Goal: Task Accomplishment & Management: Manage account settings

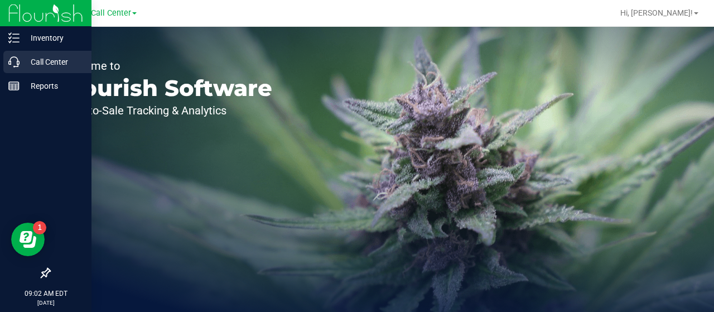
click at [17, 65] on icon at bounding box center [13, 61] width 11 height 11
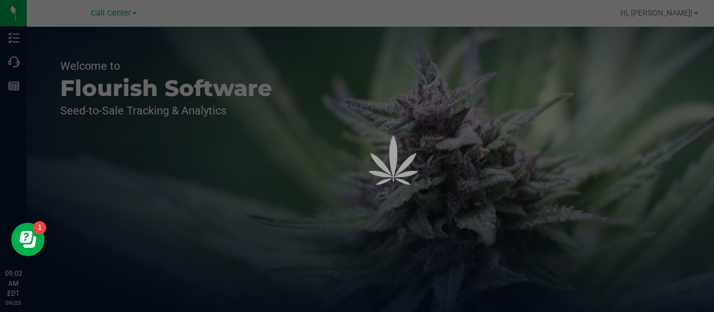
click at [18, 64] on div at bounding box center [357, 156] width 714 height 312
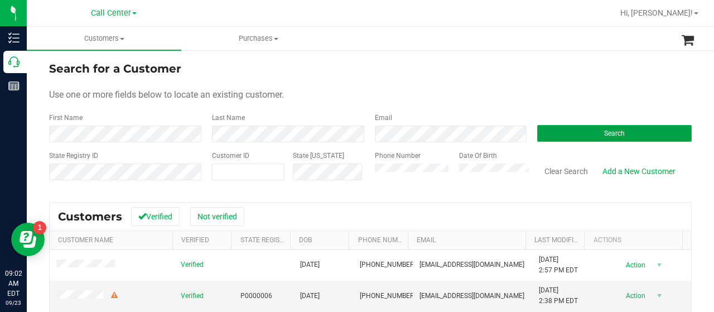
click at [543, 132] on button "Search" at bounding box center [614, 133] width 154 height 17
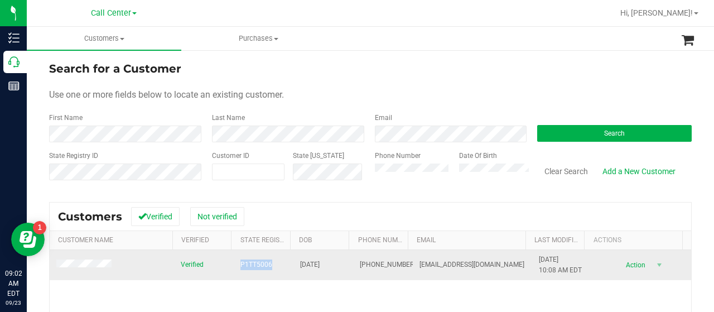
drag, startPoint x: 230, startPoint y: 268, endPoint x: 264, endPoint y: 266, distance: 34.7
click at [270, 270] on tr "Verified P1TT5006 02/26/1951 (786) 554-6737 itsmelady6@yahoo.com 7/29/2025 10:0…" at bounding box center [370, 265] width 641 height 30
copy tr "P1TT5006"
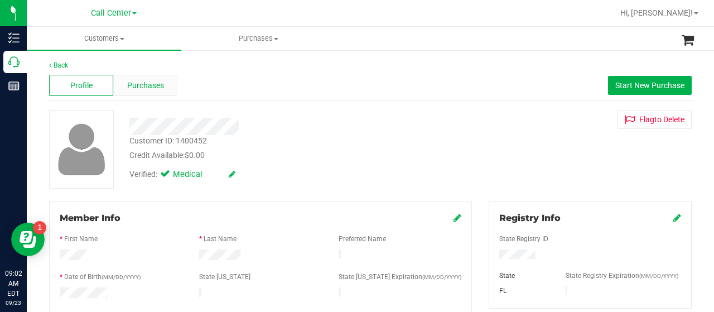
click at [149, 89] on span "Purchases" at bounding box center [145, 86] width 37 height 12
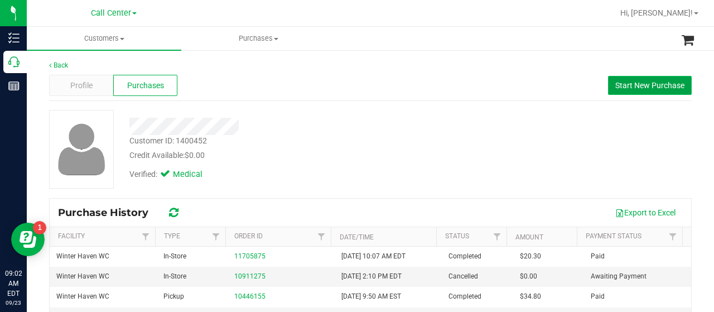
click at [640, 82] on span "Start New Purchase" at bounding box center [649, 85] width 69 height 9
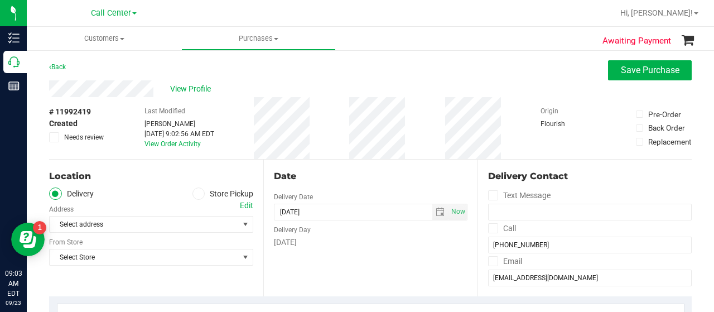
click at [192, 197] on span at bounding box center [198, 193] width 13 height 13
click at [0, 0] on input "Store Pickup" at bounding box center [0, 0] width 0 height 0
click at [187, 225] on span "Select Store" at bounding box center [144, 224] width 189 height 16
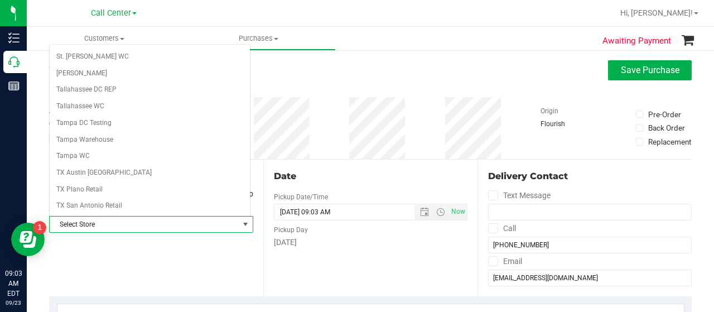
scroll to position [789, 0]
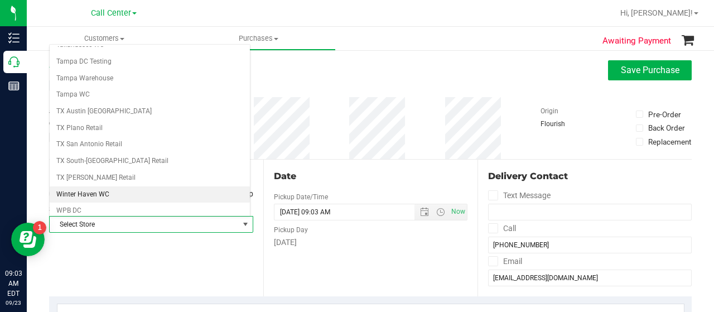
click at [95, 186] on li "Winter Haven WC" at bounding box center [150, 194] width 200 height 17
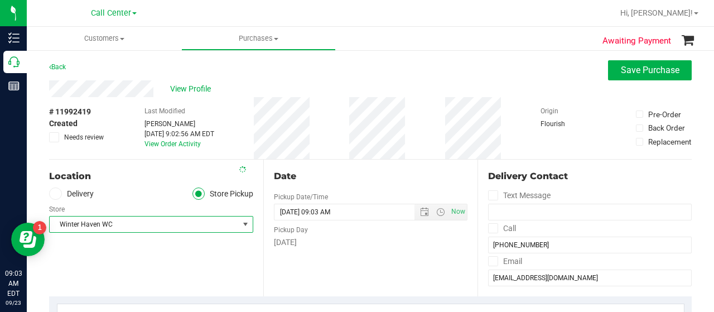
click at [123, 251] on div "Location Delivery Store Pickup Store Winter Haven WC Select Store Bonita Spring…" at bounding box center [156, 228] width 214 height 137
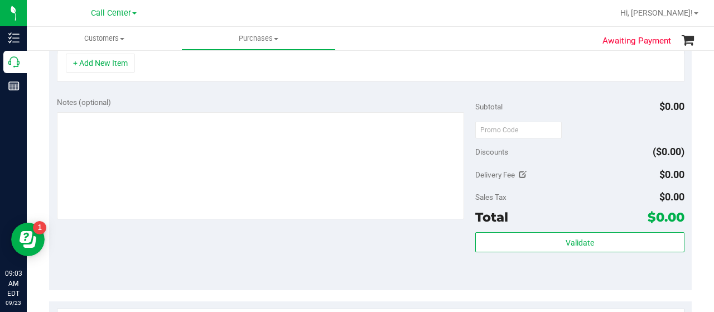
scroll to position [390, 0]
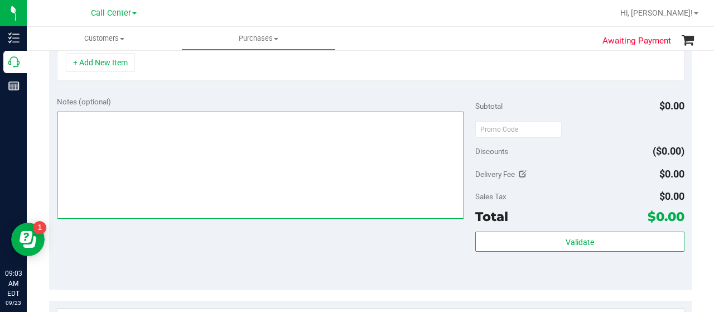
click at [142, 184] on textarea at bounding box center [260, 165] width 407 height 107
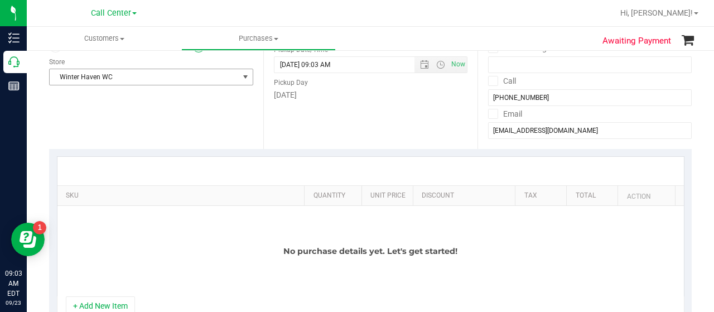
scroll to position [279, 0]
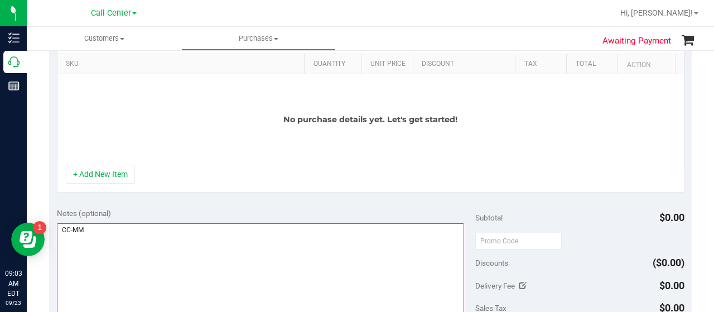
type textarea "CC-MM"
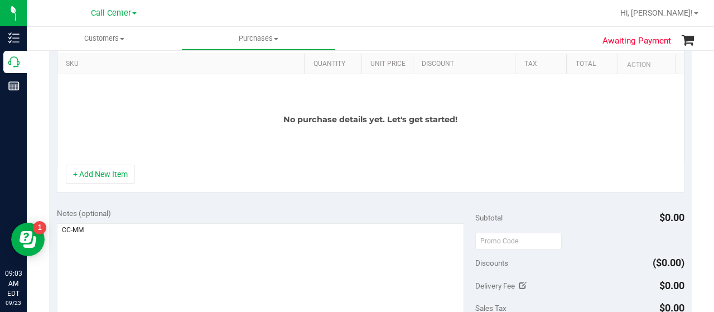
click at [230, 144] on div "No purchase details yet. Let's get started!" at bounding box center [370, 119] width 626 height 90
click at [123, 170] on button "+ Add New Item" at bounding box center [100, 174] width 69 height 19
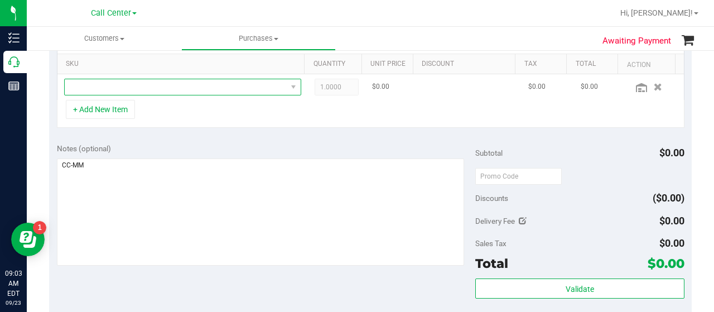
click at [152, 86] on span "NO DATA FOUND" at bounding box center [176, 87] width 222 height 16
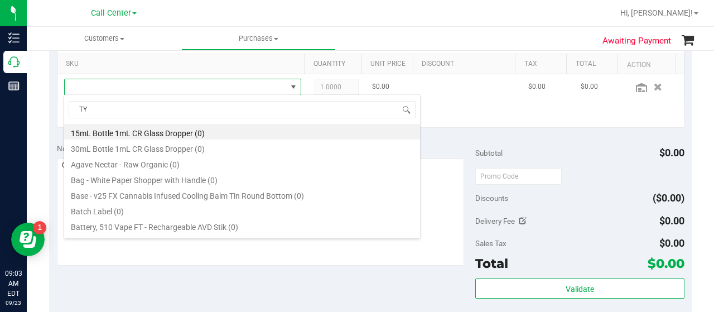
scroll to position [16, 225]
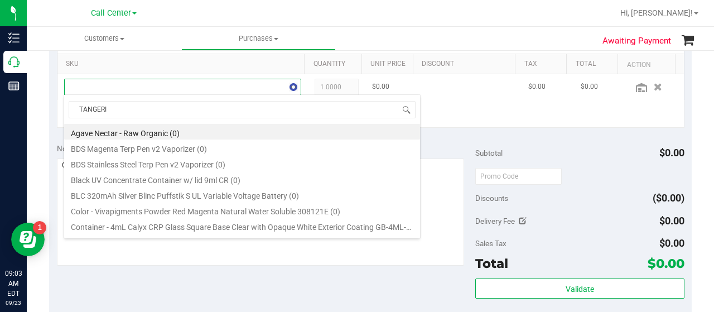
type input "TANGERIN"
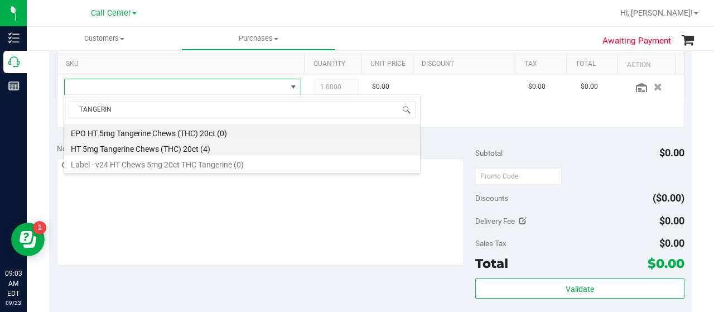
click at [192, 144] on li "HT 5mg Tangerine Chews (THC) 20ct (4)" at bounding box center [242, 147] width 356 height 16
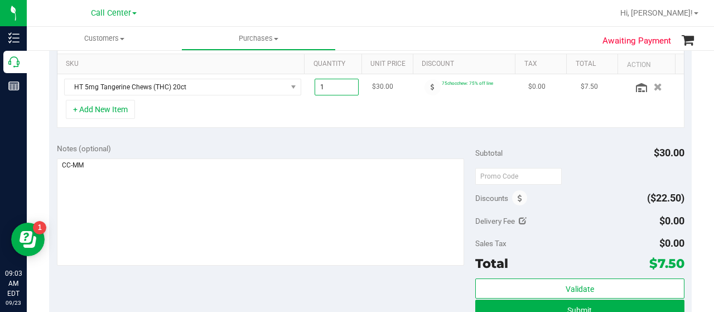
click at [315, 86] on span "1.00 1" at bounding box center [337, 87] width 45 height 17
type input "2"
type input "2.00"
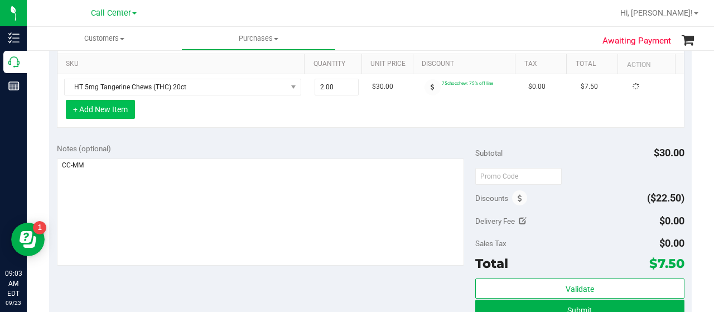
click at [113, 113] on button "+ Add New Item" at bounding box center [100, 109] width 69 height 19
click at [93, 112] on button "+ Add New Item" at bounding box center [100, 109] width 69 height 19
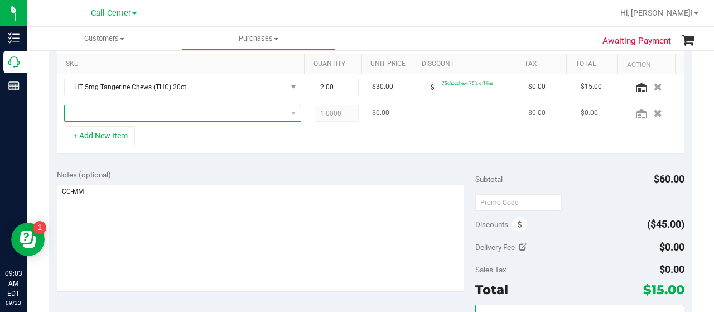
click at [112, 118] on span "NO DATA FOUND" at bounding box center [176, 113] width 222 height 16
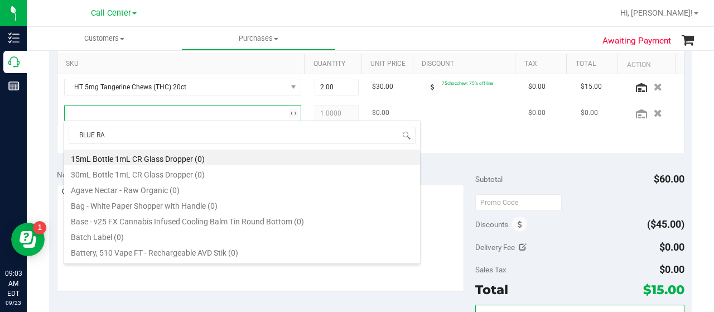
type input "BLUE RAS"
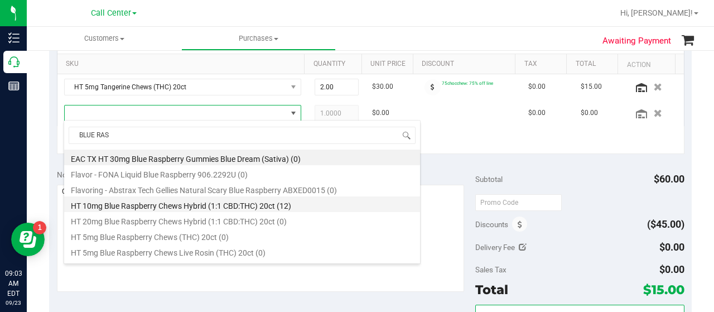
click at [173, 205] on li "HT 10mg Blue Raspberry Chews Hybrid (1:1 CBD:THC) 20ct (12)" at bounding box center [242, 204] width 356 height 16
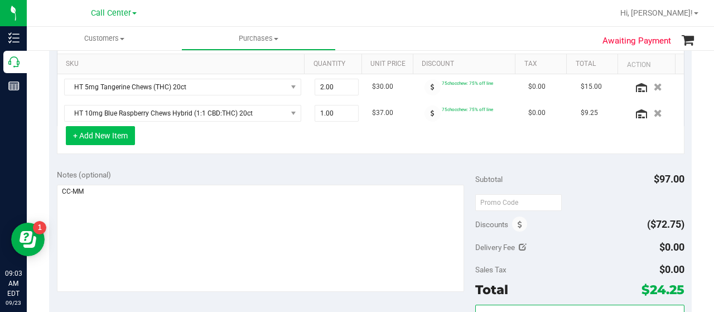
click at [99, 137] on button "+ Add New Item" at bounding box center [100, 135] width 69 height 19
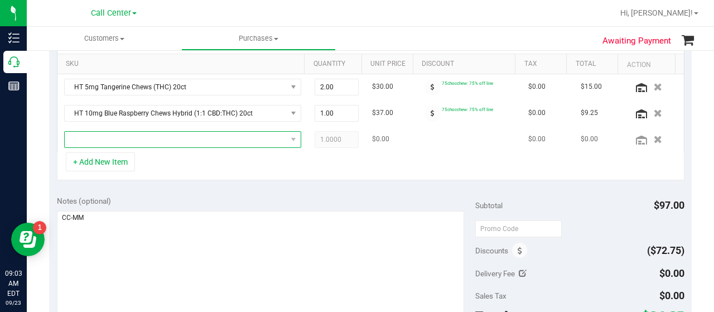
click at [105, 137] on span "NO DATA FOUND" at bounding box center [176, 140] width 222 height 16
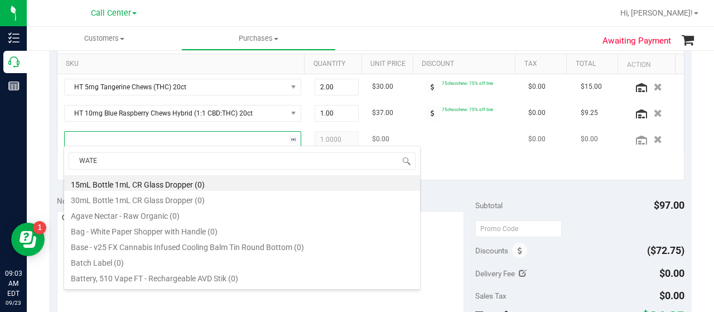
type input "WATER"
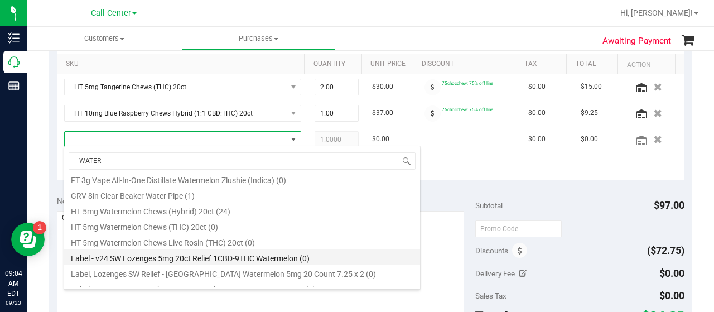
scroll to position [613, 0]
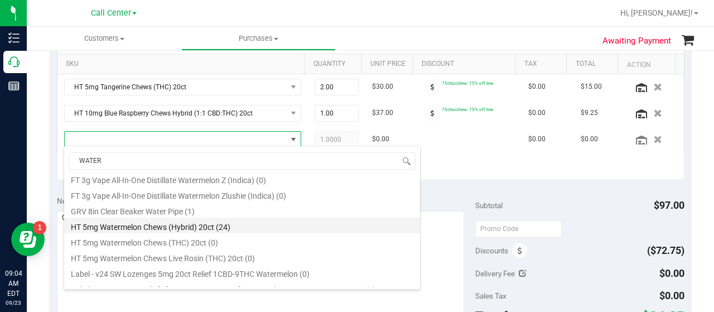
click at [161, 224] on li "HT 5mg Watermelon Chews (Hybrid) 20ct (24)" at bounding box center [242, 226] width 356 height 16
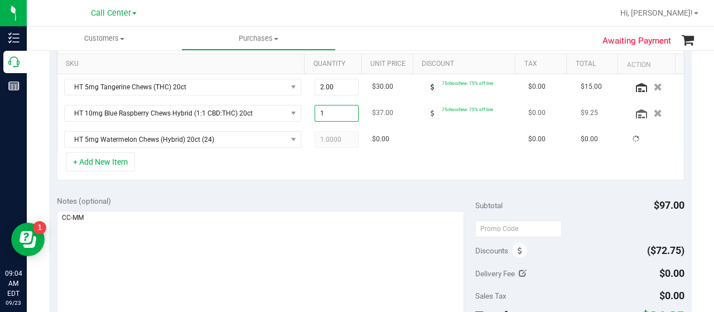
click at [337, 112] on span "1.00 1" at bounding box center [337, 113] width 45 height 17
click at [335, 118] on span "1.00 1" at bounding box center [337, 113] width 45 height 17
type input "2"
type input "2.00"
click at [340, 132] on span "1.00 1" at bounding box center [337, 139] width 45 height 17
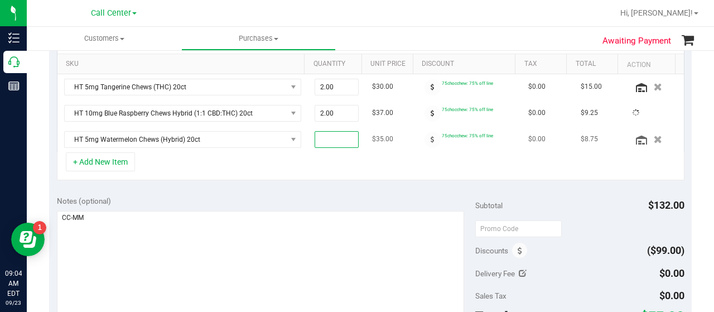
type input "2"
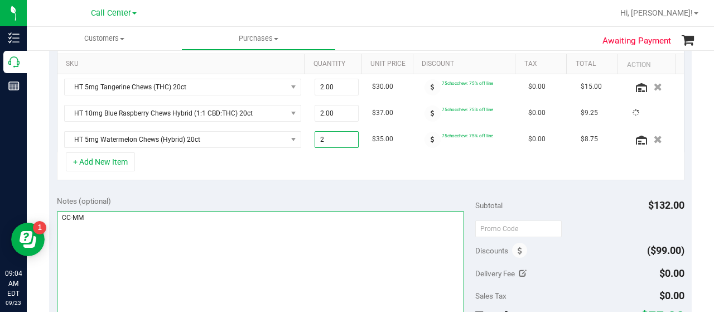
type input "2.00"
click at [283, 215] on textarea at bounding box center [260, 264] width 407 height 107
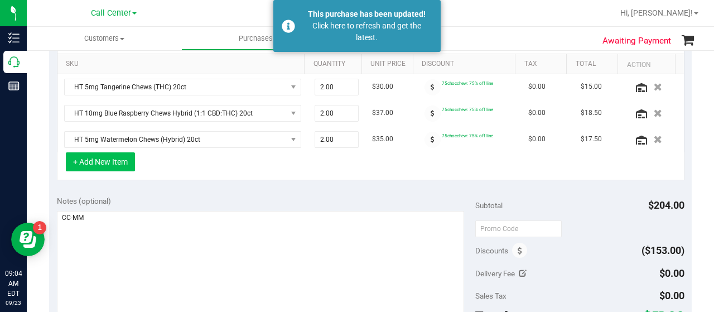
click at [84, 161] on button "+ Add New Item" at bounding box center [100, 161] width 69 height 19
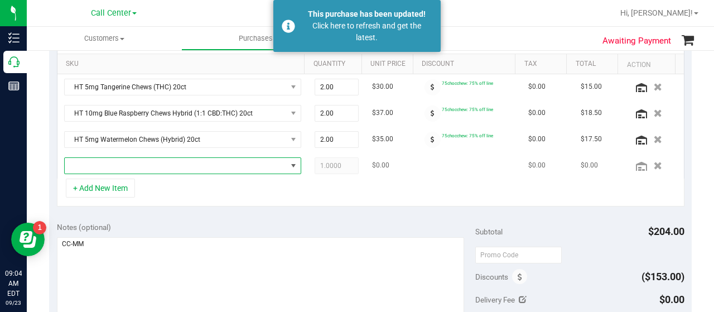
click at [114, 166] on span "NO DATA FOUND" at bounding box center [176, 166] width 222 height 16
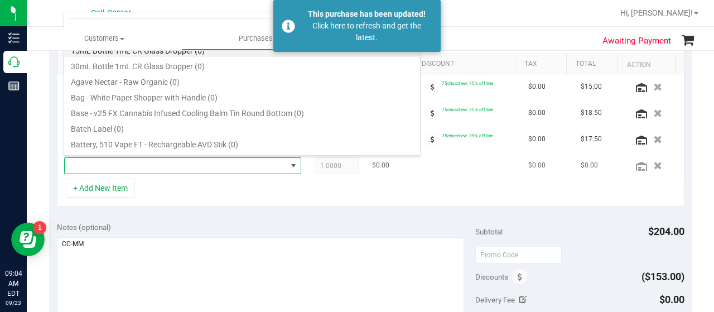
scroll to position [16, 225]
type input "GROUND"
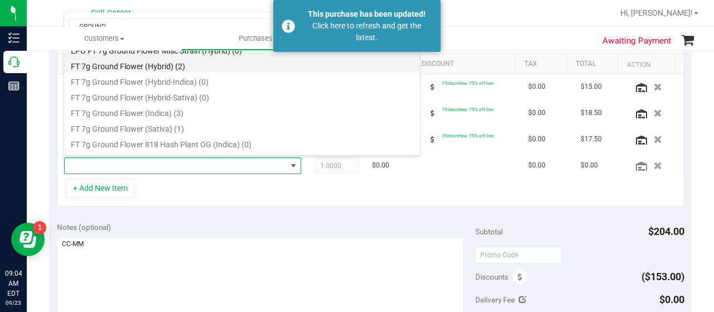
click at [177, 66] on li "FT 7g Ground Flower (Hybrid) (2)" at bounding box center [242, 65] width 356 height 16
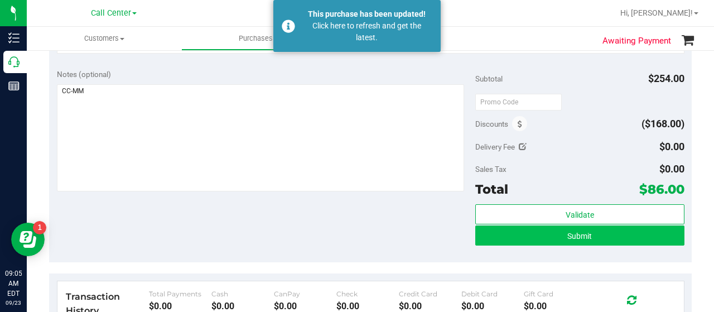
scroll to position [446, 0]
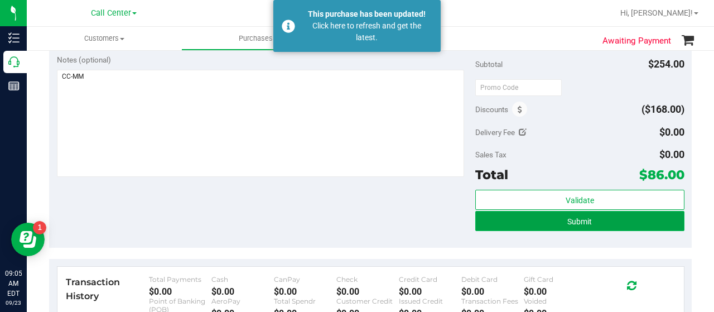
click at [502, 217] on button "Submit" at bounding box center [579, 221] width 209 height 20
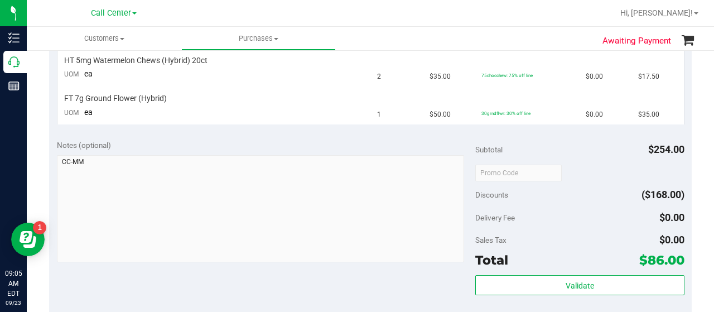
scroll to position [335, 0]
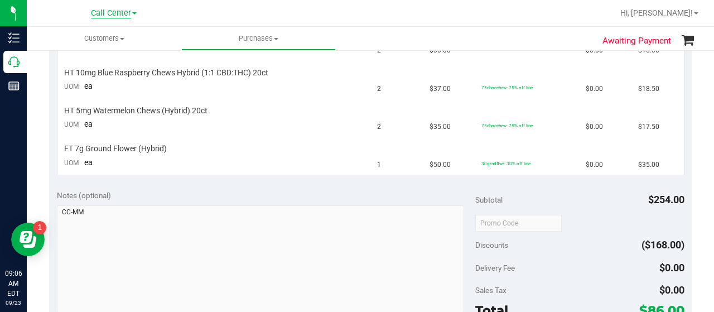
click at [93, 13] on span "Call Center" at bounding box center [111, 13] width 40 height 10
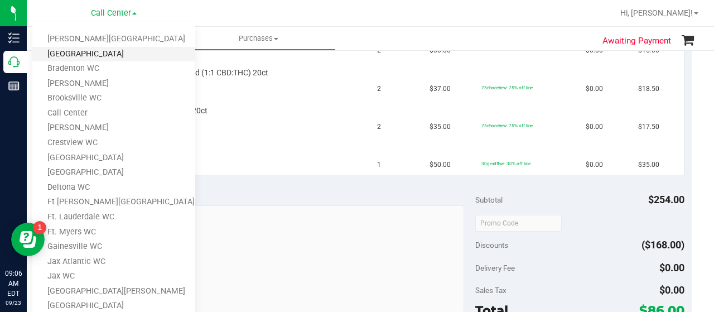
click at [97, 52] on link "[GEOGRAPHIC_DATA]" at bounding box center [113, 54] width 163 height 15
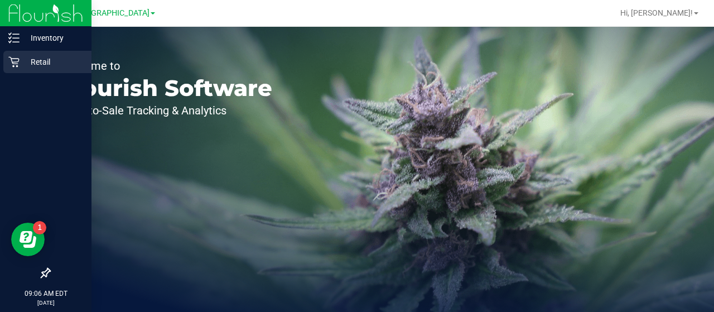
click at [19, 59] on icon at bounding box center [13, 62] width 11 height 11
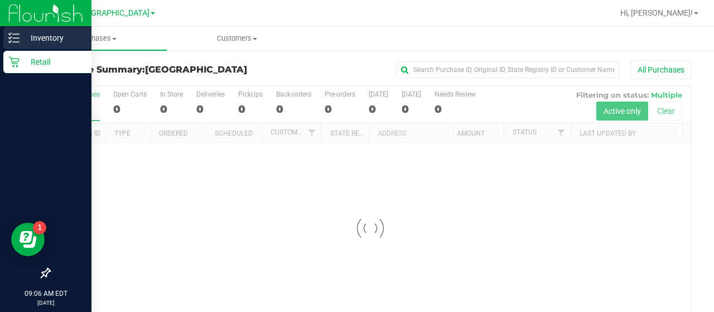
click at [54, 41] on p "Inventory" at bounding box center [53, 37] width 67 height 13
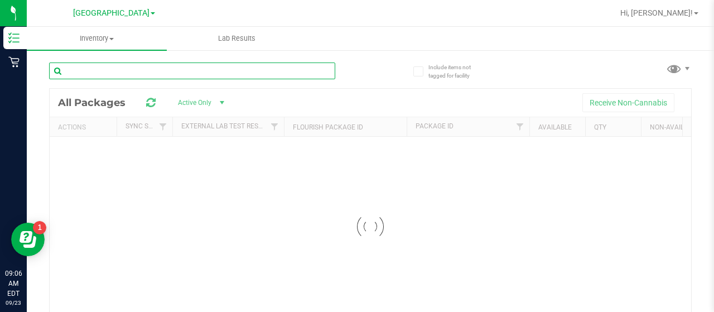
click at [128, 71] on input "text" at bounding box center [192, 70] width 286 height 17
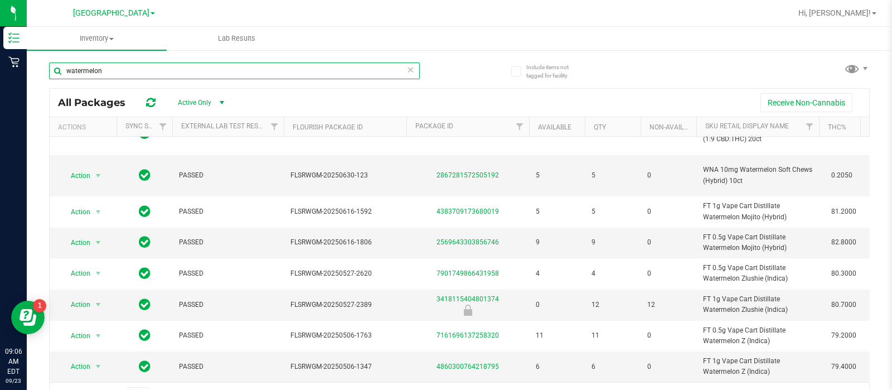
scroll to position [115, 0]
type input "watermelon"
drag, startPoint x: 689, startPoint y: 1, endPoint x: 603, endPoint y: 36, distance: 92.8
click at [603, 35] on ul "Inventory All packages All inventory Waste log Lab Results" at bounding box center [473, 39] width 892 height 24
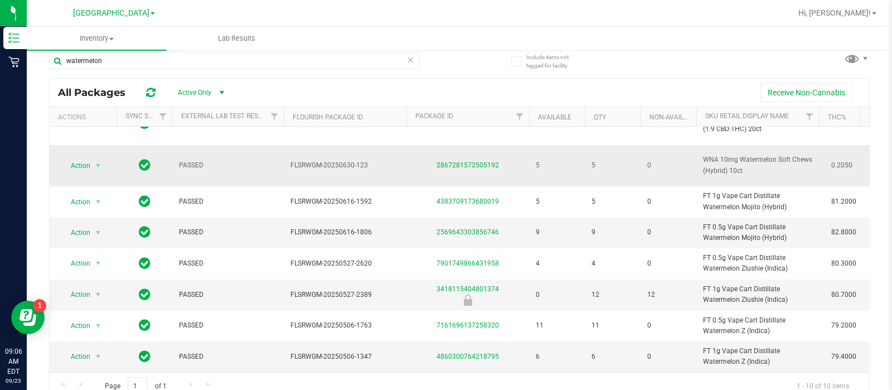
scroll to position [20, 0]
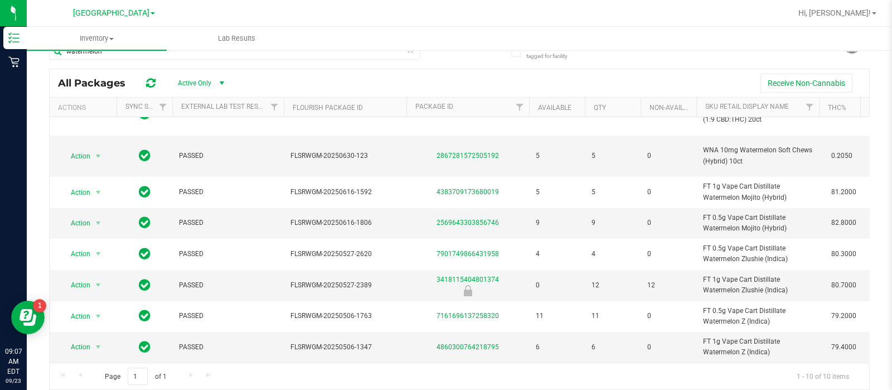
drag, startPoint x: 105, startPoint y: 13, endPoint x: 106, endPoint y: 20, distance: 6.2
click at [105, 13] on span "[GEOGRAPHIC_DATA]" at bounding box center [111, 12] width 76 height 9
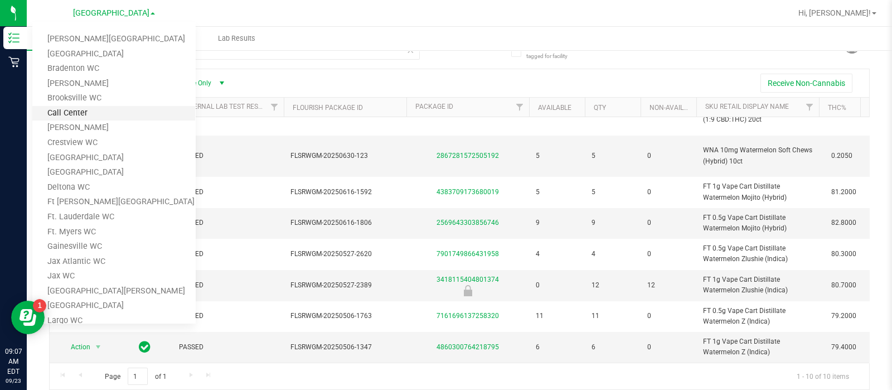
click at [76, 115] on link "Call Center" at bounding box center [113, 113] width 163 height 15
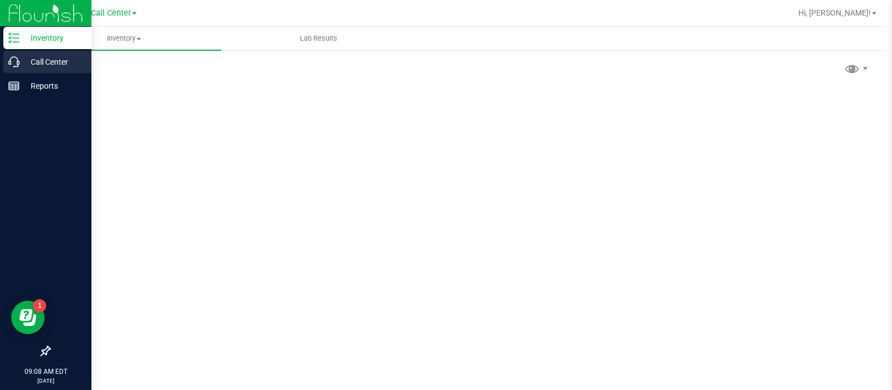
click at [18, 63] on icon at bounding box center [13, 61] width 11 height 11
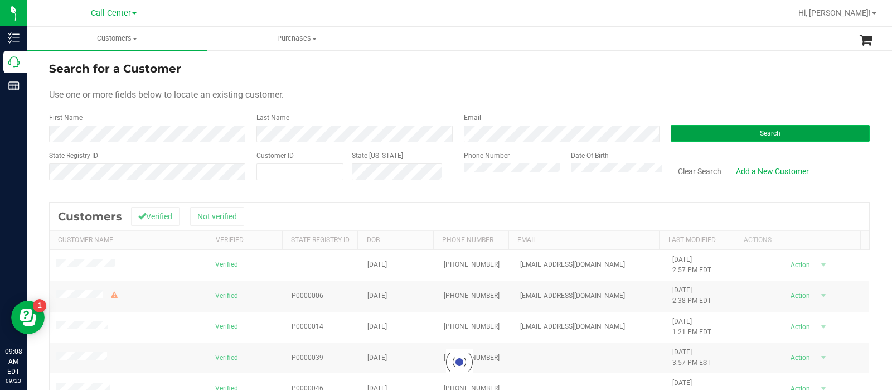
click at [713, 132] on button "Search" at bounding box center [770, 133] width 199 height 17
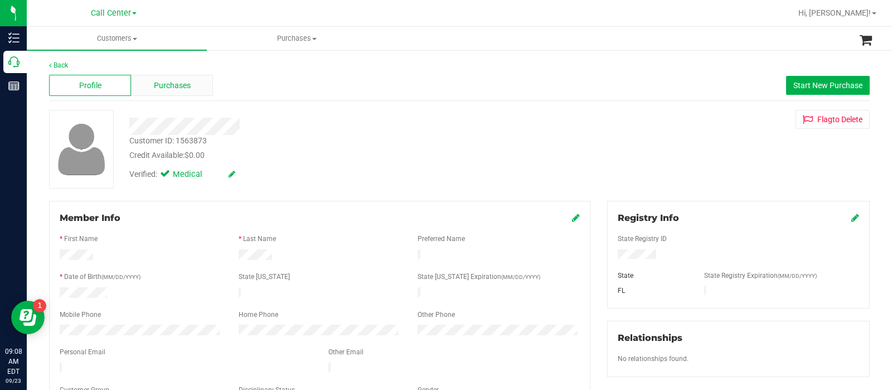
click at [184, 84] on span "Purchases" at bounding box center [172, 86] width 37 height 12
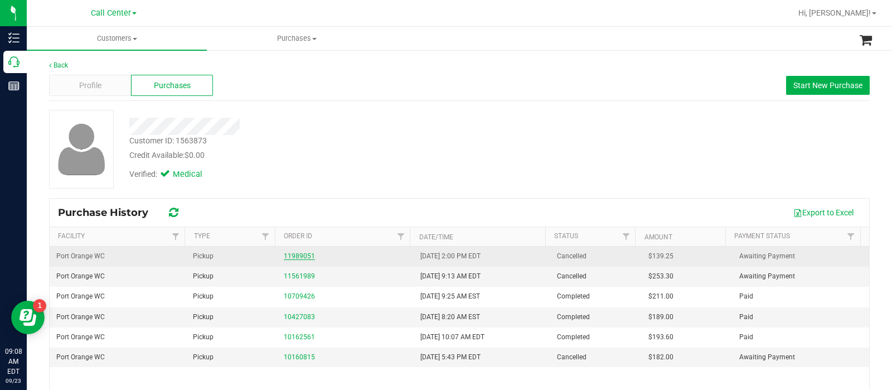
click at [294, 252] on link "11989051" at bounding box center [299, 256] width 31 height 8
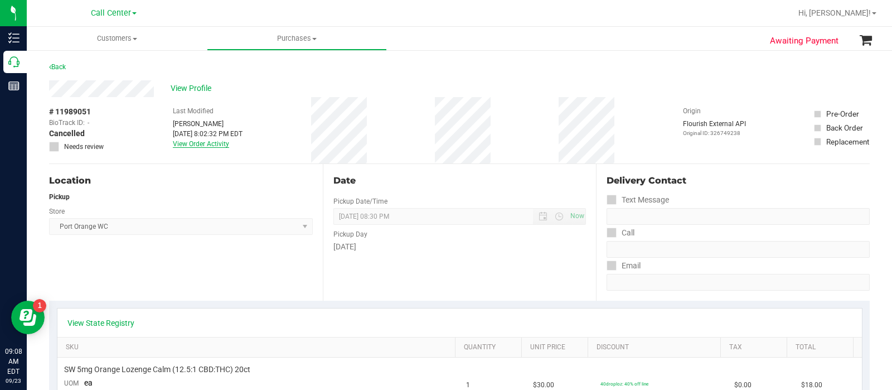
click at [198, 146] on link "View Order Activity" at bounding box center [201, 144] width 56 height 8
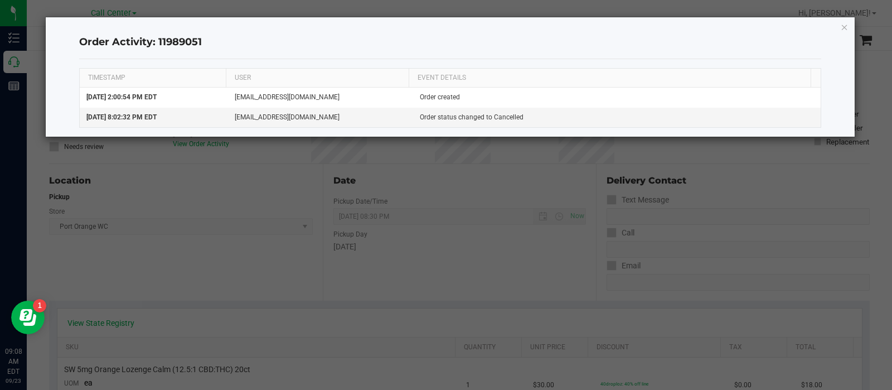
click at [713, 25] on div "Order Activity: 11989051 TIMESTAMP USER EVENT DETAILS Sep 22, 2025 2:00:54 PM E…" at bounding box center [451, 76] width 810 height 119
click at [713, 27] on icon "button" at bounding box center [845, 26] width 8 height 13
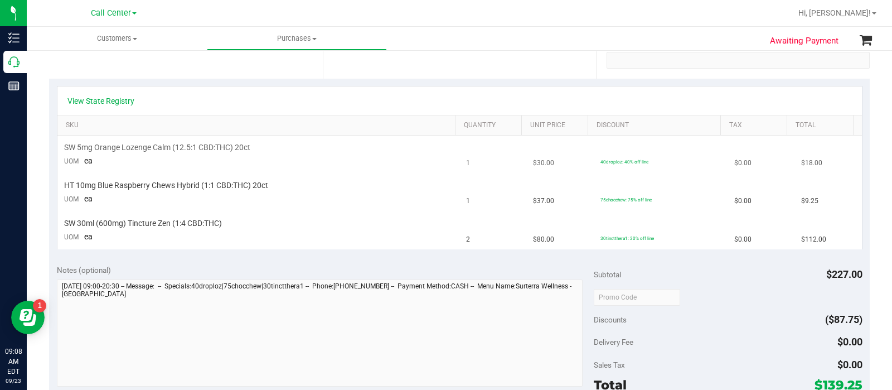
scroll to position [209, 0]
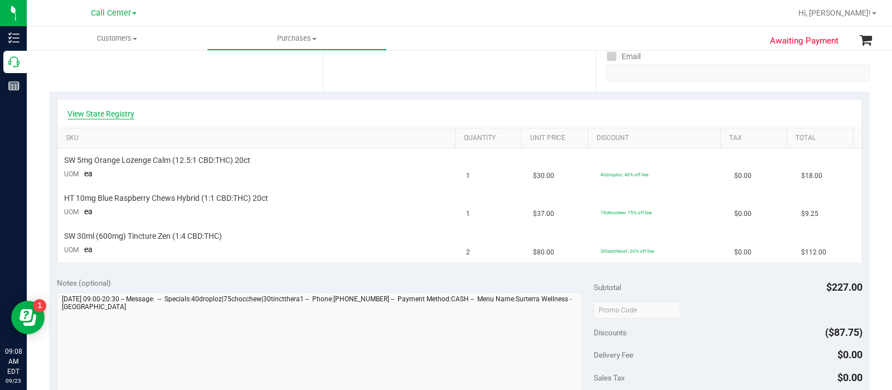
click at [120, 110] on link "View State Registry" at bounding box center [100, 113] width 67 height 11
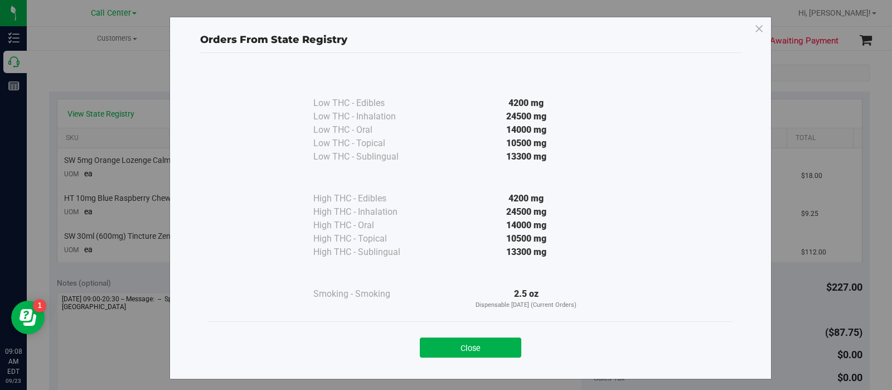
scroll to position [5, 0]
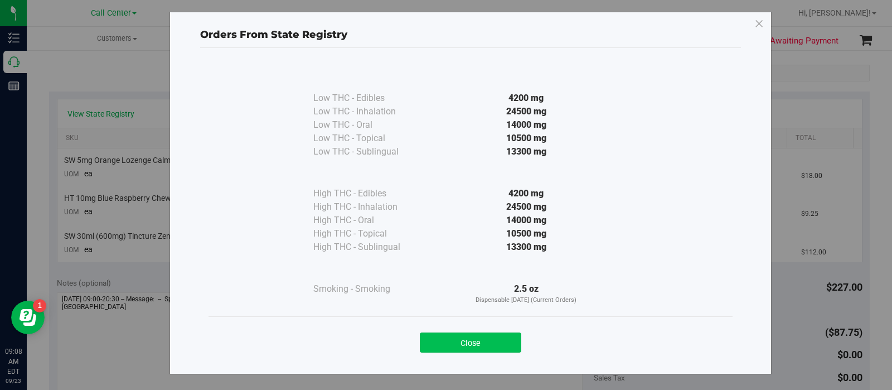
click at [459, 311] on button "Close" at bounding box center [471, 342] width 102 height 20
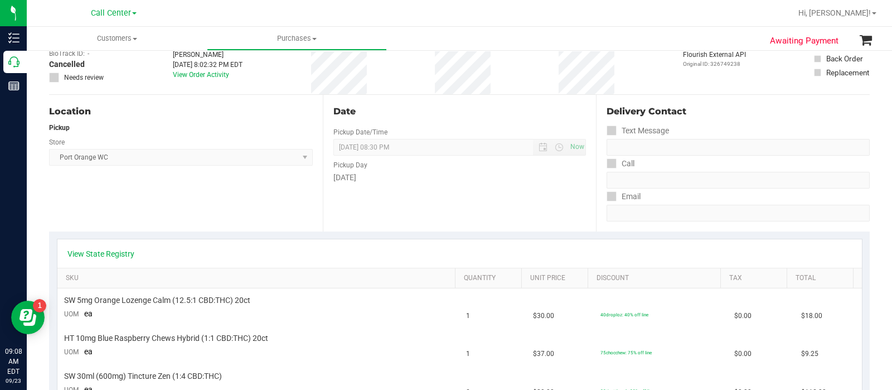
scroll to position [209, 0]
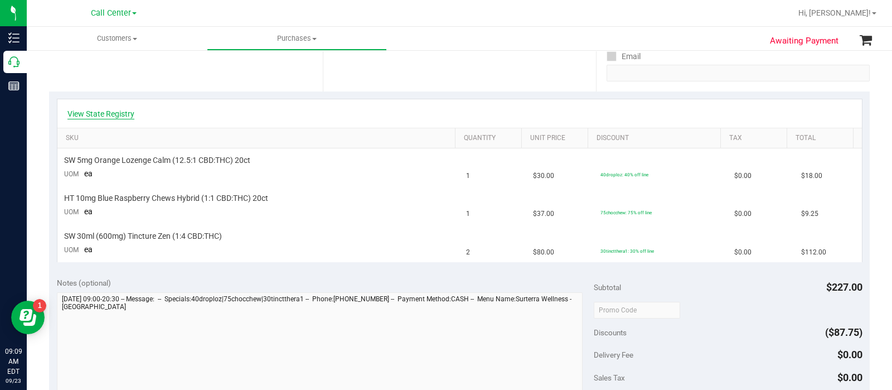
click at [118, 117] on link "View State Registry" at bounding box center [100, 113] width 67 height 11
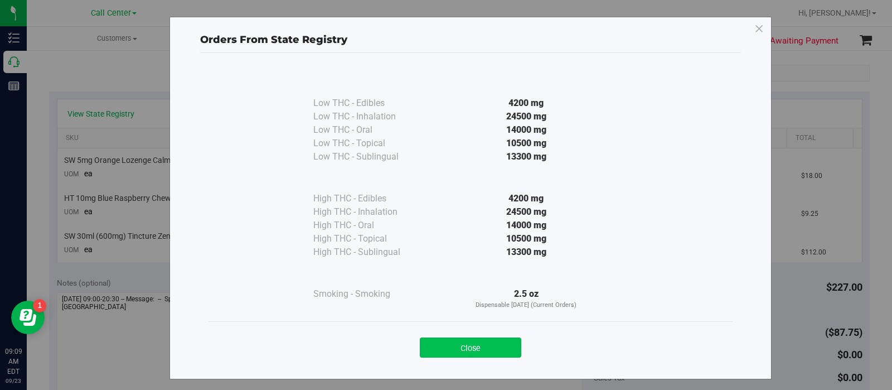
click at [441, 311] on button "Close" at bounding box center [471, 347] width 102 height 20
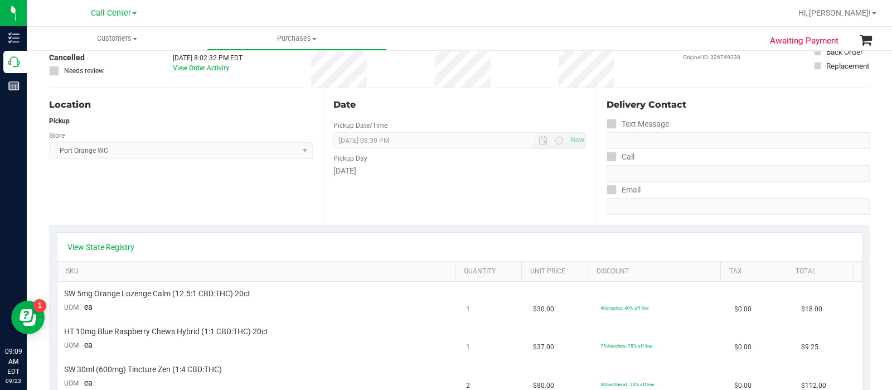
scroll to position [0, 0]
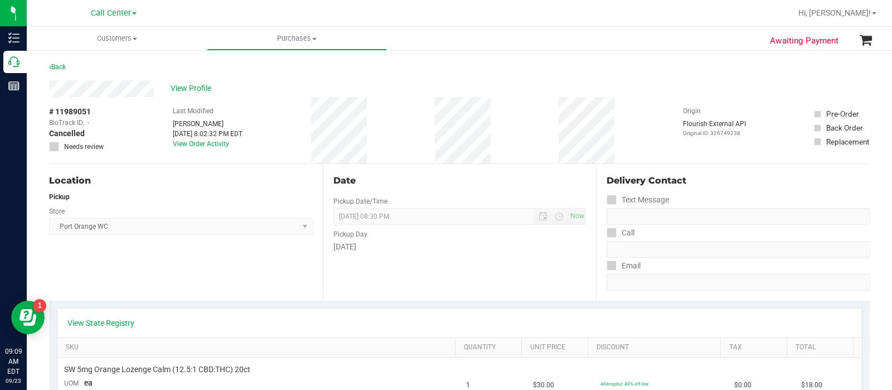
click at [468, 127] on div "# 11989051 BioTrack ID: - Cancelled Needs review Last Modified Paige Stephens S…" at bounding box center [459, 130] width 821 height 66
click at [474, 126] on div "# 11989051 BioTrack ID: - Cancelled Needs review Last Modified Paige Stephens S…" at bounding box center [459, 130] width 821 height 66
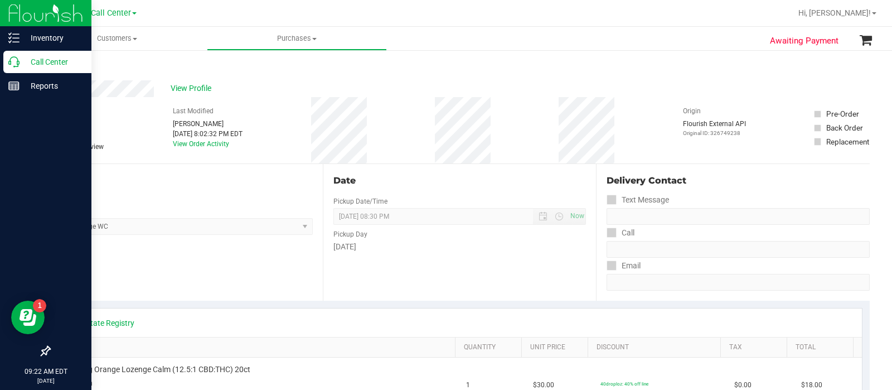
click at [20, 67] on p "Call Center" at bounding box center [53, 61] width 67 height 13
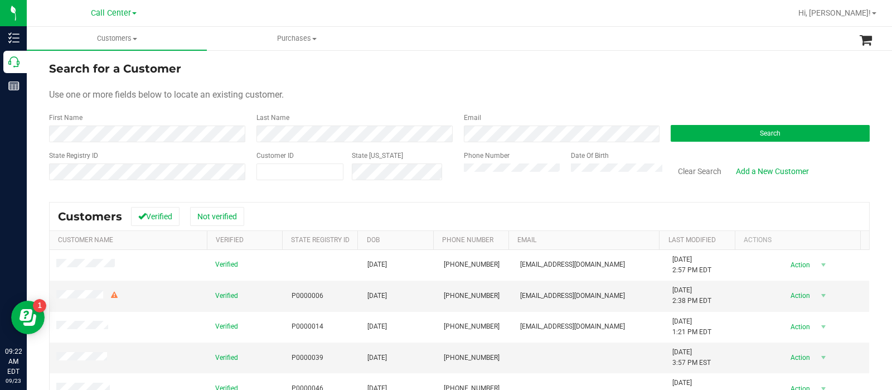
click at [669, 142] on div "Search" at bounding box center [766, 128] width 207 height 30
click at [713, 132] on button "Search" at bounding box center [770, 133] width 199 height 17
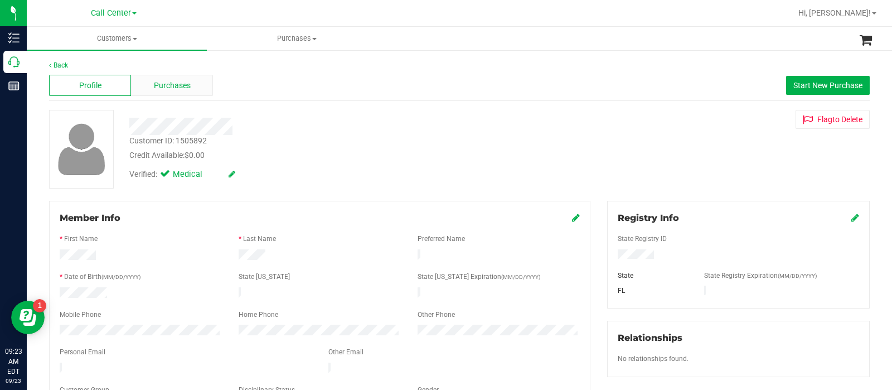
click at [168, 78] on div "Purchases" at bounding box center [172, 85] width 82 height 21
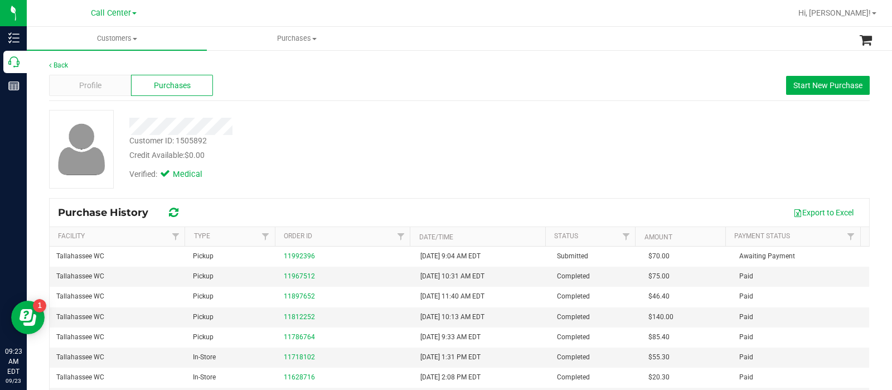
click at [113, 190] on div "Customer ID: 1505892 Credit Available: $0.00 Verified: Medical" at bounding box center [459, 154] width 821 height 88
click at [67, 194] on div "Customer ID: 1505892 Credit Available: $0.00 Verified: Medical" at bounding box center [459, 154] width 821 height 88
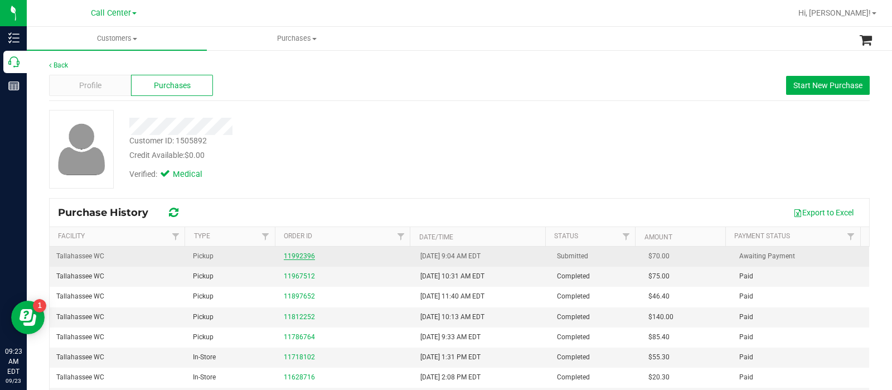
click at [294, 257] on link "11992396" at bounding box center [299, 256] width 31 height 8
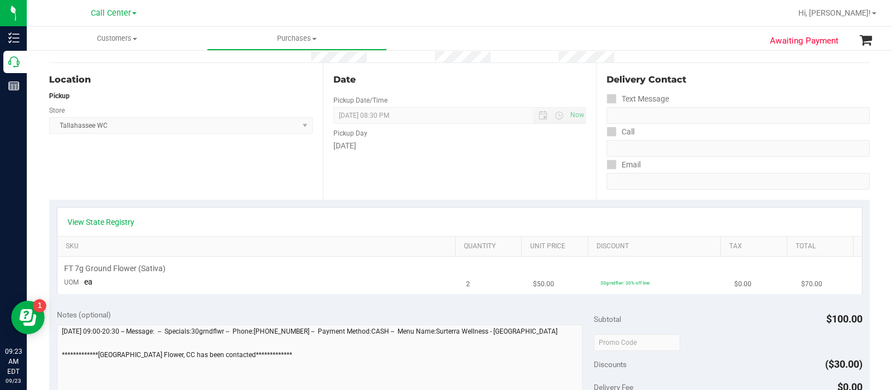
scroll to position [278, 0]
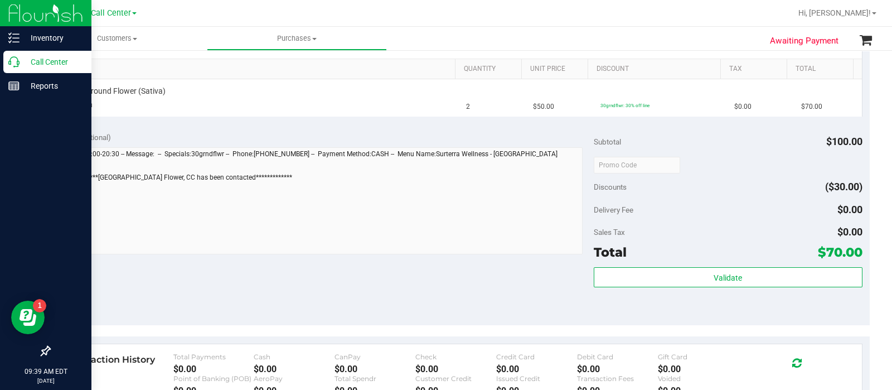
click at [18, 63] on icon at bounding box center [13, 61] width 11 height 11
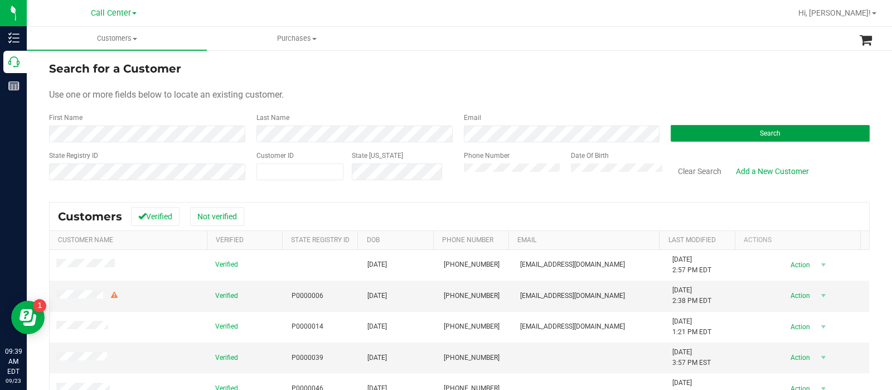
click at [680, 136] on button "Search" at bounding box center [770, 133] width 199 height 17
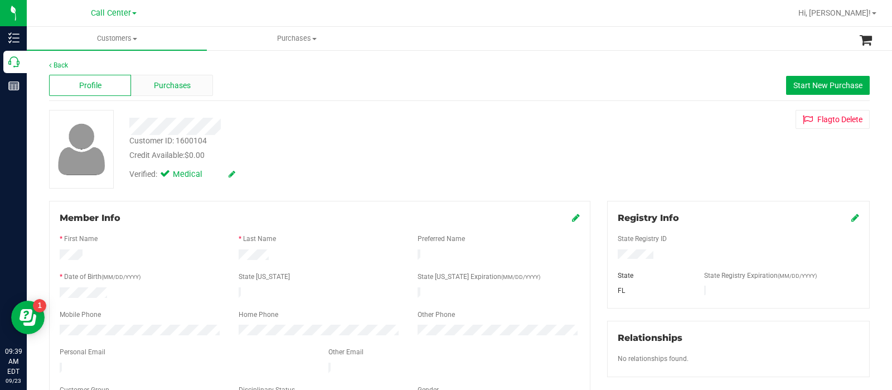
click at [165, 77] on div "Purchases" at bounding box center [172, 85] width 82 height 21
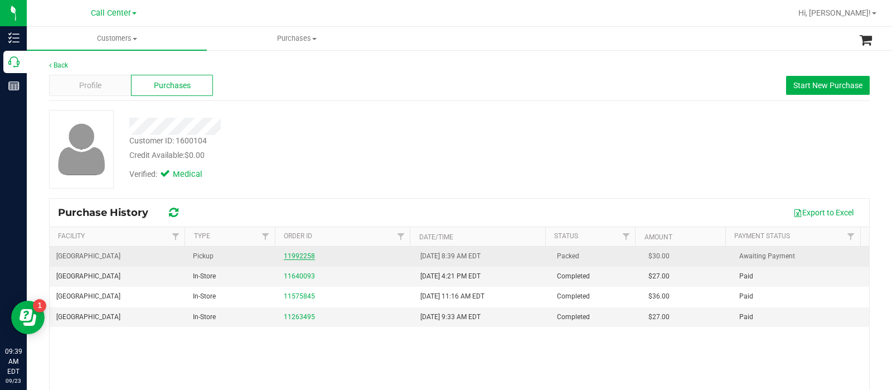
click at [292, 257] on link "11992258" at bounding box center [299, 256] width 31 height 8
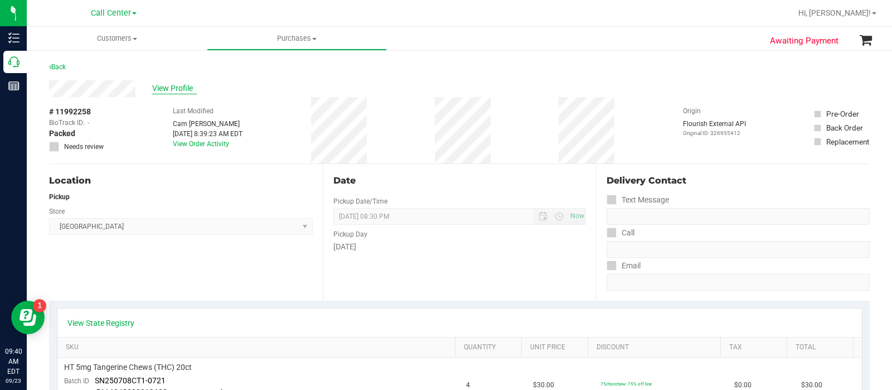
click at [187, 93] on span "View Profile" at bounding box center [174, 89] width 45 height 12
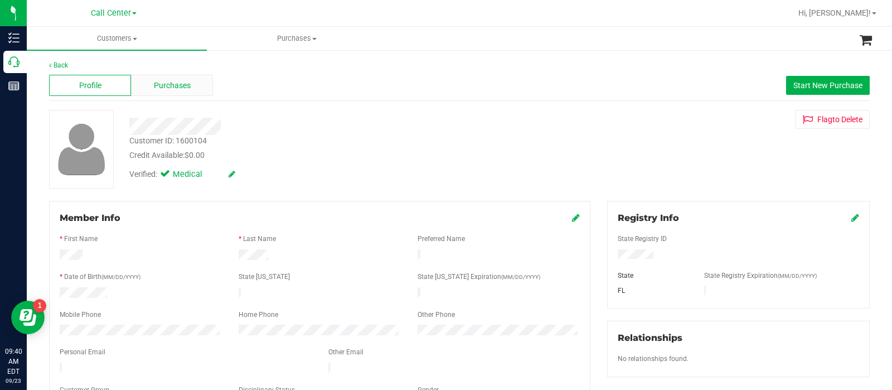
click at [179, 80] on span "Purchases" at bounding box center [172, 86] width 37 height 12
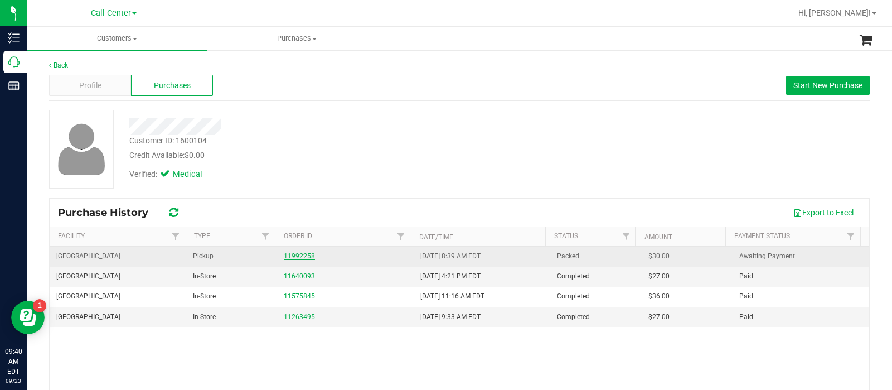
click at [289, 255] on link "11992258" at bounding box center [299, 256] width 31 height 8
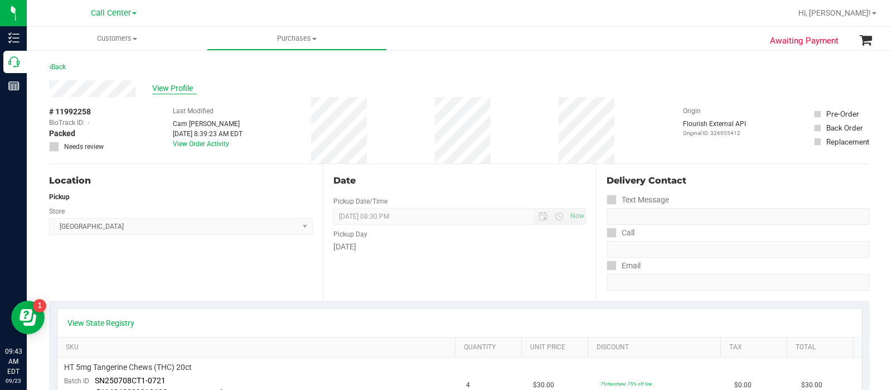
click at [178, 91] on span "View Profile" at bounding box center [174, 89] width 45 height 12
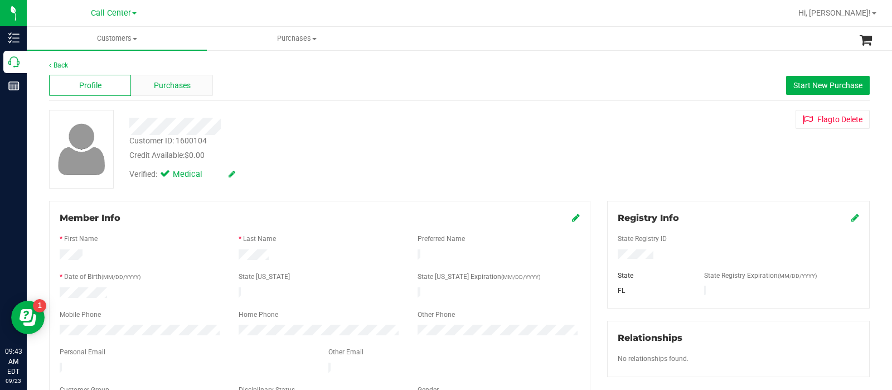
click at [190, 90] on div "Purchases" at bounding box center [172, 85] width 82 height 21
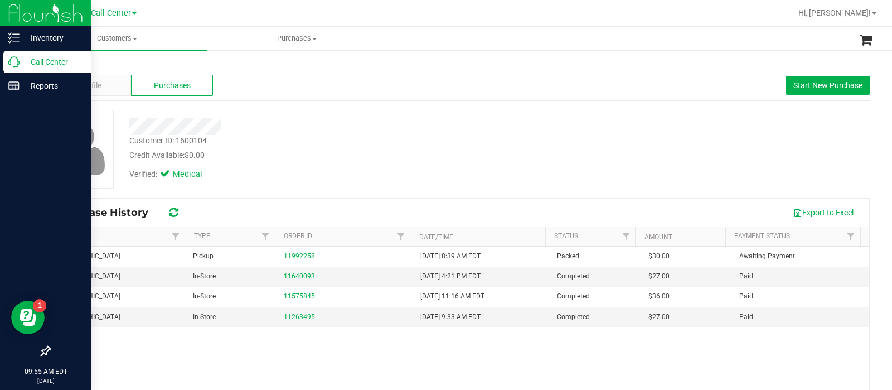
click at [14, 65] on icon at bounding box center [13, 61] width 11 height 11
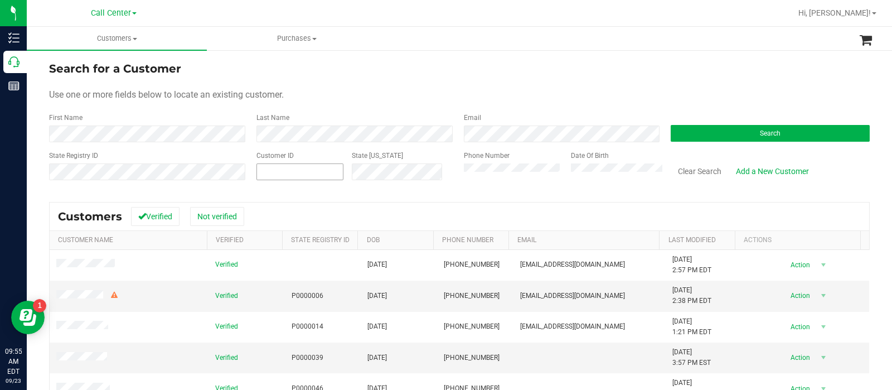
click at [293, 171] on span at bounding box center [301, 171] width 88 height 17
paste input "1545151"
type input "1545151"
click at [700, 131] on button "Search" at bounding box center [770, 133] width 199 height 17
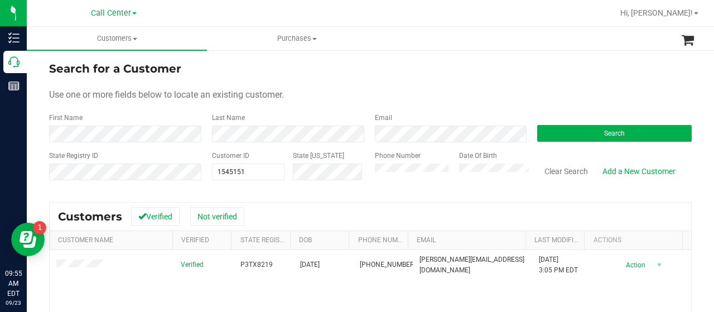
drag, startPoint x: 873, startPoint y: 0, endPoint x: 444, endPoint y: 81, distance: 436.4
click at [444, 81] on form "Search for a Customer Use one or more fields below to locate an existing custom…" at bounding box center [370, 125] width 642 height 130
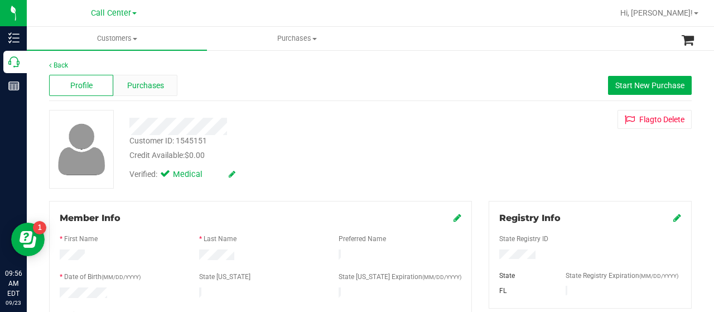
click at [148, 84] on span "Purchases" at bounding box center [145, 86] width 37 height 12
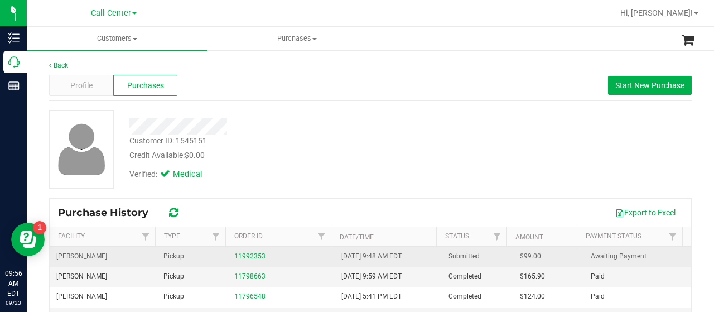
click at [239, 259] on link "11992353" at bounding box center [249, 256] width 31 height 8
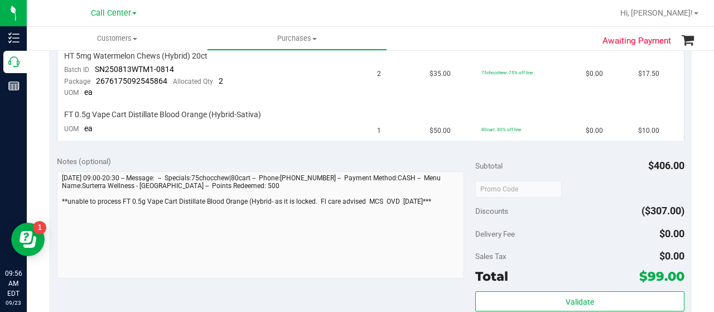
scroll to position [558, 0]
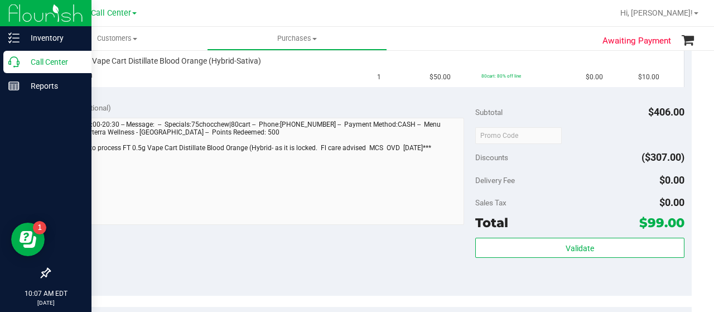
click at [20, 62] on p "Call Center" at bounding box center [53, 61] width 67 height 13
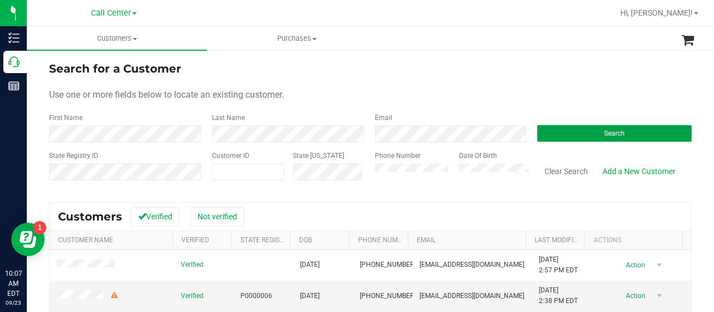
click at [544, 135] on button "Search" at bounding box center [614, 133] width 154 height 17
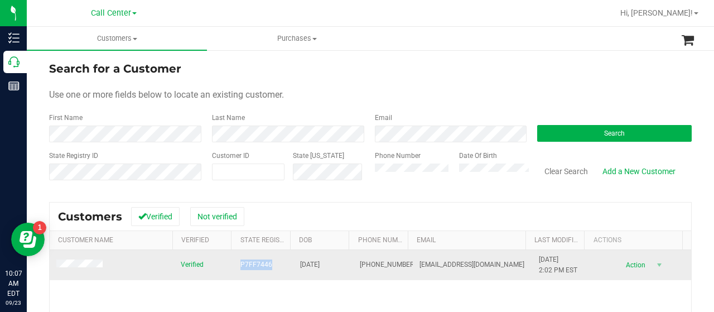
drag, startPoint x: 234, startPoint y: 268, endPoint x: 271, endPoint y: 267, distance: 36.8
click at [271, 267] on td "P7FF7446" at bounding box center [264, 265] width 60 height 30
copy span "P7FF7446"
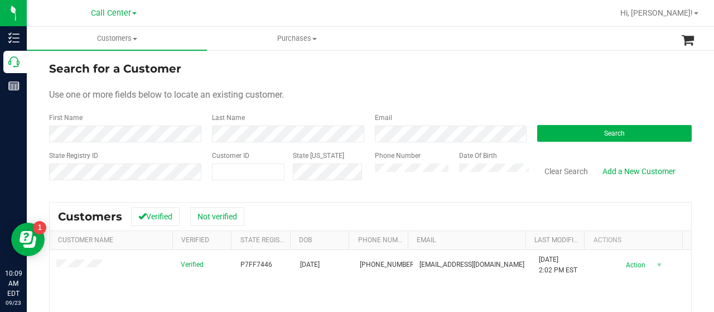
click at [320, 181] on div "State Registry ID Customer ID State [US_STATE] Phone Number Date Of Birth Clear…" at bounding box center [370, 171] width 642 height 40
click at [245, 168] on span at bounding box center [248, 171] width 73 height 17
paste input "1507012"
type input "1507012"
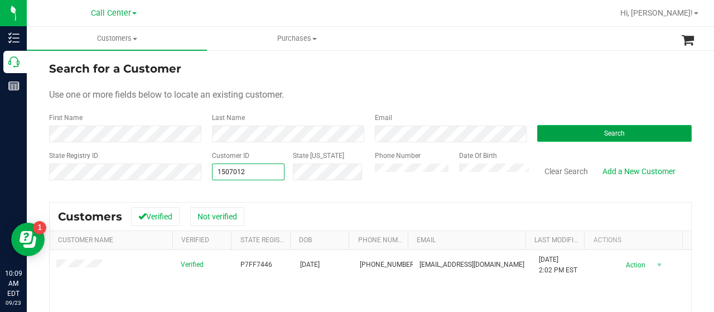
type input "1507012"
click at [553, 139] on button "Search" at bounding box center [614, 133] width 154 height 17
drag, startPoint x: 223, startPoint y: 177, endPoint x: 201, endPoint y: 178, distance: 22.3
click at [204, 177] on div "Customer ID 1507012 1507012 State ID" at bounding box center [285, 171] width 163 height 40
click at [537, 134] on button "Search" at bounding box center [614, 133] width 154 height 17
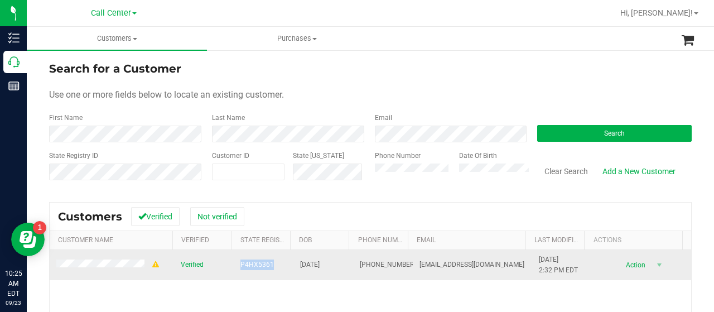
drag, startPoint x: 235, startPoint y: 267, endPoint x: 274, endPoint y: 264, distance: 38.6
click at [274, 264] on td "P4HX5361" at bounding box center [264, 265] width 60 height 30
copy span "P4HX5361"
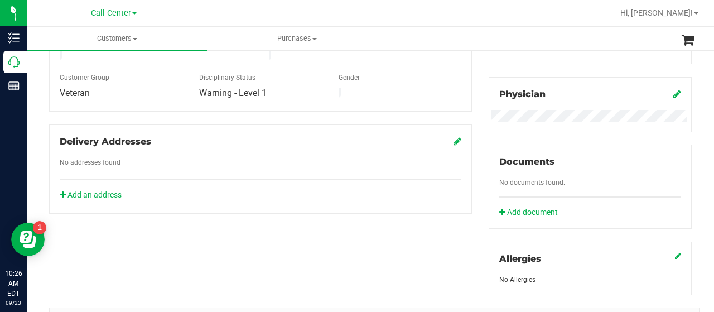
scroll to position [480, 0]
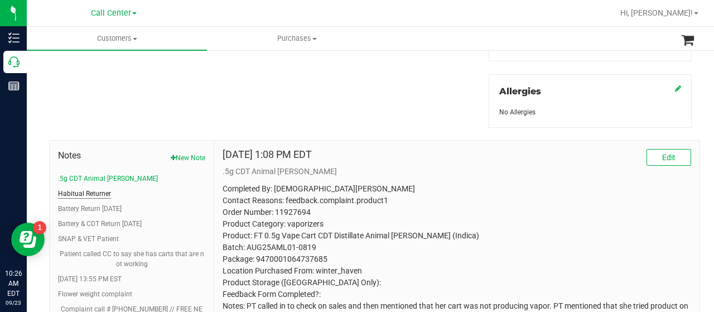
click at [89, 191] on button "Habitual Returner" at bounding box center [84, 194] width 53 height 10
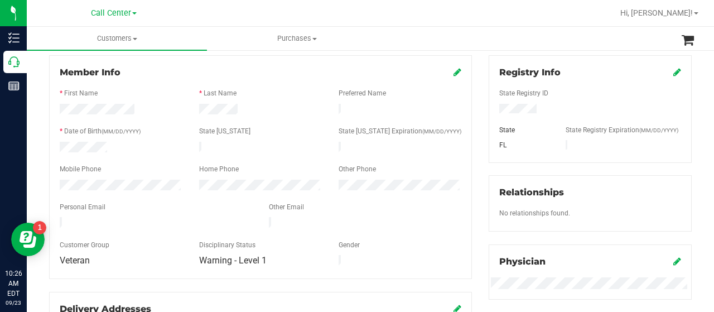
scroll to position [0, 0]
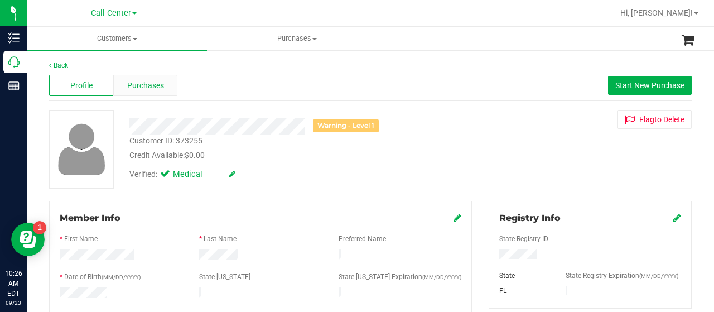
click at [142, 93] on div "Purchases" at bounding box center [145, 85] width 64 height 21
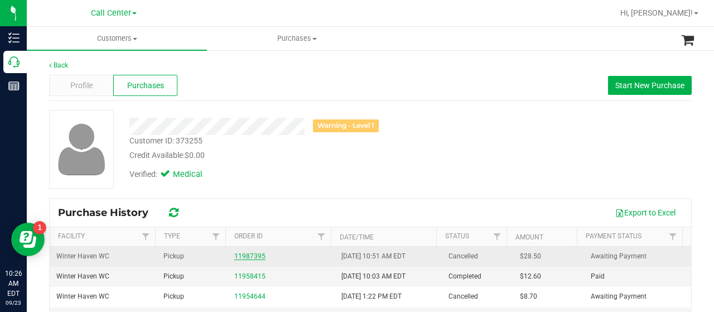
click at [240, 256] on link "11987395" at bounding box center [249, 256] width 31 height 8
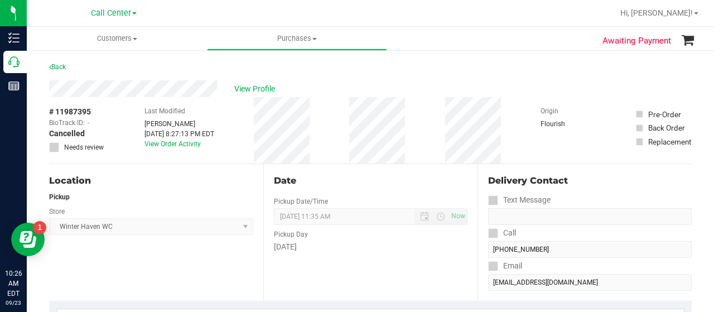
click at [388, 125] on div "# 11987395 BioTrack ID: - Cancelled Needs review Last Modified Curtis Taylor Se…" at bounding box center [370, 130] width 642 height 66
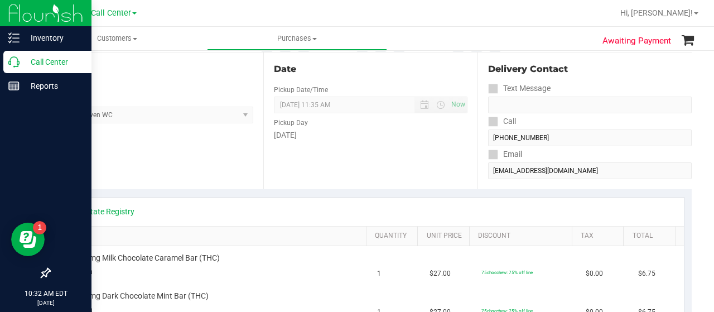
click at [11, 64] on icon at bounding box center [13, 61] width 11 height 11
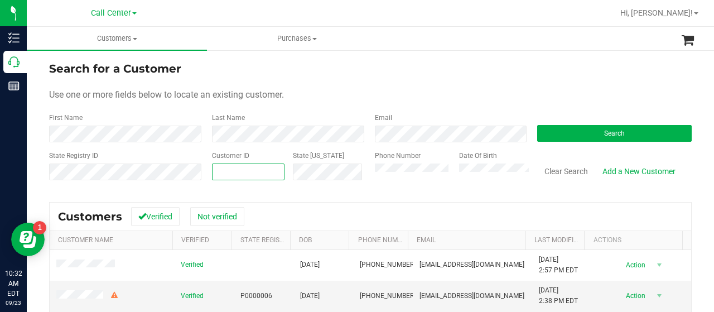
click at [240, 175] on span at bounding box center [248, 171] width 73 height 17
paste input "1624261"
type input "1624261"
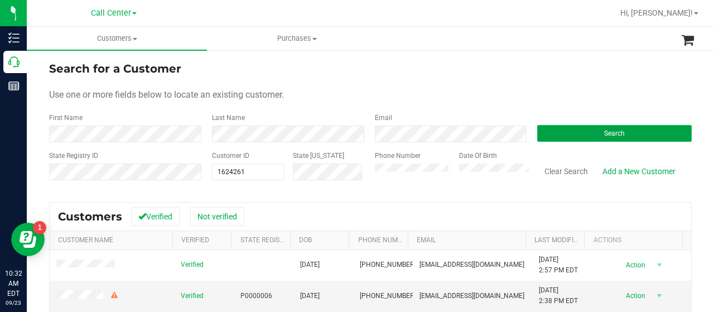
click at [548, 134] on button "Search" at bounding box center [614, 133] width 154 height 17
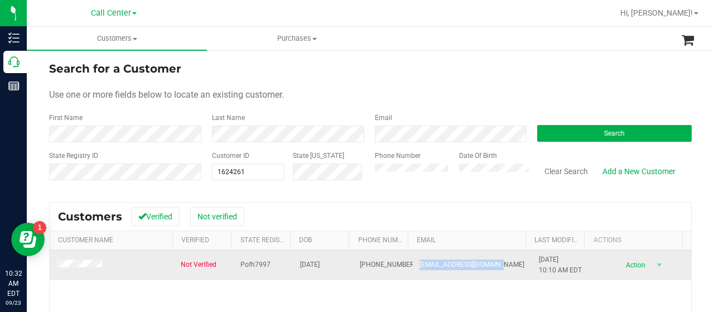
drag, startPoint x: 407, startPoint y: 265, endPoint x: 501, endPoint y: 265, distance: 94.3
click at [501, 265] on td "cakewoman0410@gmail.com" at bounding box center [472, 265] width 119 height 30
copy span "cakewoman0410@gmail.com"
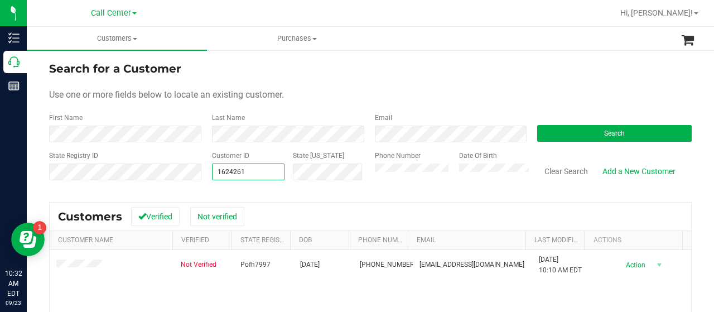
click at [163, 176] on div "State Registry ID Customer ID 1624261 1624261 State ID Phone Number Date Of Bir…" at bounding box center [370, 171] width 642 height 40
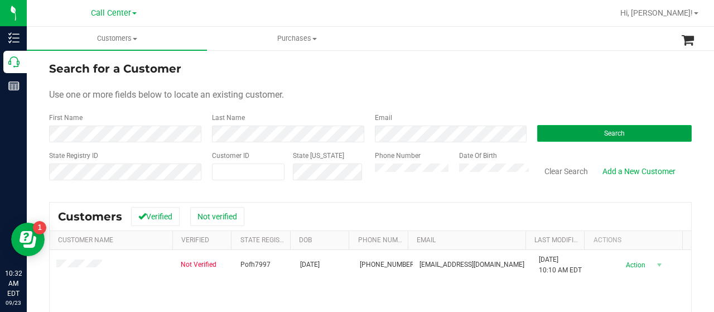
click at [573, 137] on button "Search" at bounding box center [614, 133] width 154 height 17
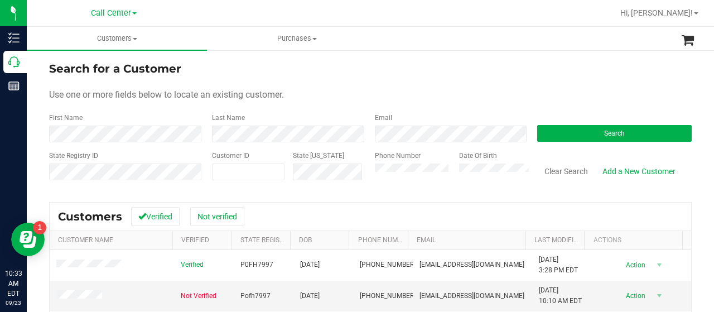
scroll to position [112, 0]
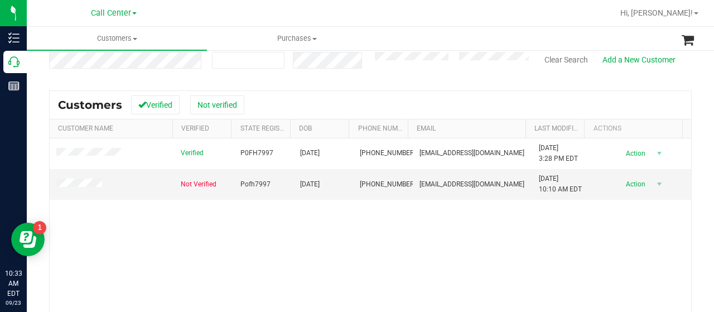
click at [77, 216] on div "Verified P0FH7997 04/10/1964 (727) 686-0390 cakewoman0410@gmail.com 6/18/2025 3…" at bounding box center [370, 236] width 641 height 196
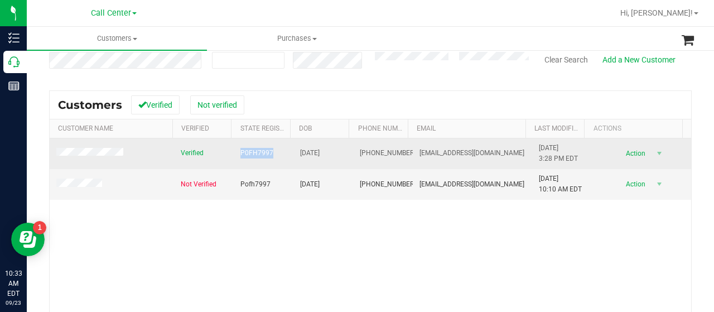
drag, startPoint x: 231, startPoint y: 156, endPoint x: 267, endPoint y: 157, distance: 35.7
click at [267, 157] on td "P0FH7997" at bounding box center [264, 153] width 60 height 31
copy span "P0FH7997"
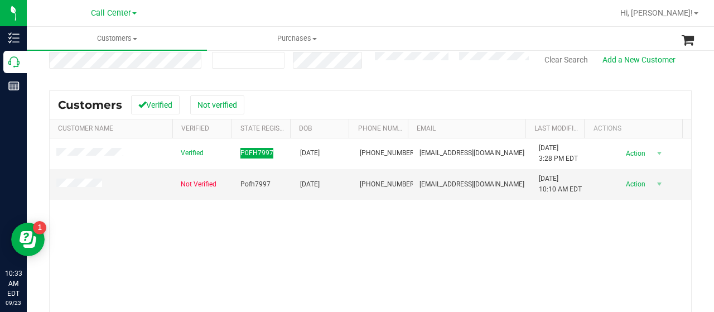
click at [98, 204] on div "Verified P0FH7997 04/10/1964 (727) 686-0390 cakewoman0410@gmail.com 6/18/2025 3…" at bounding box center [370, 236] width 641 height 196
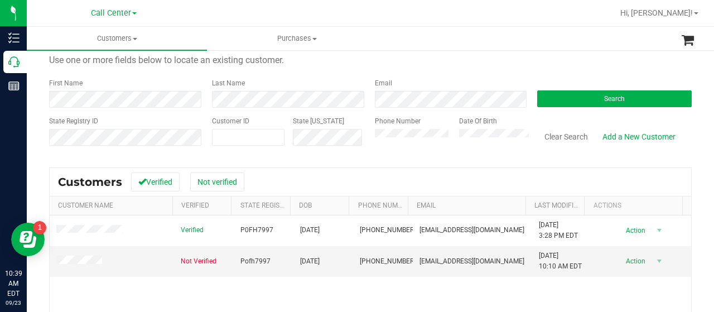
scroll to position [0, 0]
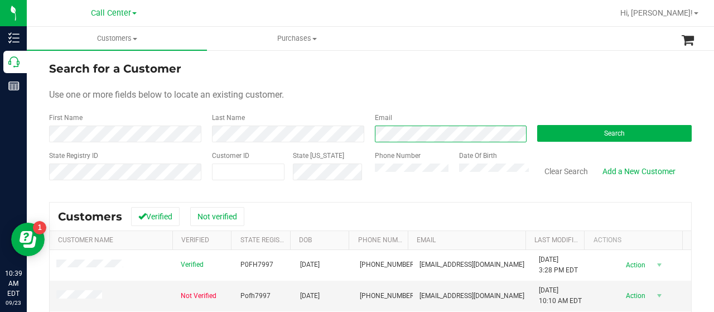
click at [366, 137] on div "Email" at bounding box center [447, 128] width 163 height 30
drag, startPoint x: 68, startPoint y: 105, endPoint x: 98, endPoint y: 66, distance: 49.3
click at [68, 105] on form "Search for a Customer Use one or more fields below to locate an existing custom…" at bounding box center [370, 125] width 642 height 130
click at [374, 128] on div "Email" at bounding box center [447, 128] width 163 height 30
click at [349, 132] on div "First Name Last Name Email Search" at bounding box center [370, 128] width 642 height 30
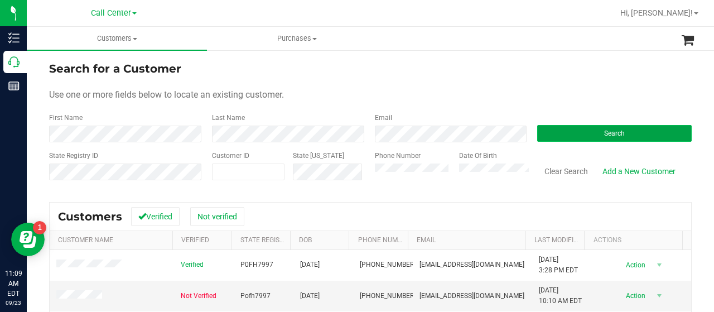
click at [566, 132] on button "Search" at bounding box center [614, 133] width 154 height 17
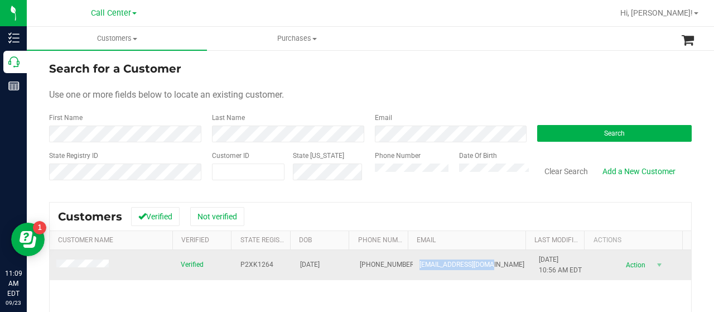
drag, startPoint x: 409, startPoint y: 267, endPoint x: 480, endPoint y: 266, distance: 70.8
click at [480, 266] on td "pbellikoff@gmail.com" at bounding box center [472, 265] width 119 height 30
copy span "pbellikoff@gmail.com"
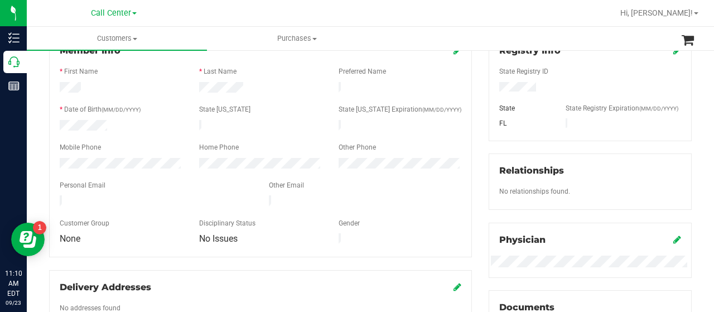
scroll to position [446, 0]
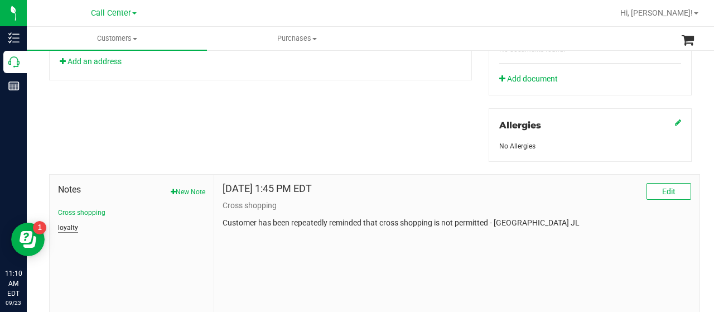
click at [66, 226] on button "loyalty" at bounding box center [68, 228] width 20 height 10
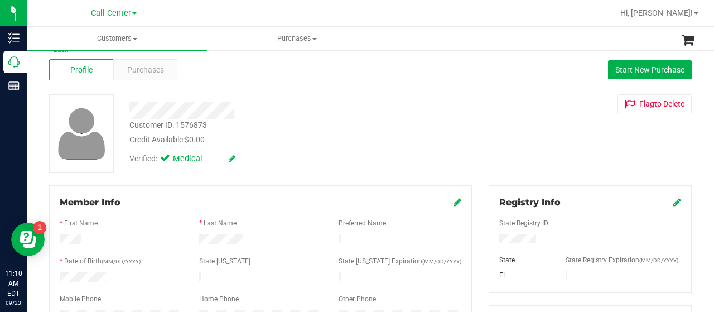
scroll to position [0, 0]
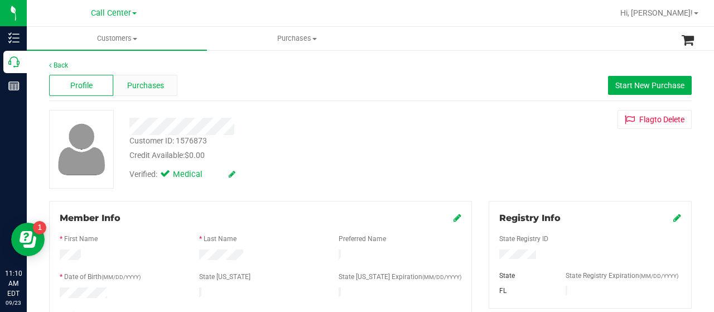
click at [159, 85] on span "Purchases" at bounding box center [145, 86] width 37 height 12
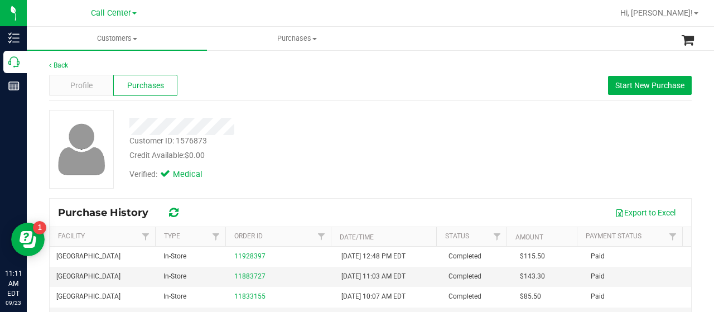
scroll to position [56, 0]
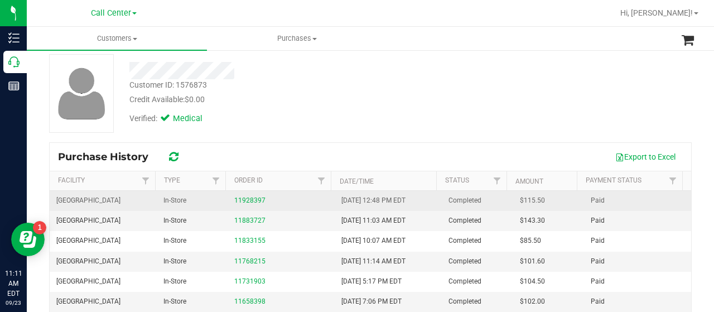
click at [240, 192] on td "11928397" at bounding box center [281, 201] width 107 height 20
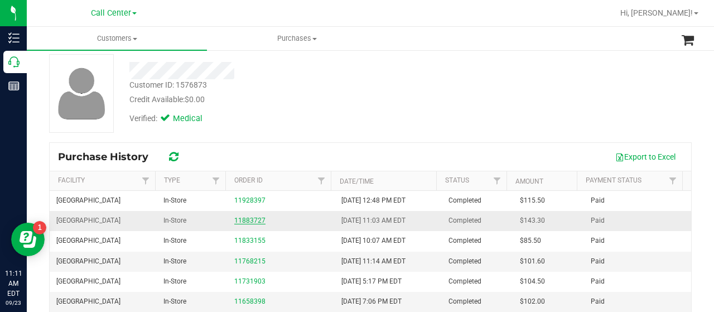
click at [244, 220] on link "11883727" at bounding box center [249, 220] width 31 height 8
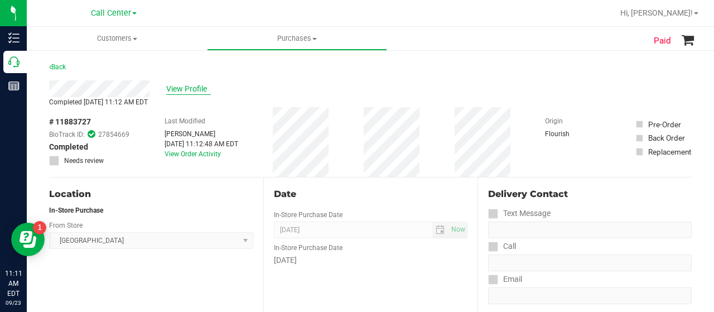
click at [195, 92] on span "View Profile" at bounding box center [188, 89] width 45 height 12
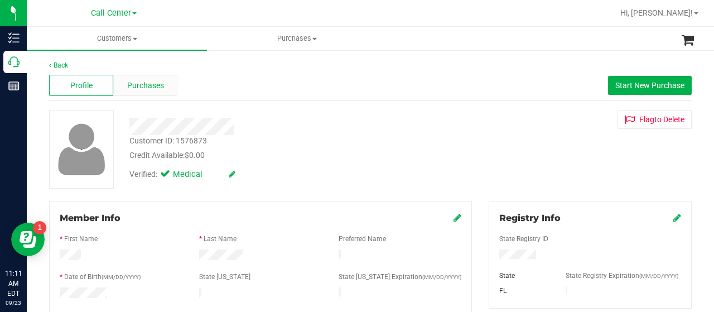
click at [152, 88] on span "Purchases" at bounding box center [145, 86] width 37 height 12
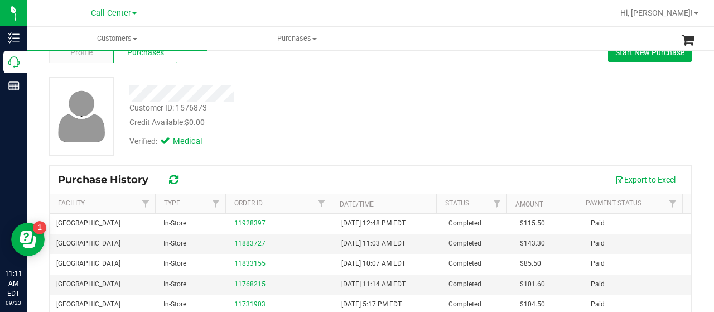
scroll to position [56, 0]
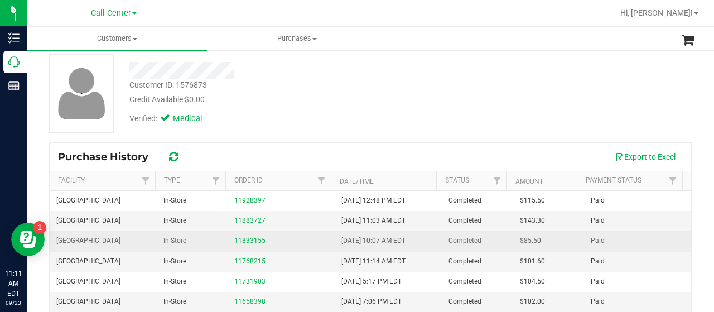
click at [250, 238] on link "11833155" at bounding box center [249, 240] width 31 height 8
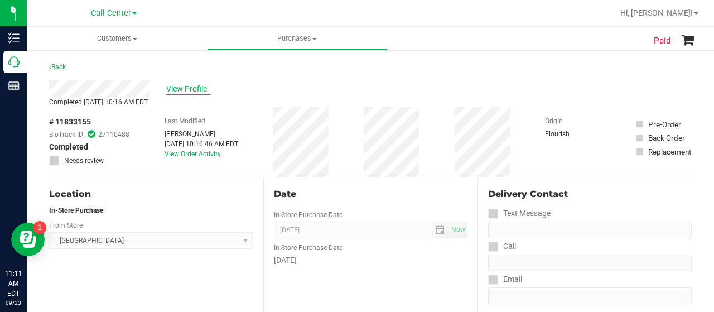
click at [189, 89] on span "View Profile" at bounding box center [188, 89] width 45 height 12
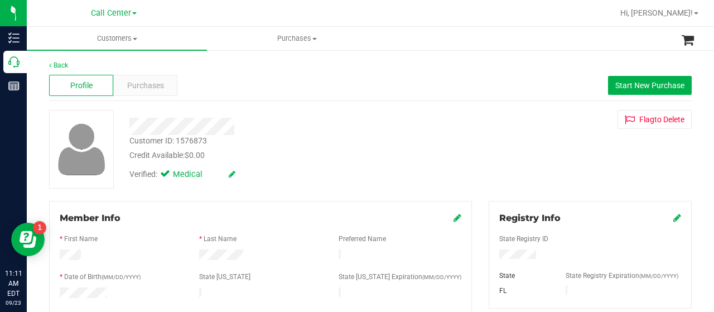
click at [161, 89] on span "Purchases" at bounding box center [145, 86] width 37 height 12
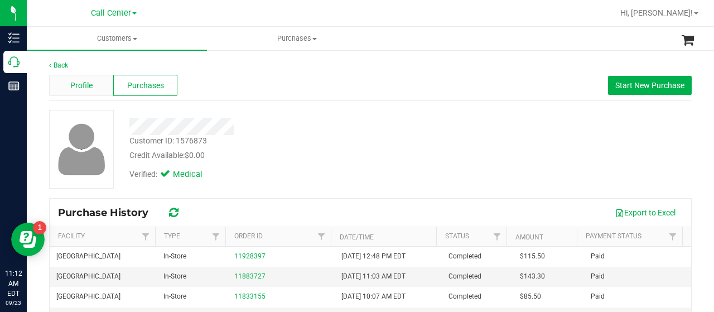
click at [89, 82] on span "Profile" at bounding box center [81, 86] width 22 height 12
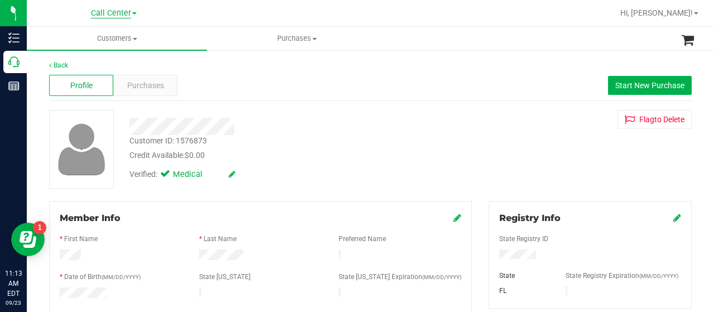
click at [108, 12] on span "Call Center" at bounding box center [111, 13] width 40 height 10
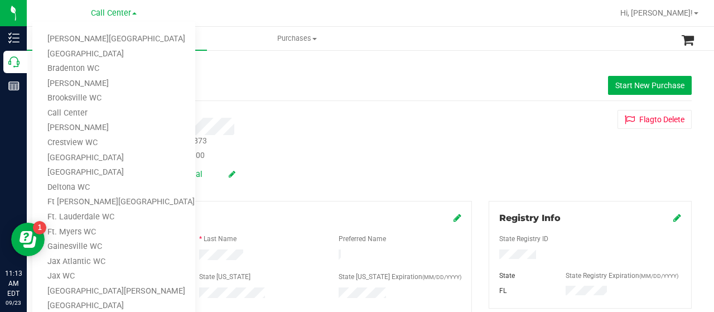
click at [272, 113] on div at bounding box center [286, 122] width 330 height 25
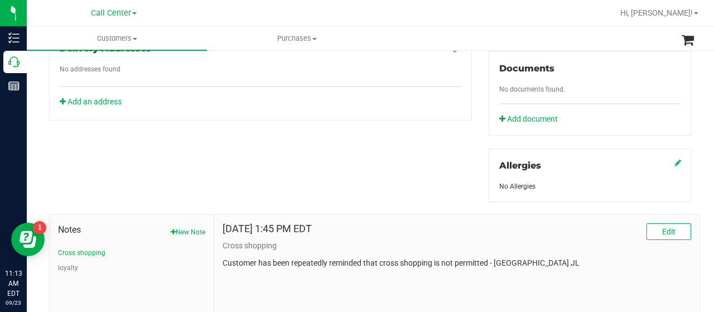
scroll to position [492, 0]
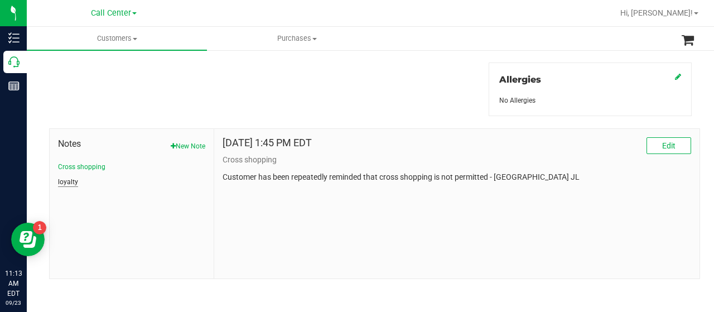
click at [61, 182] on button "loyalty" at bounding box center [68, 182] width 20 height 10
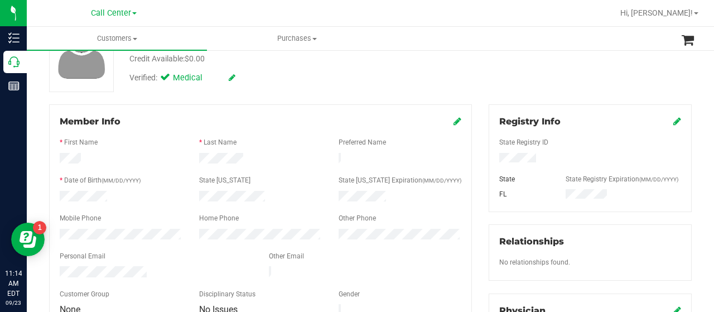
scroll to position [0, 0]
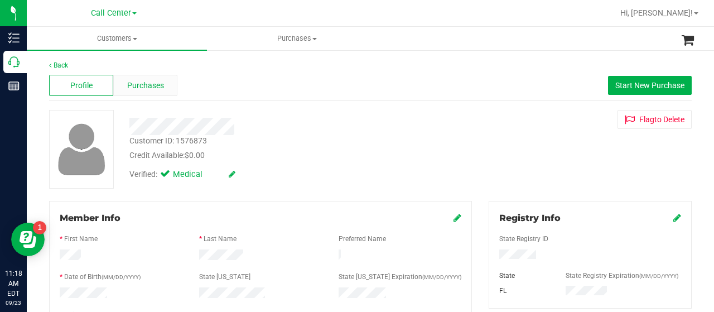
click at [172, 80] on div "Purchases" at bounding box center [145, 85] width 64 height 21
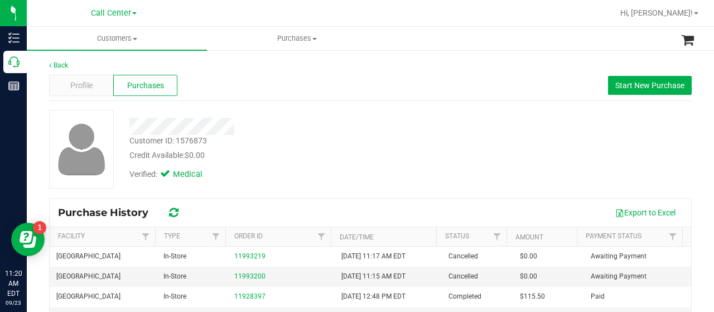
click at [79, 96] on div "Profile Purchases Start New Purchase" at bounding box center [370, 85] width 642 height 31
click at [90, 78] on div "Profile" at bounding box center [81, 85] width 64 height 21
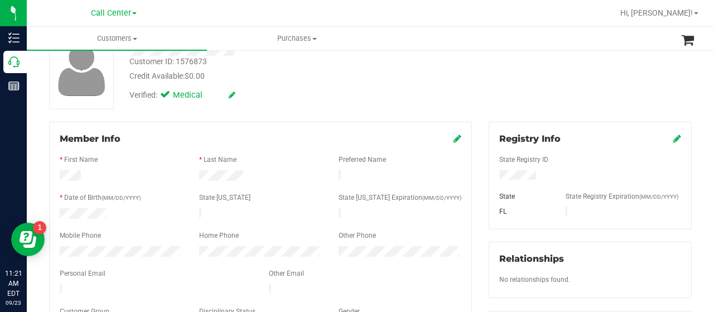
scroll to position [56, 0]
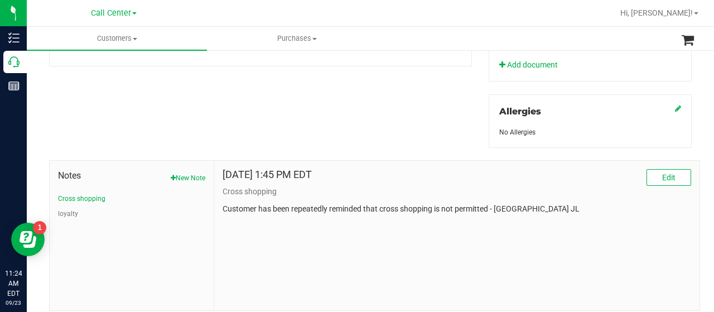
scroll to position [492, 0]
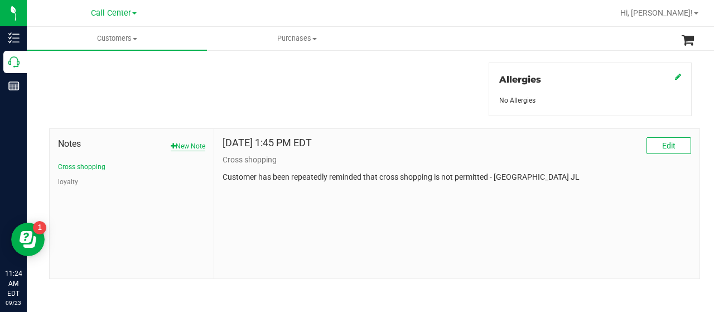
click at [175, 147] on button "New Note" at bounding box center [188, 146] width 35 height 10
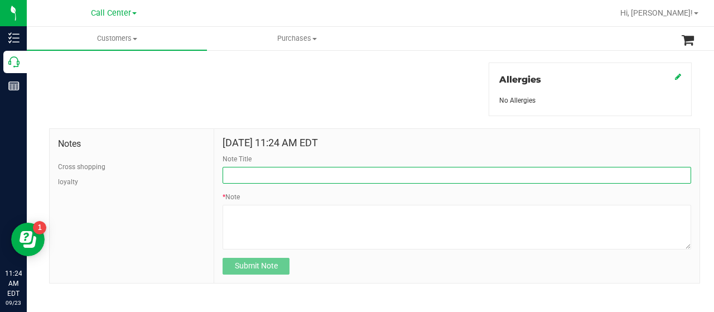
click at [236, 170] on input "Note Title" at bounding box center [457, 175] width 468 height 17
type input "loyalty"
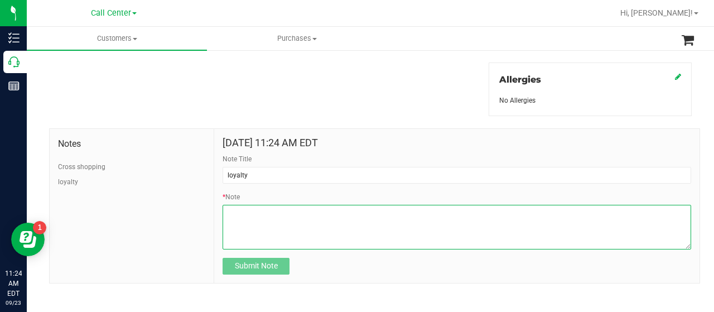
click at [286, 220] on textarea "* Note" at bounding box center [457, 227] width 468 height 45
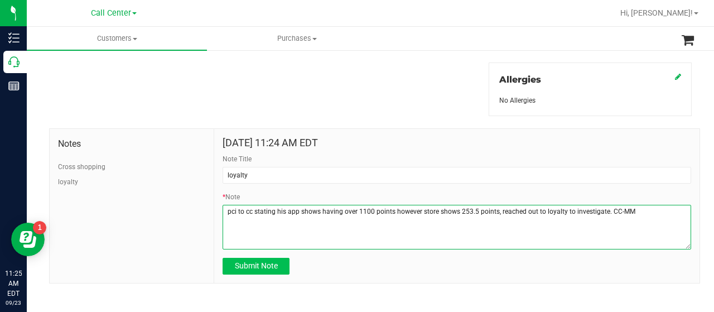
type textarea "pci to cc stating his app shows having over 1100 points however store shows 253…"
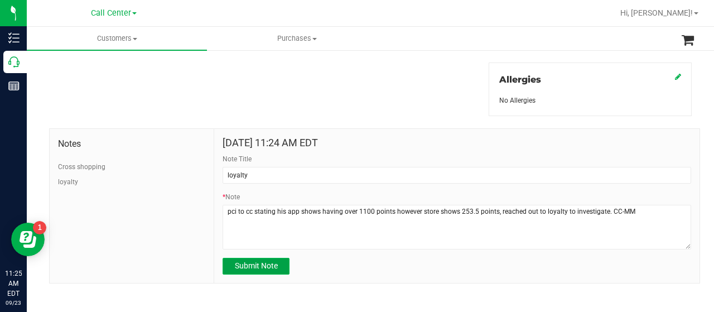
click at [268, 262] on span "Submit Note" at bounding box center [256, 265] width 43 height 9
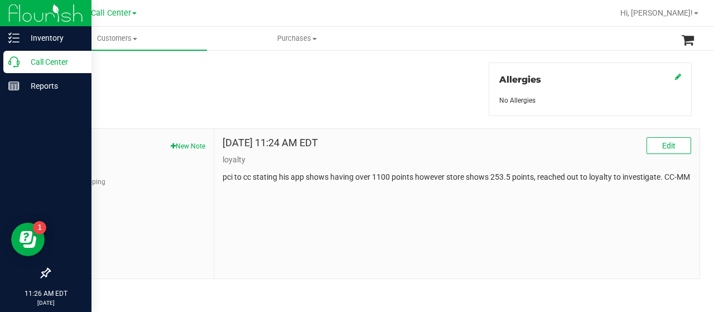
click at [20, 64] on p "Call Center" at bounding box center [53, 61] width 67 height 13
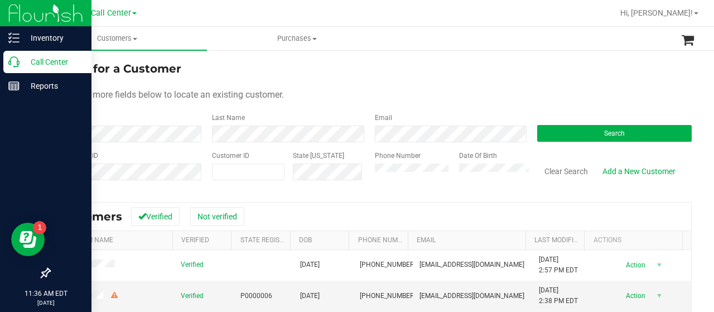
click at [19, 70] on div "Call Center" at bounding box center [47, 62] width 88 height 22
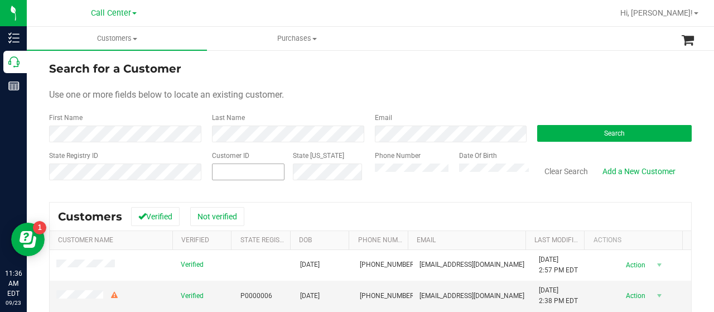
click at [0, 0] on input "text" at bounding box center [0, 0] width 0 height 0
paste input "26240"
type input "26240"
click at [615, 116] on div "Search" at bounding box center [610, 128] width 163 height 30
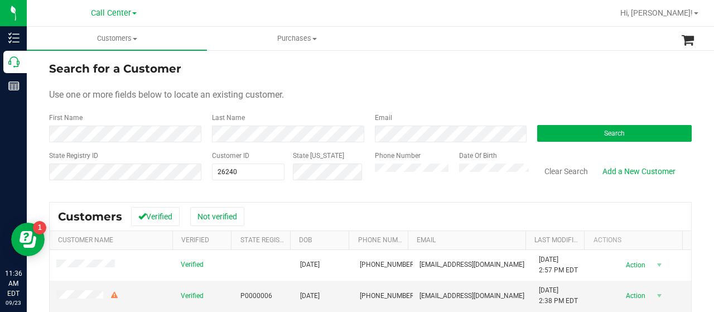
click at [611, 123] on div "Search" at bounding box center [610, 128] width 163 height 30
click at [609, 129] on span "Search" at bounding box center [614, 133] width 21 height 8
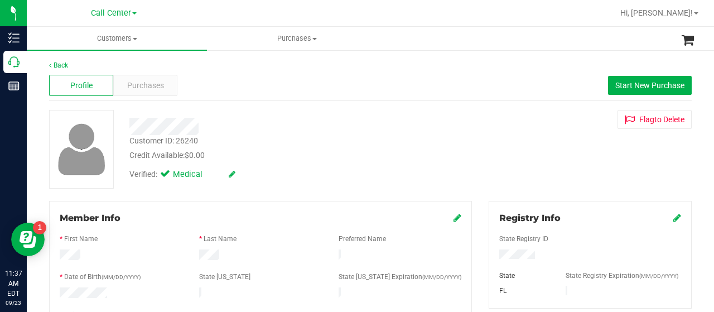
click at [141, 89] on span "Purchases" at bounding box center [145, 86] width 37 height 12
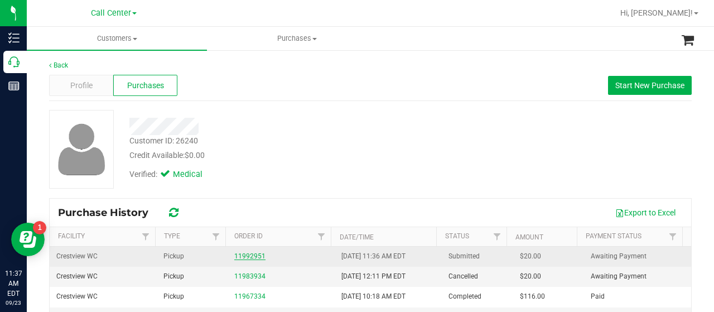
click at [244, 258] on link "11992951" at bounding box center [249, 256] width 31 height 8
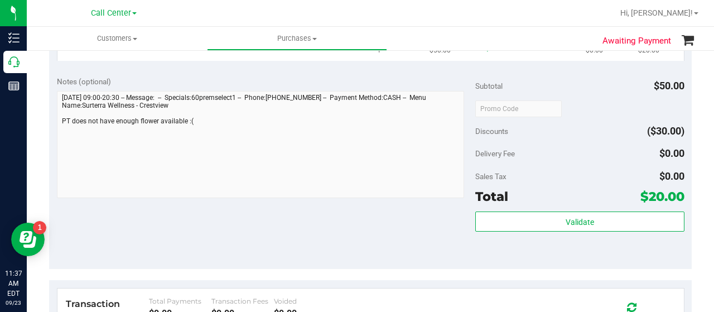
scroll to position [167, 0]
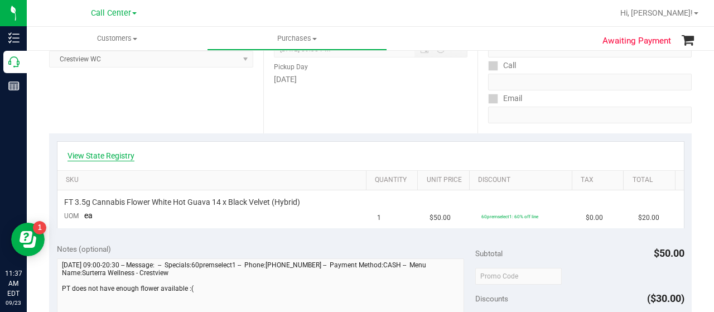
click at [117, 154] on link "View State Registry" at bounding box center [100, 155] width 67 height 11
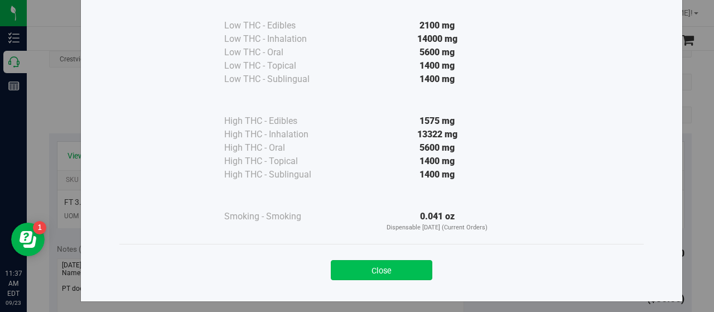
scroll to position [83, 0]
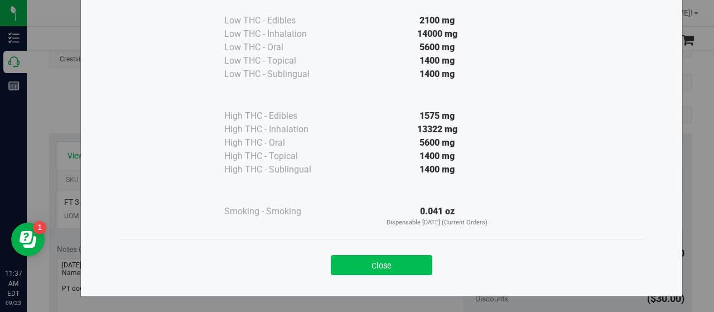
click at [374, 259] on button "Close" at bounding box center [382, 265] width 102 height 20
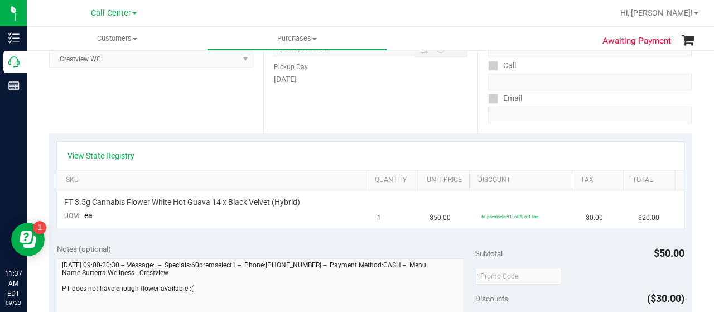
scroll to position [0, 0]
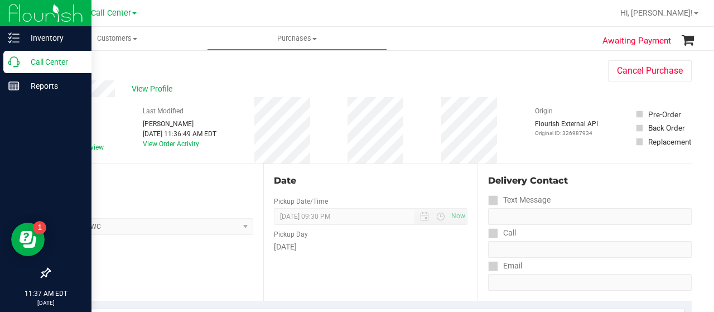
click at [18, 62] on icon at bounding box center [13, 61] width 11 height 11
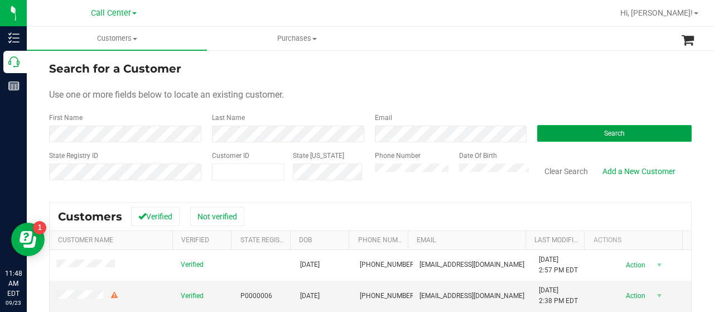
click at [542, 134] on button "Search" at bounding box center [614, 133] width 154 height 17
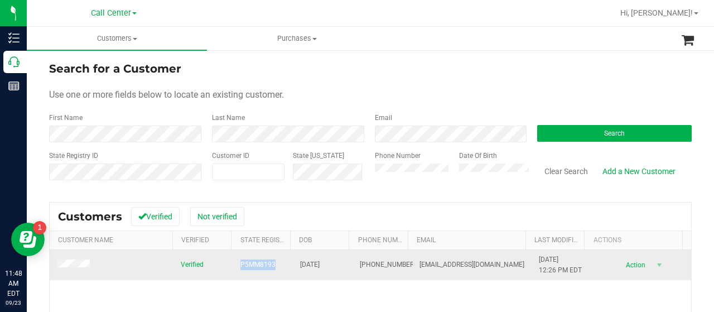
drag, startPoint x: 230, startPoint y: 267, endPoint x: 272, endPoint y: 265, distance: 42.4
click at [272, 265] on td "P5MM8193" at bounding box center [264, 265] width 60 height 30
copy span "P5MM8193"
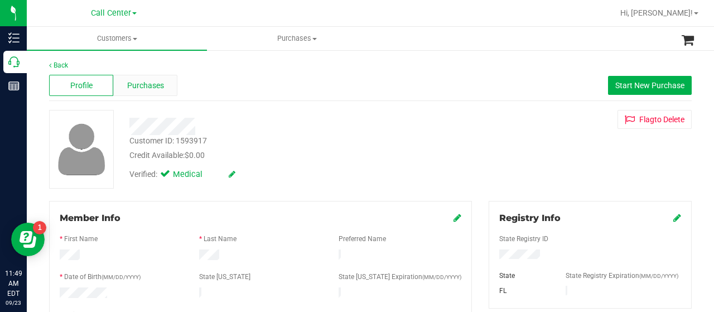
click at [127, 85] on span "Purchases" at bounding box center [145, 86] width 37 height 12
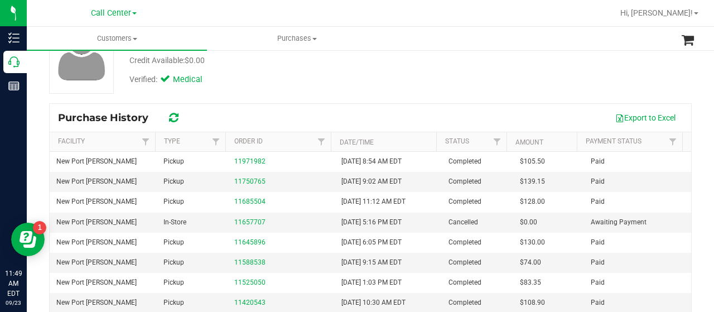
scroll to position [167, 0]
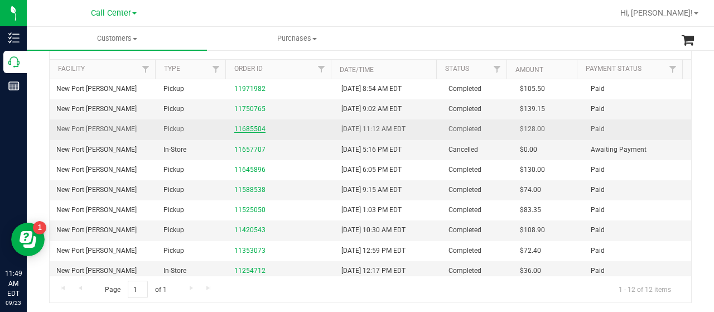
click at [241, 125] on link "11685504" at bounding box center [249, 129] width 31 height 8
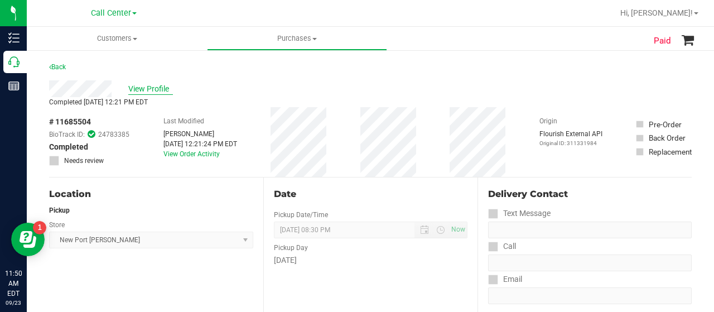
click at [157, 83] on span "View Profile" at bounding box center [150, 89] width 45 height 12
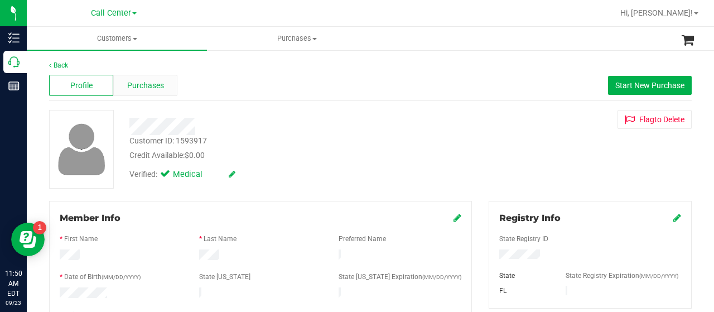
click at [156, 84] on span "Purchases" at bounding box center [145, 86] width 37 height 12
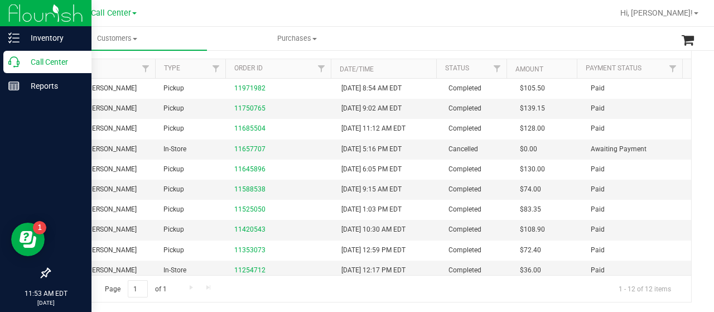
click at [10, 62] on icon at bounding box center [13, 61] width 11 height 11
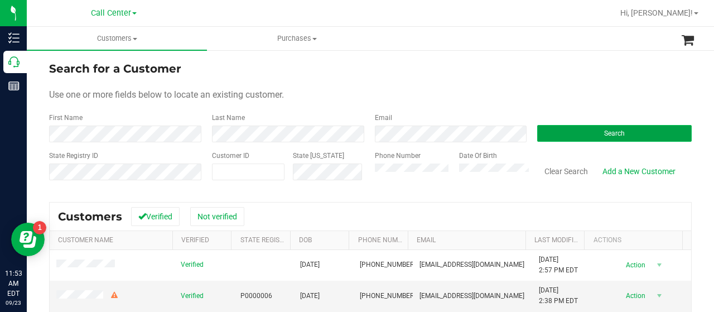
click at [578, 129] on button "Search" at bounding box center [614, 133] width 154 height 17
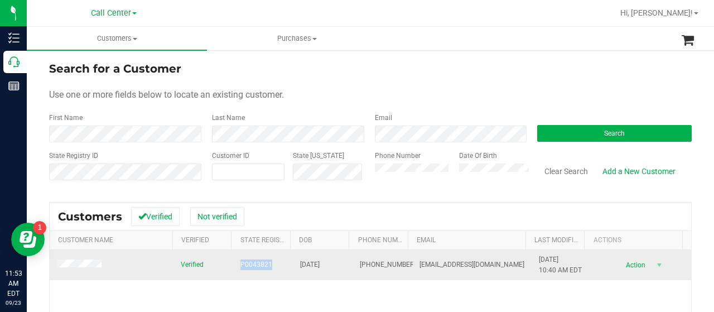
drag, startPoint x: 233, startPoint y: 265, endPoint x: 264, endPoint y: 266, distance: 30.7
click at [264, 266] on td "P0043821" at bounding box center [264, 265] width 60 height 30
copy span "P0043821"
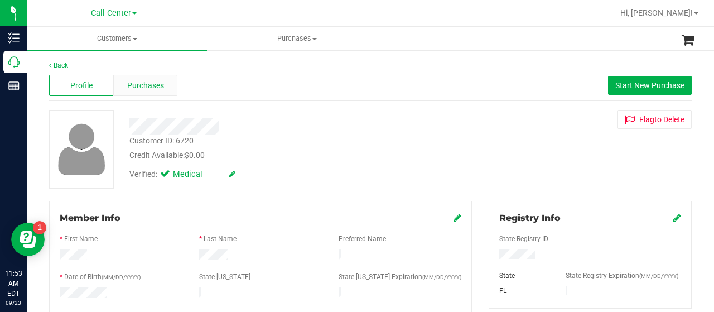
click at [136, 86] on span "Purchases" at bounding box center [145, 86] width 37 height 12
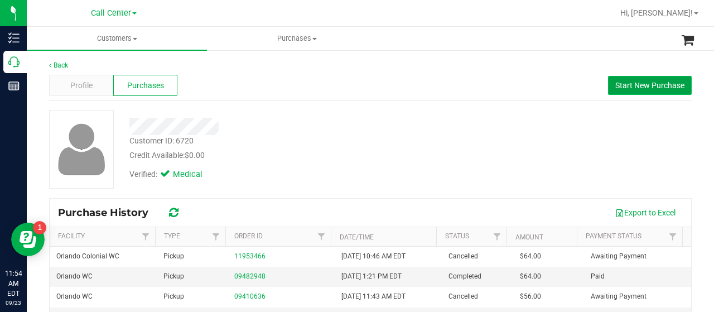
click at [642, 91] on button "Start New Purchase" at bounding box center [650, 85] width 84 height 19
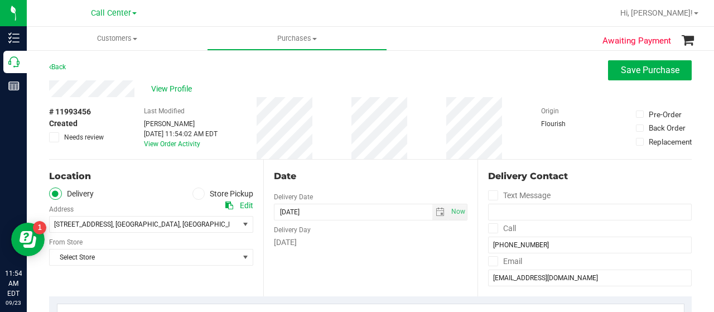
click at [195, 194] on icon at bounding box center [198, 194] width 7 height 0
click at [0, 0] on input "Store Pickup" at bounding box center [0, 0] width 0 height 0
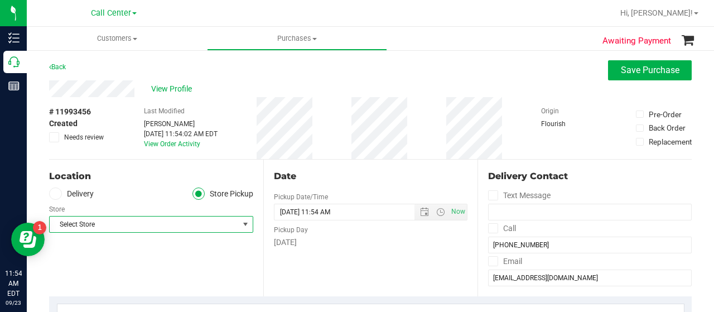
click at [181, 222] on span "Select Store" at bounding box center [144, 224] width 189 height 16
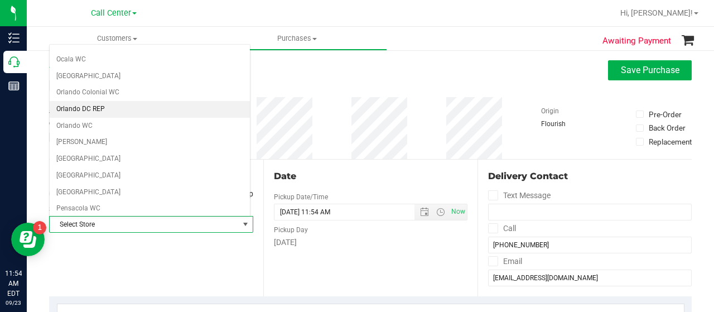
scroll to position [502, 0]
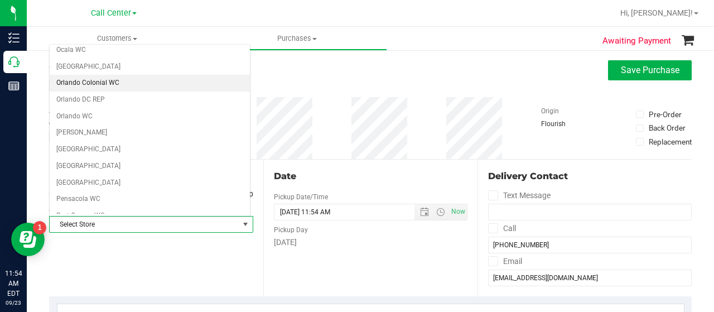
click at [133, 75] on li "Orlando Colonial WC" at bounding box center [150, 83] width 200 height 17
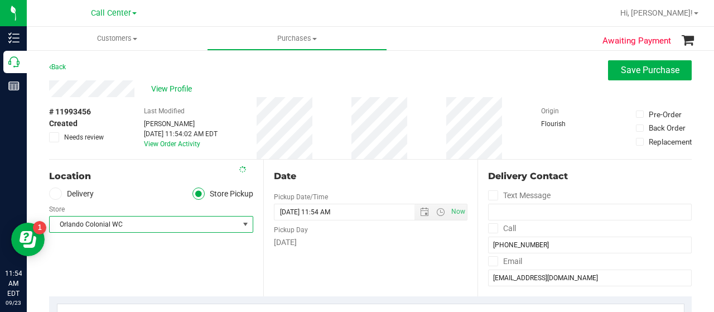
click at [216, 270] on div "Location Delivery Store Pickup Store Orlando Colonial WC Select Store Bonita Sp…" at bounding box center [156, 228] width 214 height 137
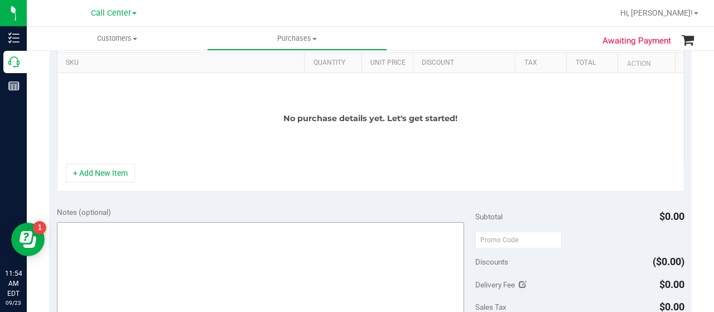
scroll to position [335, 0]
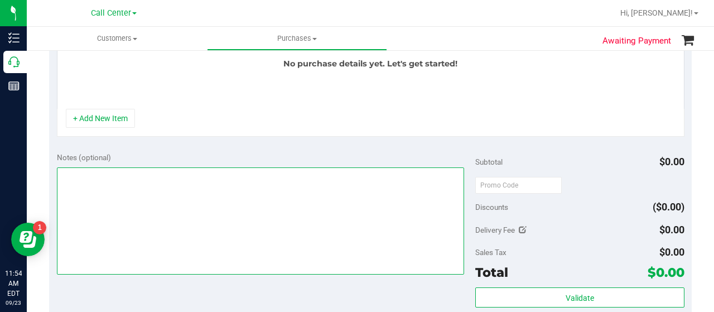
click at [206, 265] on textarea at bounding box center [260, 220] width 407 height 107
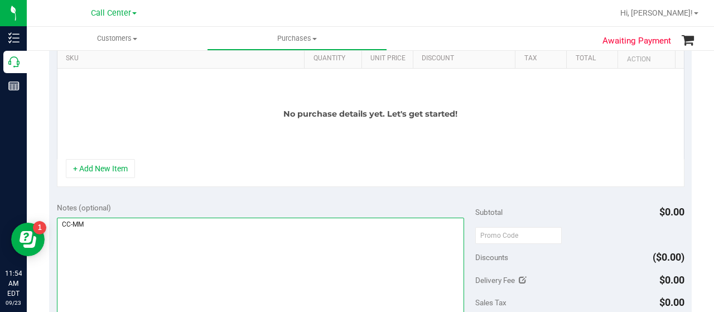
scroll to position [223, 0]
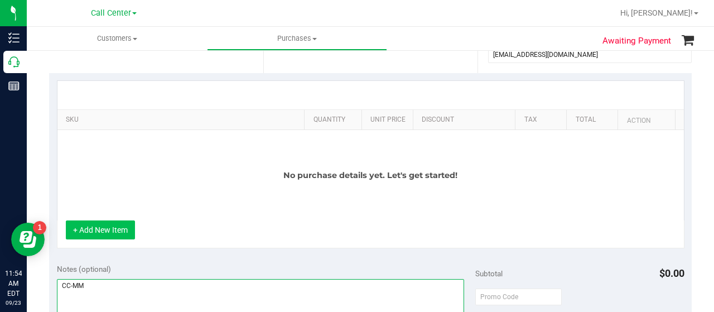
type textarea "CC-MM"
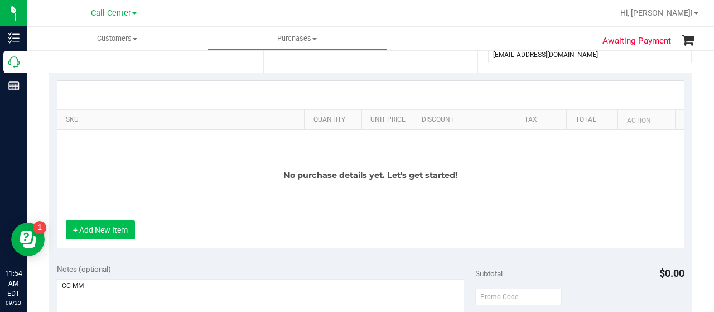
click at [127, 227] on button "+ Add New Item" at bounding box center [100, 229] width 69 height 19
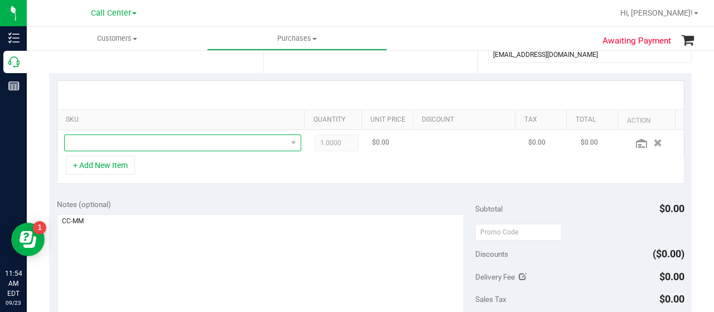
click at [123, 134] on span "NO DATA FOUND" at bounding box center [182, 142] width 237 height 17
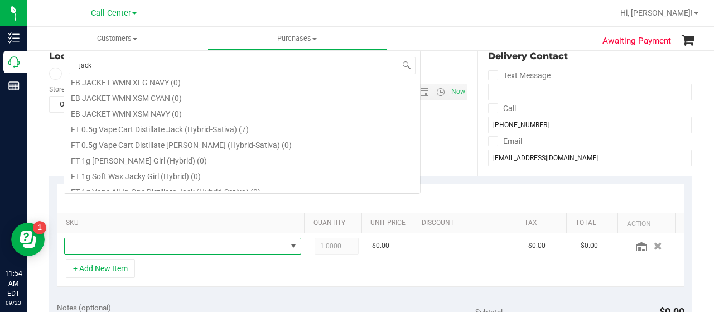
scroll to position [112, 0]
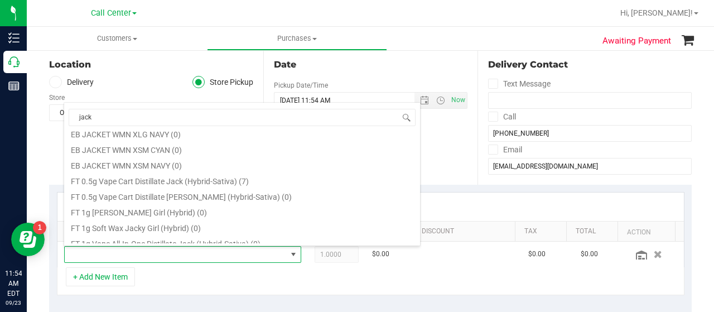
type input "jack"
click at [550, 190] on div "SKU Quantity Unit Price Discount Tax Total Action 1.0000 1 $0.00 $0.00 $0.00 + …" at bounding box center [370, 244] width 642 height 118
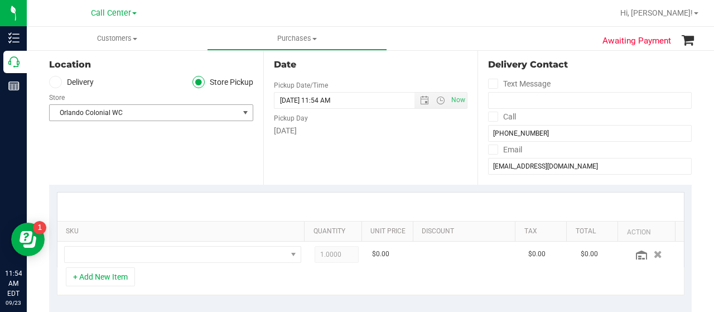
click at [206, 113] on span "Orlando Colonial WC" at bounding box center [144, 113] width 189 height 16
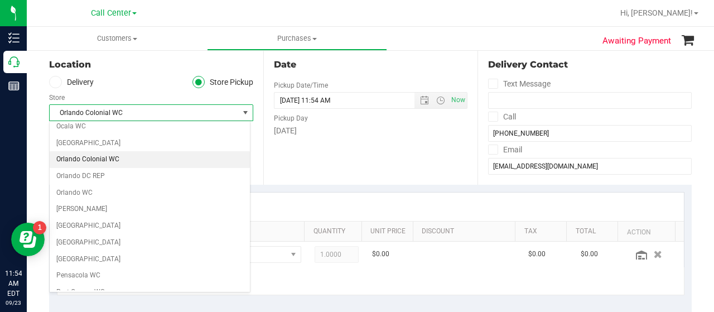
click at [102, 151] on li "Orlando Colonial WC" at bounding box center [150, 159] width 200 height 17
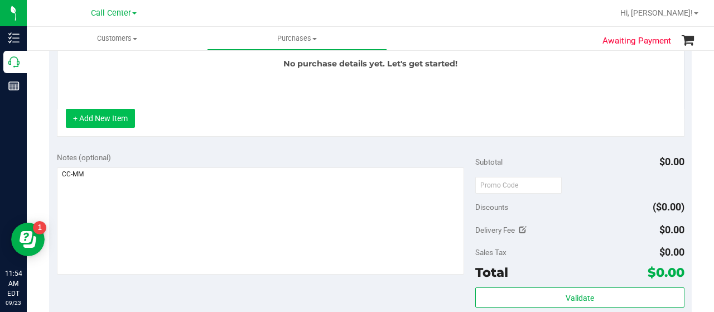
click at [107, 115] on button "+ Add New Item" at bounding box center [100, 118] width 69 height 19
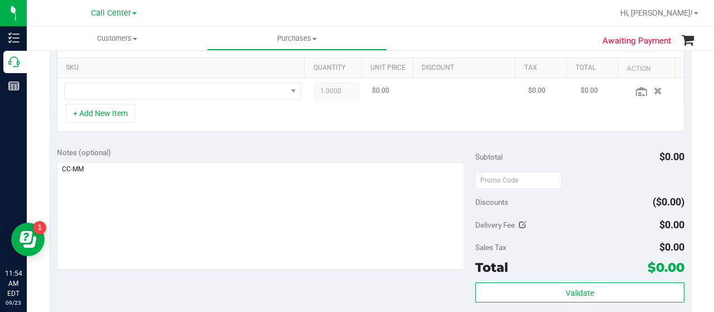
click at [144, 98] on td at bounding box center [182, 91] width 250 height 26
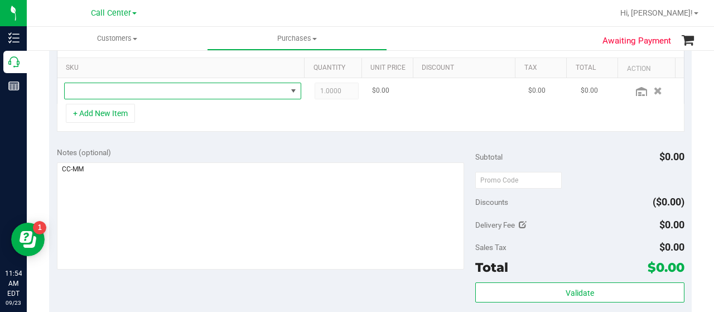
click at [144, 94] on span "NO DATA FOUND" at bounding box center [176, 91] width 222 height 16
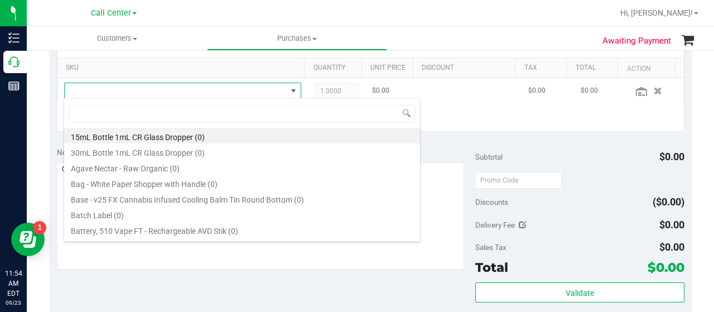
scroll to position [16, 225]
type input "jack"
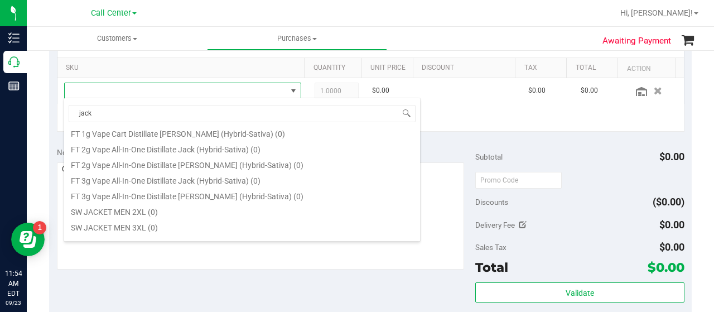
scroll to position [446, 0]
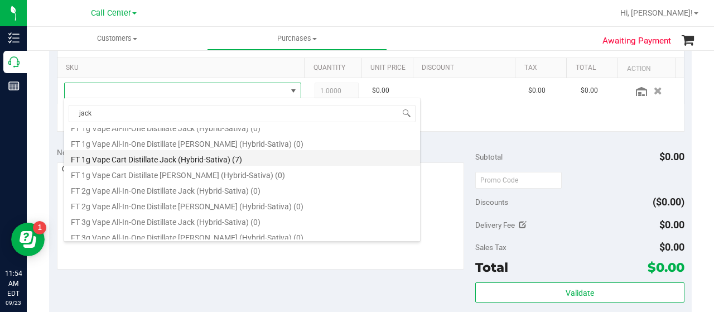
click at [143, 160] on li "FT 1g Vape Cart Distillate Jack (Hybrid-Sativa) (7)" at bounding box center [242, 158] width 356 height 16
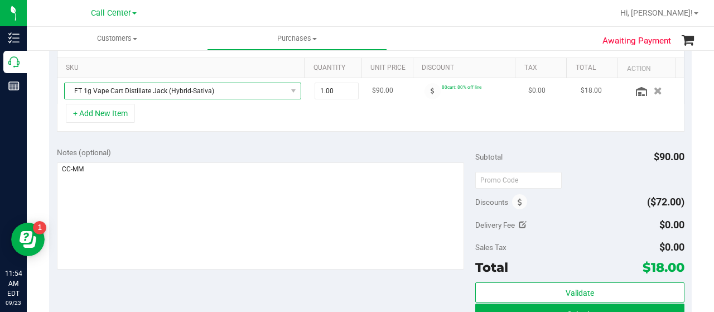
click at [211, 86] on span "FT 1g Vape Cart Distillate Jack (Hybrid-Sativa)" at bounding box center [176, 91] width 222 height 16
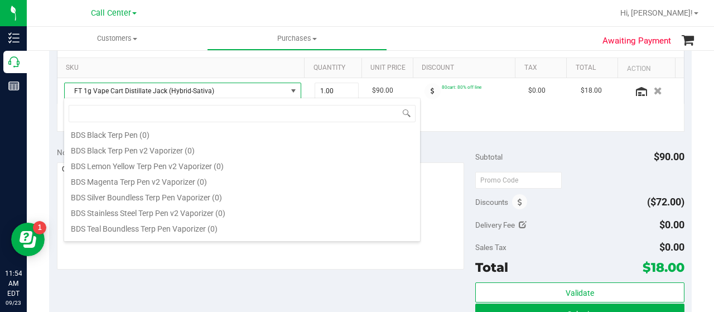
scroll to position [0, 0]
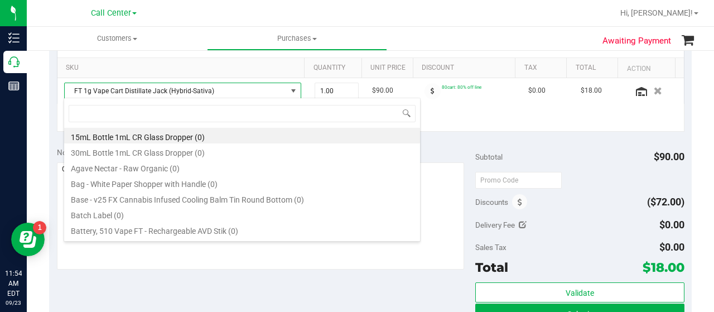
click at [455, 110] on div "+ Add New Item" at bounding box center [370, 118] width 627 height 28
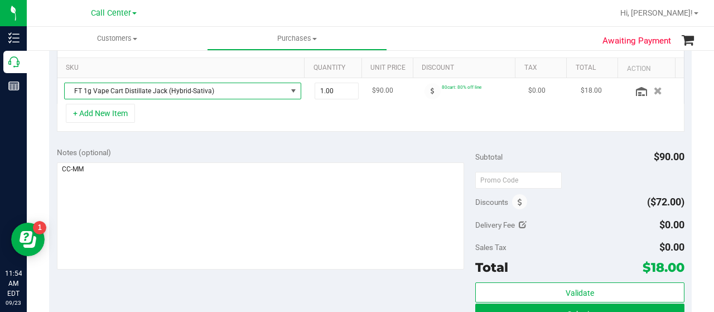
click at [208, 87] on span "FT 1g Vape Cart Distillate Jack (Hybrid-Sativa)" at bounding box center [176, 91] width 222 height 16
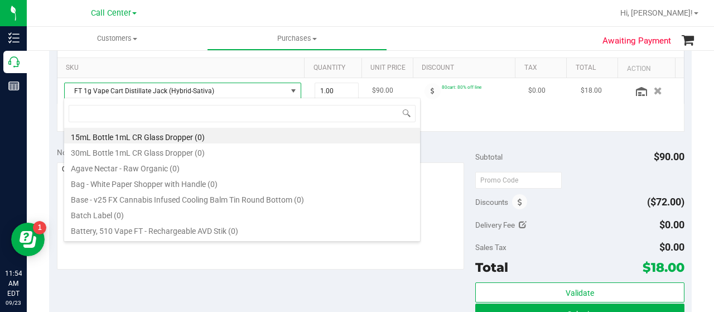
scroll to position [16, 230]
type input "jack"
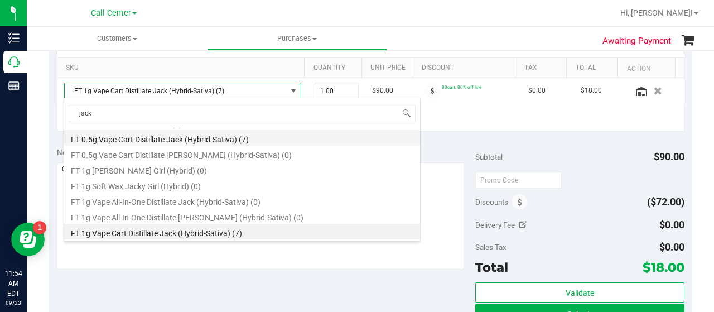
click at [182, 142] on li "FT 0.5g Vape Cart Distillate Jack (Hybrid-Sativa) (7)" at bounding box center [242, 138] width 356 height 16
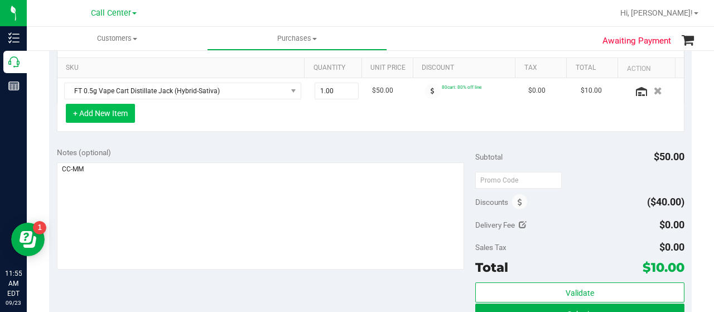
click at [115, 112] on button "+ Add New Item" at bounding box center [100, 113] width 69 height 19
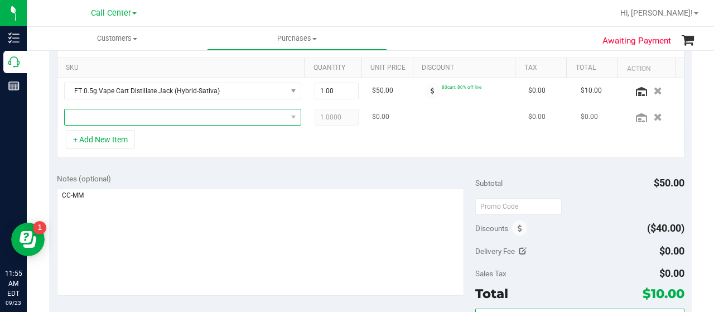
click at [113, 118] on span "NO DATA FOUND" at bounding box center [176, 117] width 222 height 16
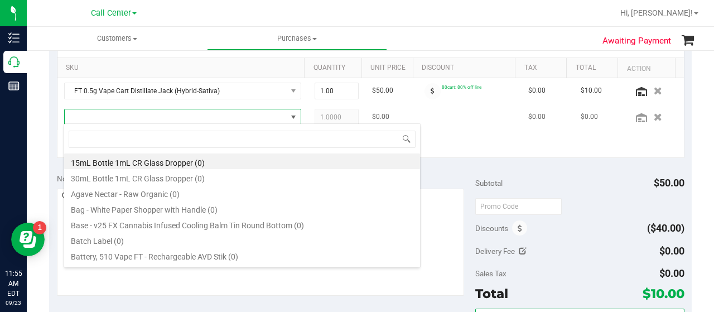
scroll to position [16, 225]
type input "master"
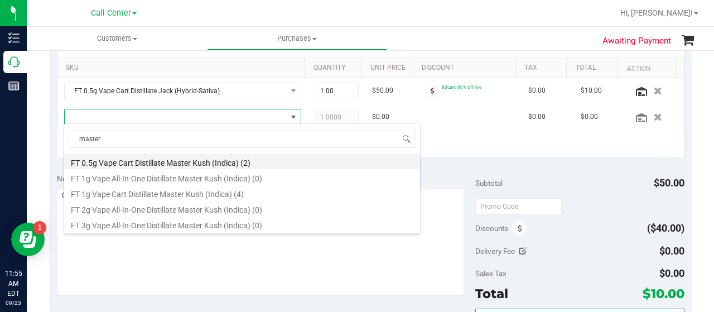
click at [180, 161] on li "FT 0.5g Vape Cart Distillate Master Kush (Indica) (2)" at bounding box center [242, 161] width 356 height 16
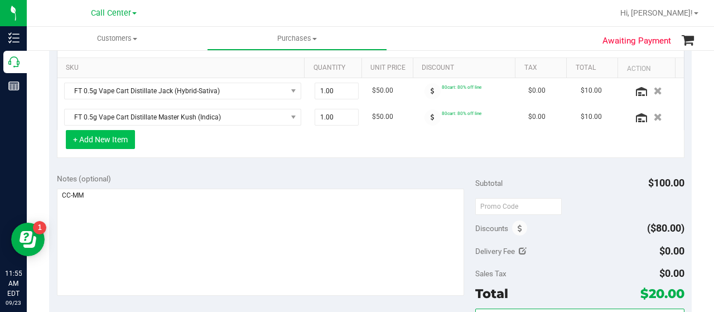
click at [128, 133] on button "+ Add New Item" at bounding box center [100, 139] width 69 height 19
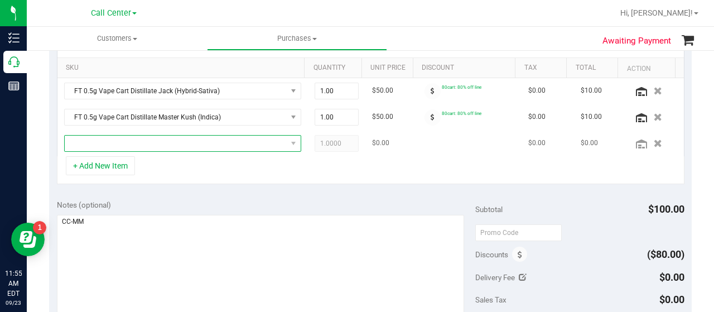
click at [135, 145] on span "NO DATA FOUND" at bounding box center [176, 144] width 222 height 16
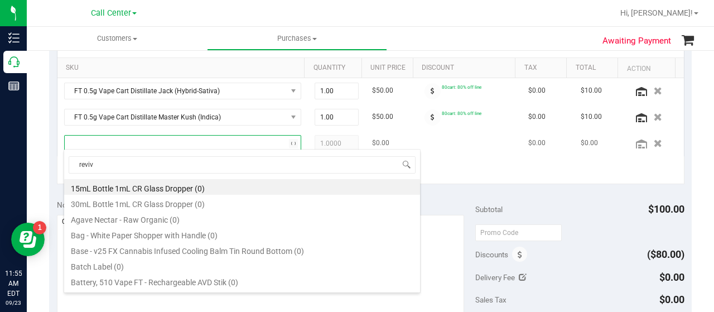
type input "revive"
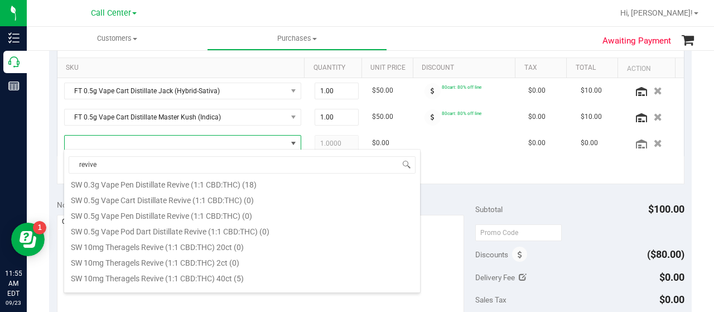
scroll to position [167, 0]
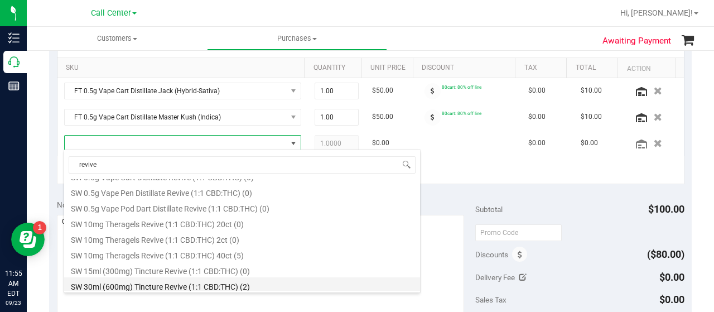
click at [145, 279] on li "SW 30ml (600mg) Tincture Revive (1:1 CBD:THC) (2)" at bounding box center [242, 285] width 356 height 16
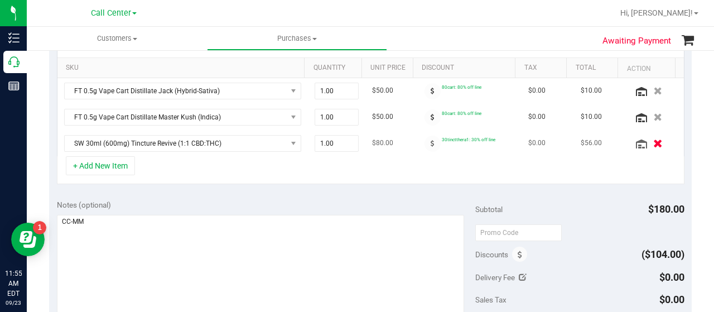
click at [653, 140] on icon "button" at bounding box center [657, 143] width 9 height 8
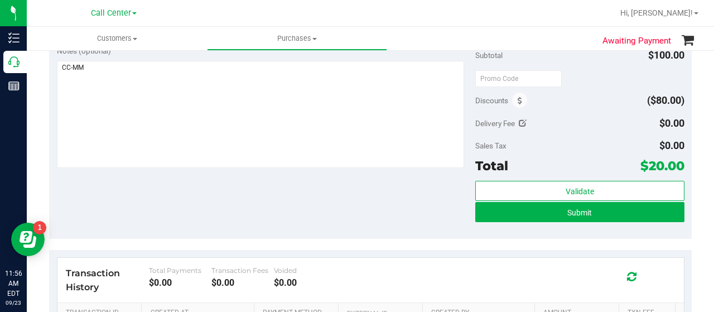
scroll to position [442, 0]
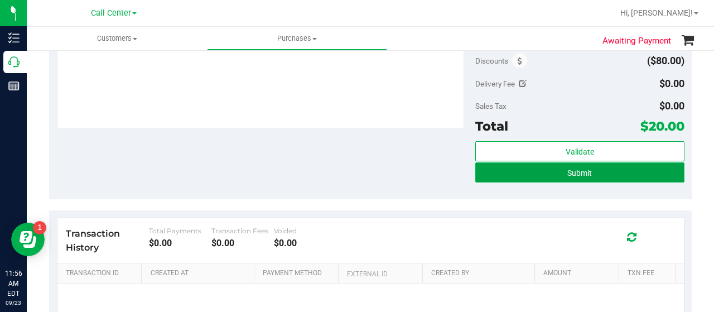
click at [484, 168] on button "Submit" at bounding box center [579, 172] width 209 height 20
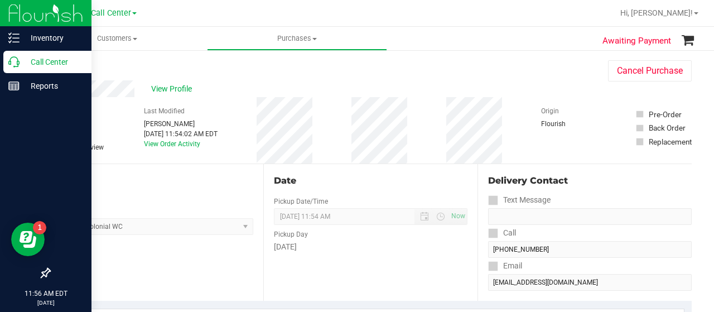
click at [23, 66] on p "Call Center" at bounding box center [53, 61] width 67 height 13
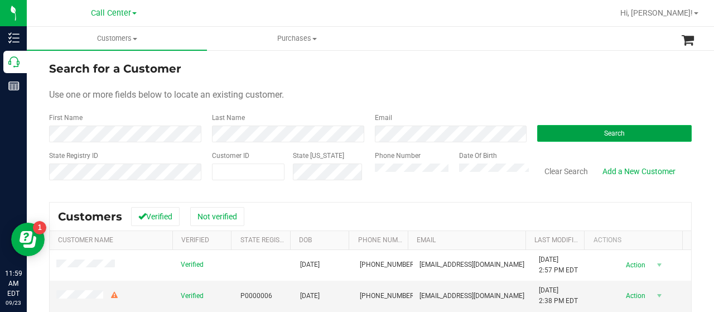
click at [537, 127] on button "Search" at bounding box center [614, 133] width 154 height 17
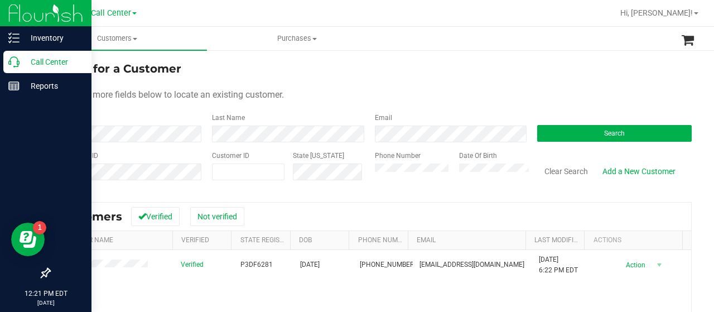
click at [20, 56] on p "Call Center" at bounding box center [53, 61] width 67 height 13
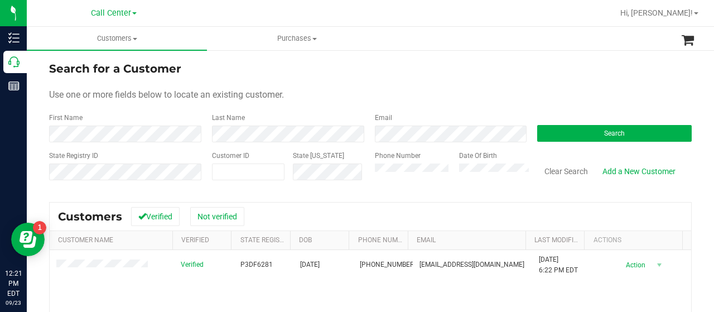
click at [340, 177] on div "State Registry ID Customer ID State [US_STATE] Phone Number Date Of Birth Clear…" at bounding box center [370, 171] width 642 height 40
click at [544, 129] on button "Search" at bounding box center [614, 133] width 154 height 17
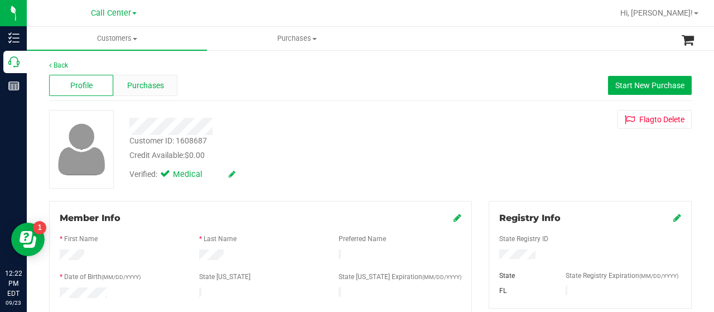
click at [158, 83] on span "Purchases" at bounding box center [145, 86] width 37 height 12
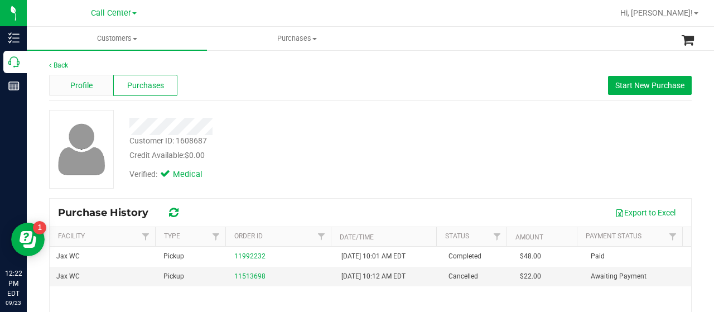
drag, startPoint x: 90, startPoint y: 96, endPoint x: 95, endPoint y: 88, distance: 9.8
click at [90, 96] on div "Profile Purchases Start New Purchase" at bounding box center [370, 85] width 642 height 31
click at [96, 86] on div "Profile" at bounding box center [81, 85] width 64 height 21
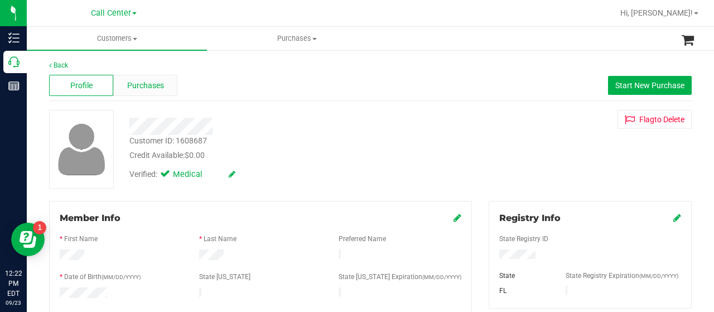
click at [155, 84] on span "Purchases" at bounding box center [145, 86] width 37 height 12
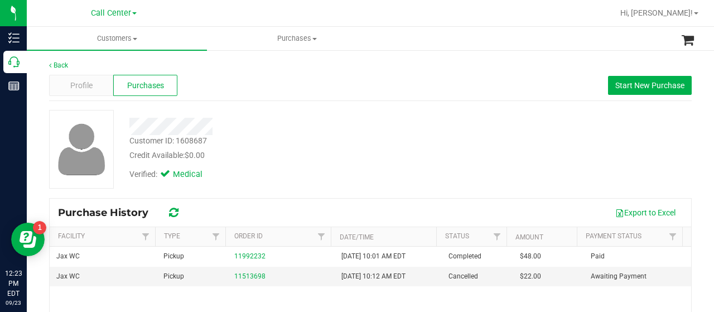
click at [51, 191] on div "Customer ID: 1608687 Credit Available: $0.00 Verified: Medical" at bounding box center [370, 154] width 642 height 88
drag, startPoint x: 175, startPoint y: 139, endPoint x: 210, endPoint y: 140, distance: 34.6
click at [210, 140] on div "Customer ID: 1608687 Credit Available: $0.00" at bounding box center [286, 148] width 330 height 26
copy div "1608687"
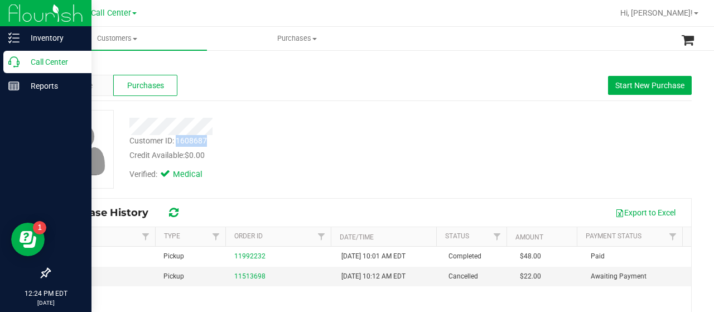
click at [10, 63] on icon at bounding box center [13, 61] width 11 height 11
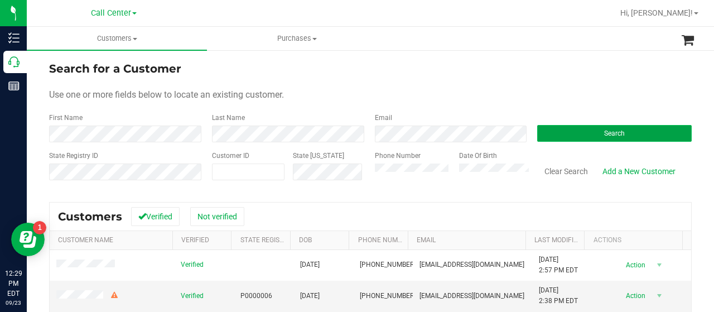
click at [564, 139] on button "Search" at bounding box center [614, 133] width 154 height 17
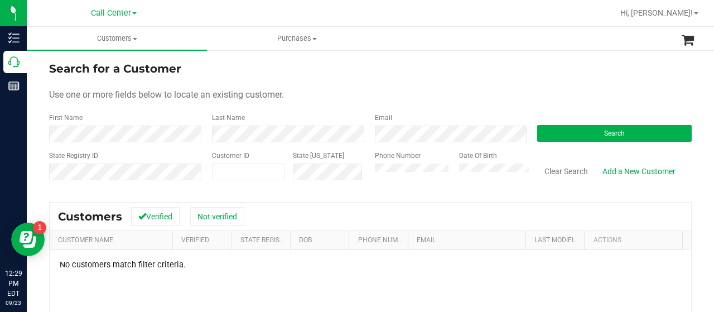
click at [339, 183] on div "State Registry ID Customer ID State [US_STATE] Phone Number Date Of Birth Clear…" at bounding box center [370, 171] width 642 height 40
click at [584, 137] on button "Search" at bounding box center [614, 133] width 154 height 17
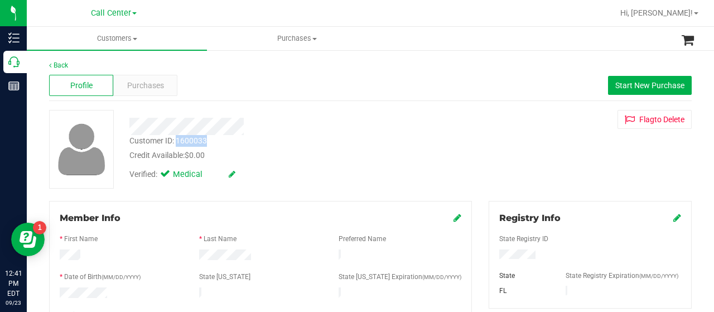
drag, startPoint x: 177, startPoint y: 142, endPoint x: 211, endPoint y: 143, distance: 33.5
click at [211, 143] on div "Customer ID: 1600033 Credit Available: $0.00" at bounding box center [286, 148] width 330 height 26
drag, startPoint x: 177, startPoint y: 143, endPoint x: 203, endPoint y: 143, distance: 25.7
click at [205, 143] on div "Customer ID: 1600033" at bounding box center [168, 141] width 78 height 12
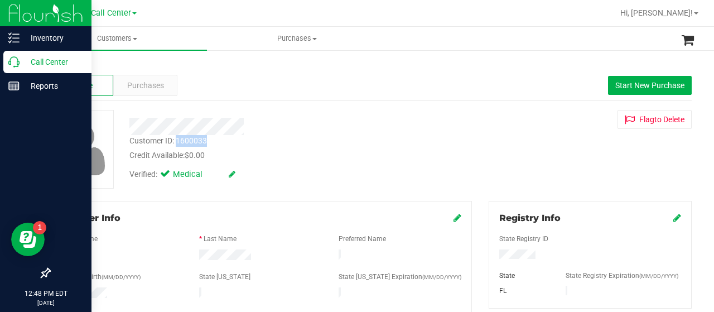
click at [12, 64] on icon at bounding box center [13, 61] width 11 height 11
click at [13, 59] on icon at bounding box center [13, 61] width 11 height 11
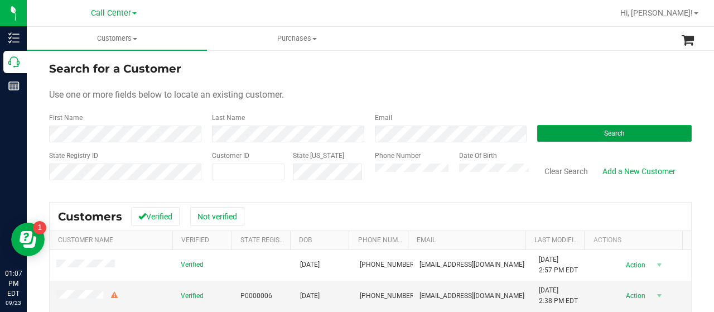
click at [559, 140] on button "Search" at bounding box center [614, 133] width 154 height 17
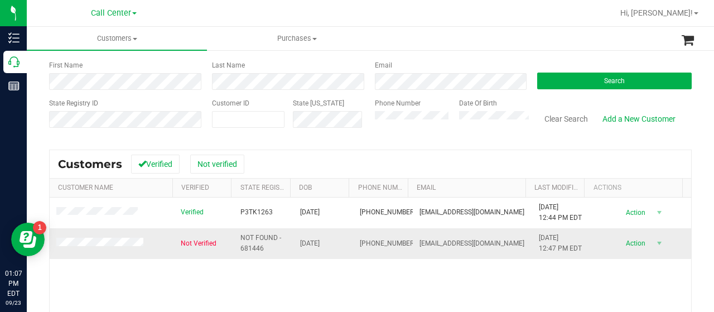
scroll to position [112, 0]
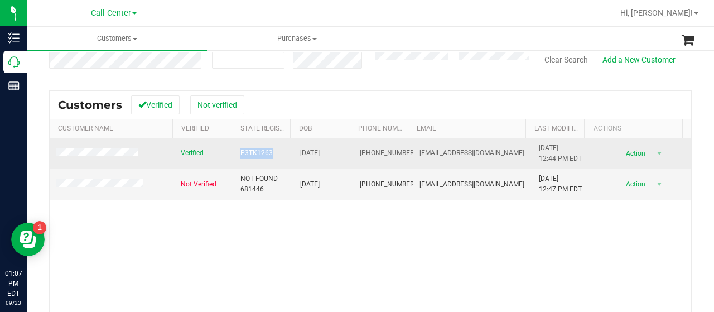
drag, startPoint x: 234, startPoint y: 153, endPoint x: 273, endPoint y: 151, distance: 39.1
click at [273, 151] on td "P3TK1263" at bounding box center [264, 153] width 60 height 31
drag, startPoint x: 406, startPoint y: 151, endPoint x: 480, endPoint y: 154, distance: 73.7
click at [492, 154] on td "[EMAIL_ADDRESS][DOMAIN_NAME]" at bounding box center [472, 153] width 119 height 31
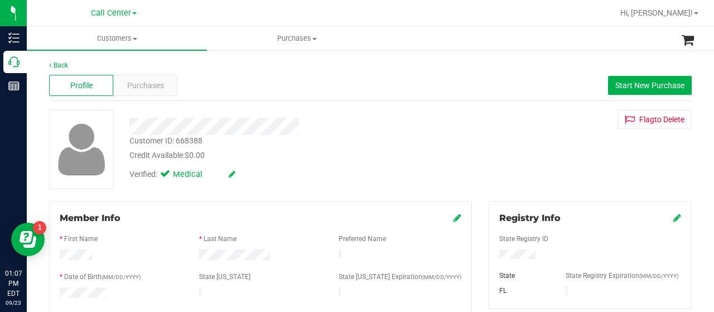
click at [166, 99] on div "Profile Purchases Start New Purchase" at bounding box center [370, 85] width 642 height 31
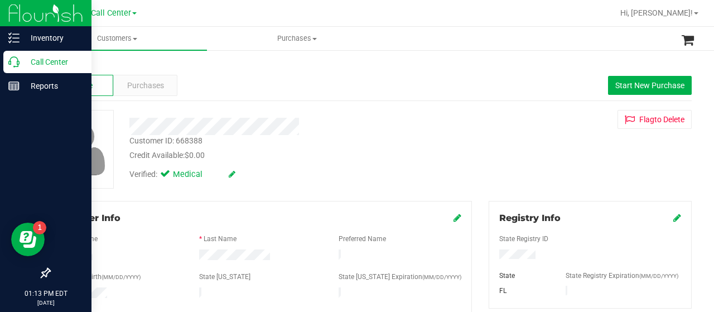
click at [2, 65] on link "Call Center" at bounding box center [45, 63] width 91 height 24
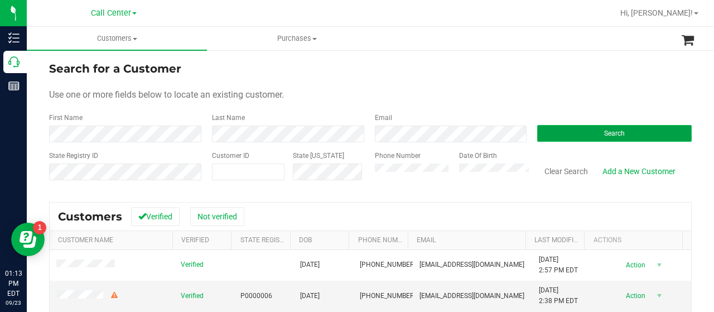
click at [577, 125] on button "Search" at bounding box center [614, 133] width 154 height 17
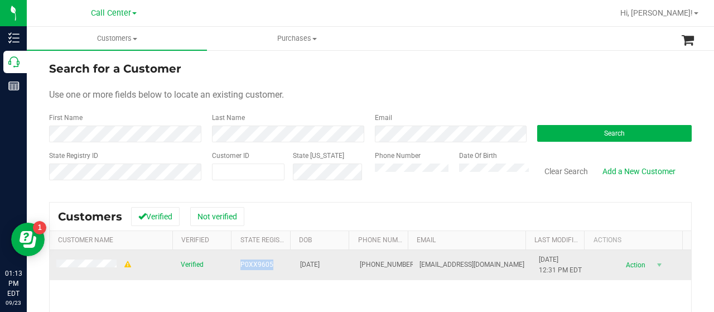
drag, startPoint x: 234, startPoint y: 268, endPoint x: 266, endPoint y: 270, distance: 31.9
click at [266, 270] on tr "Verified P0XX9605 08/10/1962 (904) 891-2248 marthajackson1962.mj@gmail.com 8/2/…" at bounding box center [370, 265] width 641 height 30
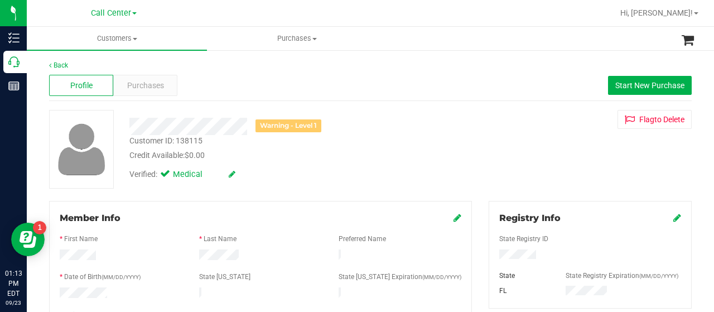
click at [132, 72] on div "Profile Purchases Start New Purchase" at bounding box center [370, 85] width 642 height 31
click at [134, 88] on span "Purchases" at bounding box center [145, 86] width 37 height 12
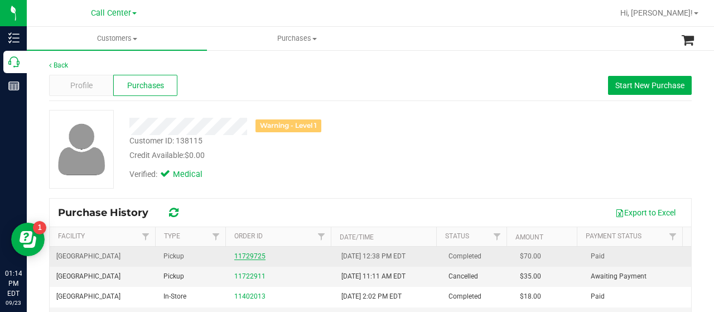
click at [239, 254] on link "11729725" at bounding box center [249, 256] width 31 height 8
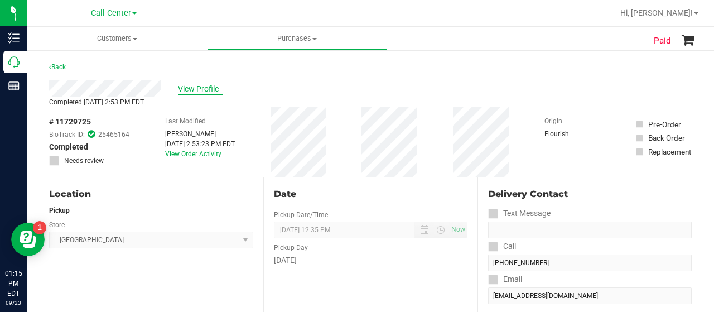
click at [202, 93] on span "View Profile" at bounding box center [200, 89] width 45 height 12
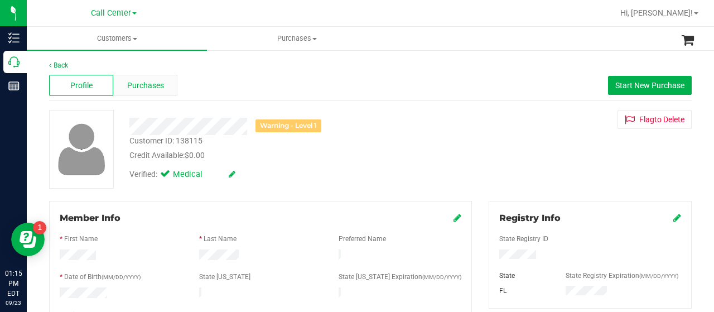
click at [155, 87] on span "Purchases" at bounding box center [145, 86] width 37 height 12
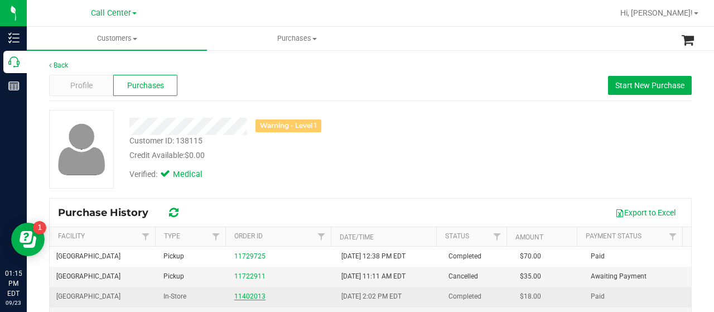
click at [236, 296] on link "11402013" at bounding box center [249, 296] width 31 height 8
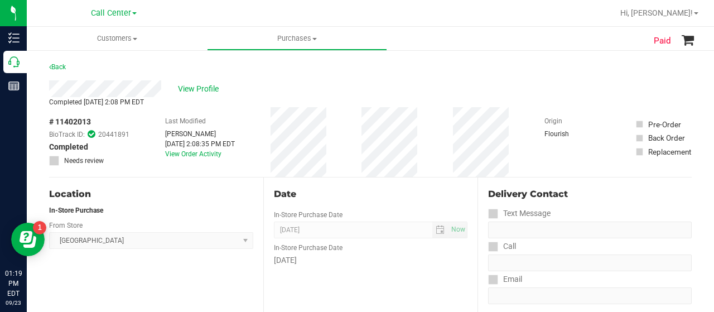
click at [191, 96] on div "View Profile" at bounding box center [370, 88] width 642 height 17
click at [188, 95] on div "View Profile" at bounding box center [370, 88] width 642 height 17
click at [187, 92] on span "View Profile" at bounding box center [200, 89] width 45 height 12
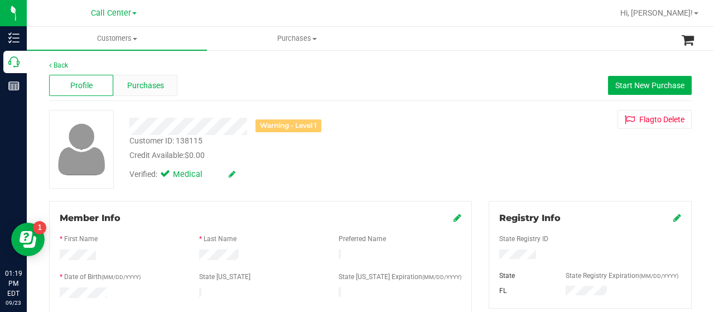
click at [139, 94] on div "Purchases" at bounding box center [145, 85] width 64 height 21
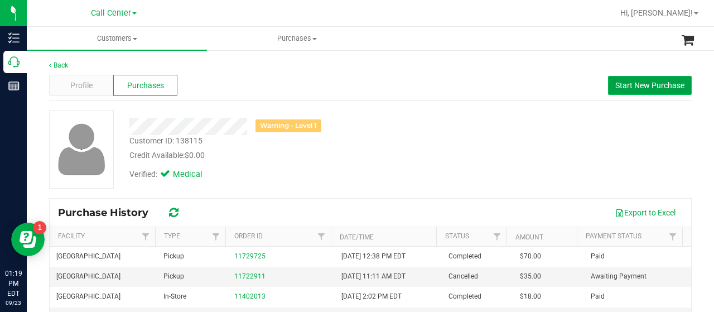
click at [613, 80] on button "Start New Purchase" at bounding box center [650, 85] width 84 height 19
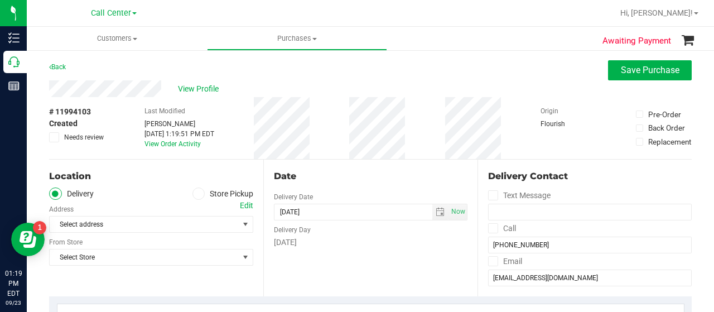
click at [192, 188] on label "Store Pickup" at bounding box center [222, 193] width 61 height 13
click at [0, 0] on input "Store Pickup" at bounding box center [0, 0] width 0 height 0
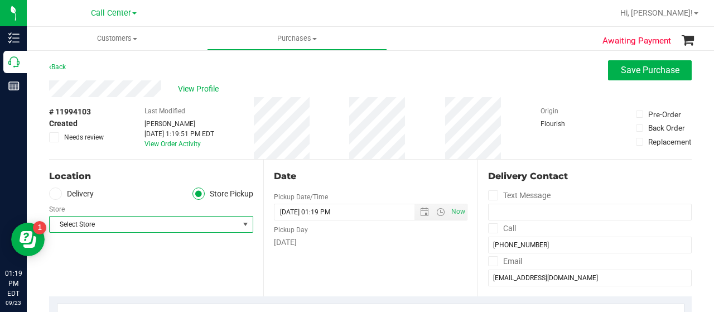
click at [194, 228] on span "Select Store" at bounding box center [144, 224] width 189 height 16
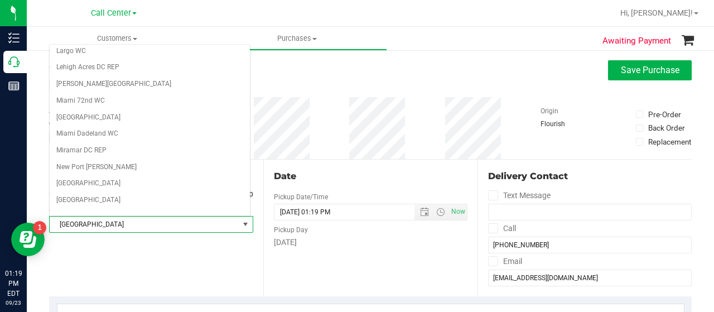
scroll to position [351, 0]
click at [67, 209] on li "[GEOGRAPHIC_DATA]" at bounding box center [150, 217] width 200 height 17
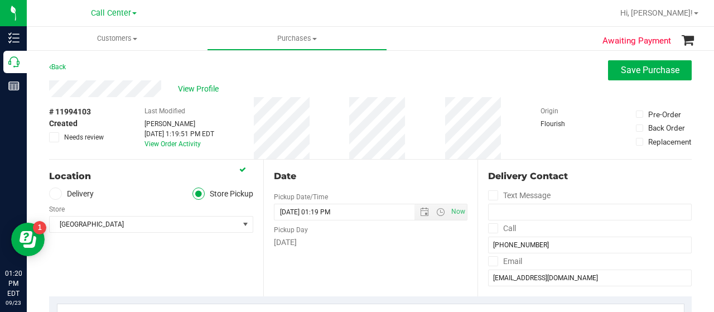
click at [149, 266] on div "Location Delivery Store Pickup Store Orange Park WC Select Store Bonita Springs…" at bounding box center [156, 228] width 214 height 137
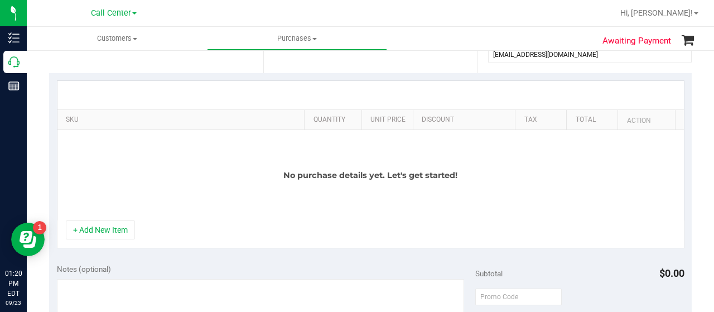
click at [107, 238] on div "+ Add New Item" at bounding box center [370, 234] width 627 height 28
click at [107, 231] on button "+ Add New Item" at bounding box center [100, 229] width 69 height 19
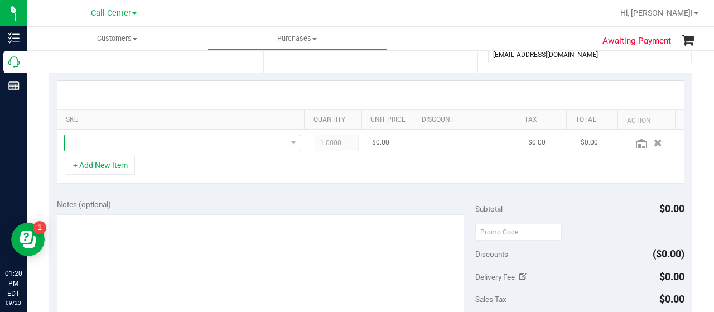
click at [146, 139] on span "NO DATA FOUND" at bounding box center [176, 143] width 222 height 16
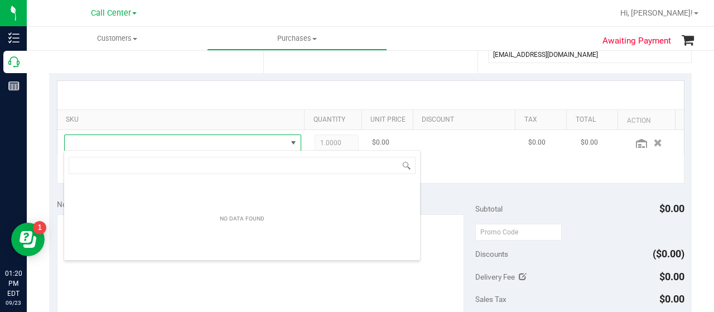
scroll to position [16, 230]
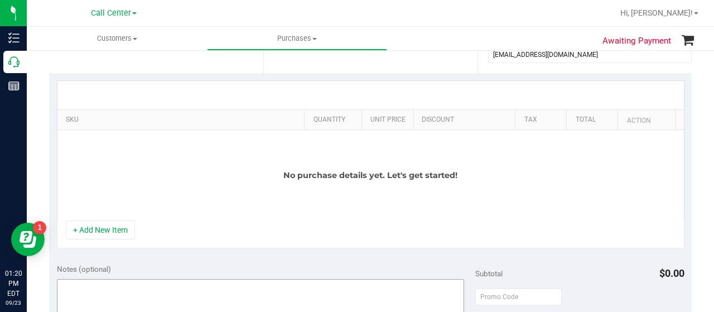
click at [118, 235] on button "+ Add New Item" at bounding box center [100, 229] width 69 height 19
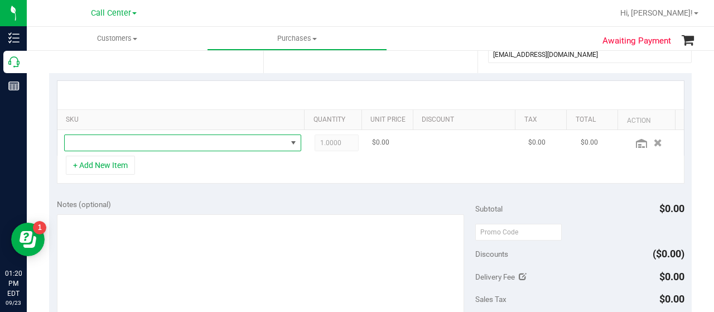
click at [122, 145] on span "NO DATA FOUND" at bounding box center [176, 143] width 222 height 16
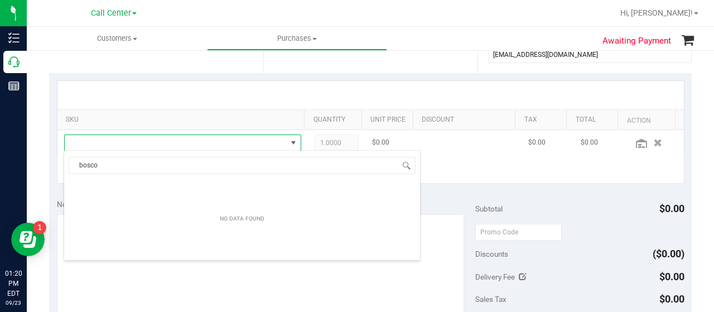
scroll to position [16, 225]
type input "boscott"
click at [477, 170] on div "+ Add New Item" at bounding box center [370, 170] width 627 height 28
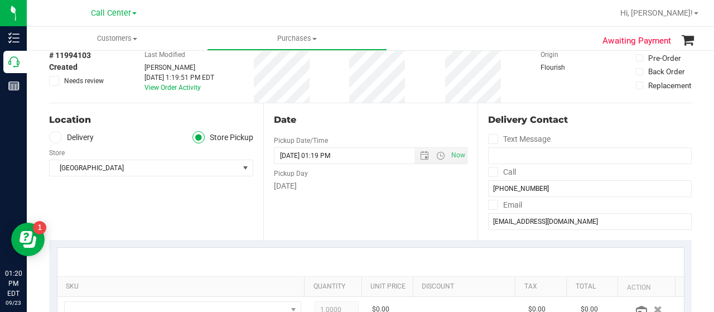
scroll to position [112, 0]
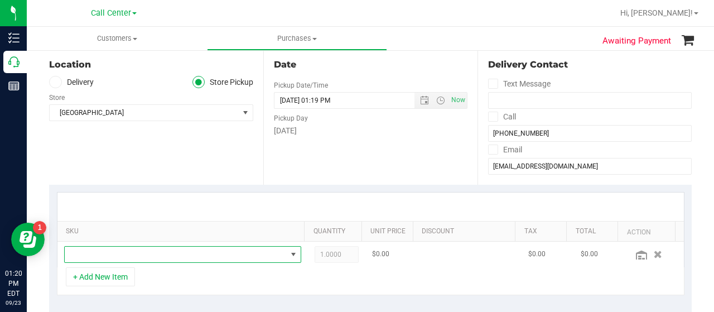
click at [107, 258] on span "NO DATA FOUND" at bounding box center [176, 255] width 222 height 16
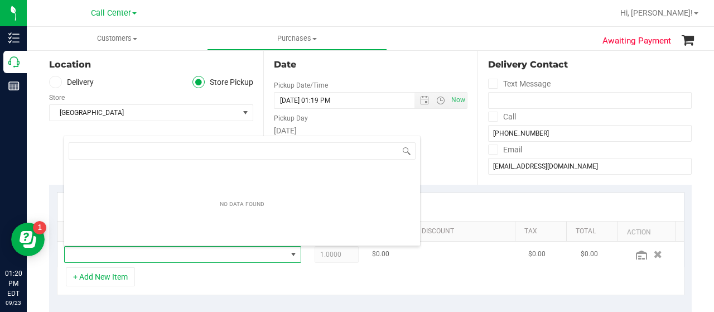
scroll to position [16, 225]
type input "bosc"
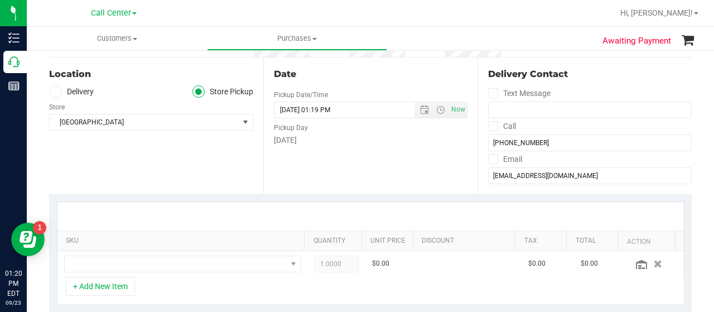
scroll to position [112, 0]
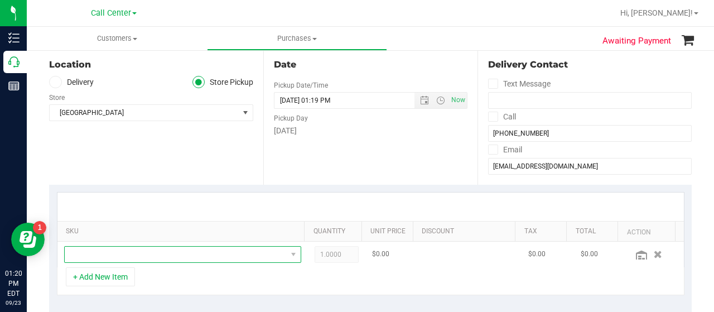
click at [212, 255] on span "NO DATA FOUND" at bounding box center [176, 255] width 222 height 16
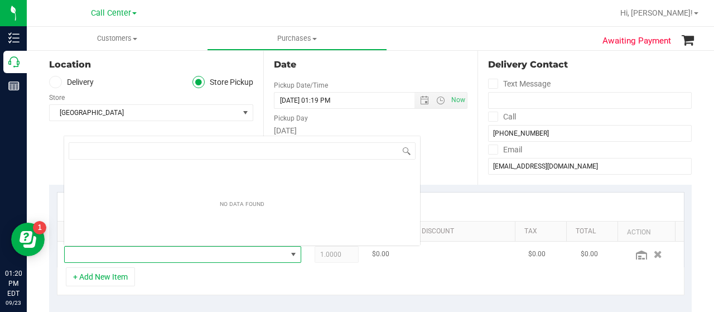
scroll to position [16, 225]
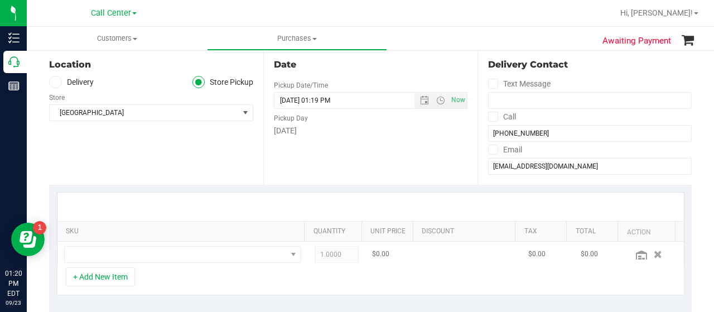
drag, startPoint x: 380, startPoint y: 261, endPoint x: 404, endPoint y: 264, distance: 24.1
click at [384, 262] on td "$0.00" at bounding box center [391, 254] width 52 height 26
click at [653, 253] on icon "button" at bounding box center [657, 254] width 9 height 8
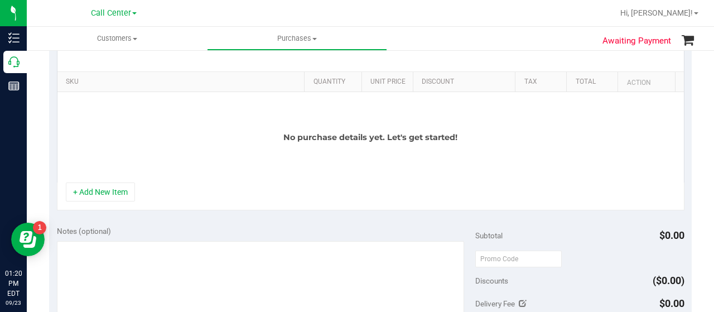
scroll to position [279, 0]
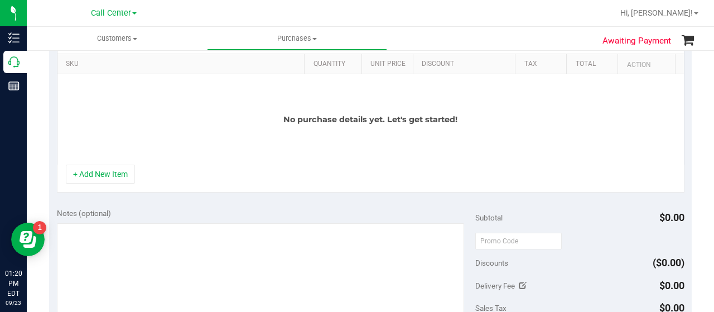
click at [126, 185] on div "+ Add New Item" at bounding box center [370, 179] width 627 height 28
click at [123, 174] on button "+ Add New Item" at bounding box center [100, 174] width 69 height 19
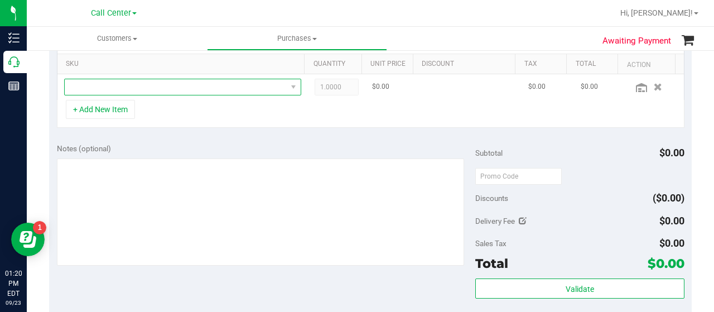
click at [171, 91] on span "NO DATA FOUND" at bounding box center [176, 87] width 222 height 16
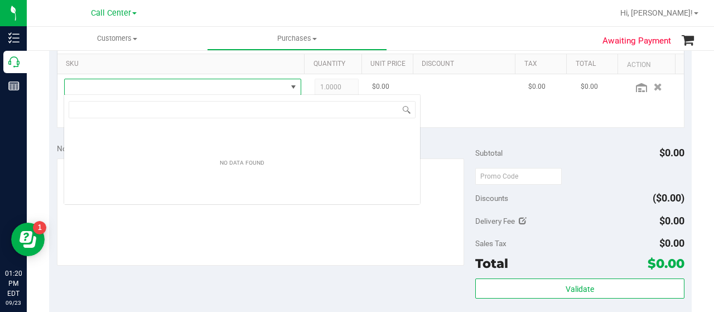
scroll to position [16, 230]
type input "boscotti"
click at [444, 124] on div "+ Add New Item" at bounding box center [370, 114] width 627 height 28
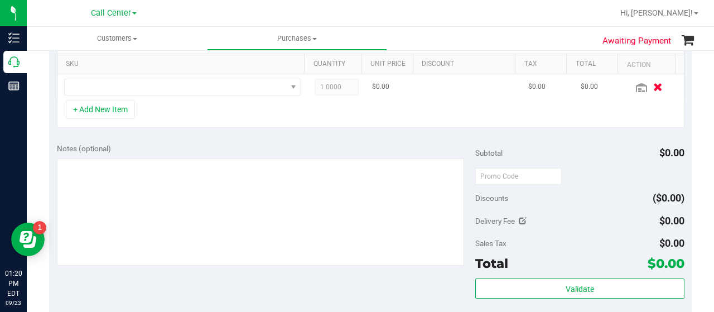
click at [648, 85] on button "button" at bounding box center [657, 87] width 19 height 12
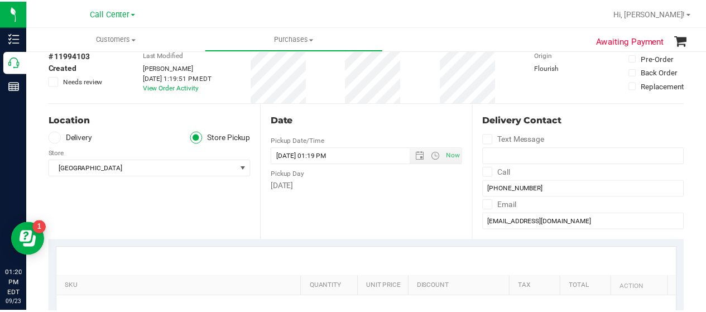
scroll to position [56, 0]
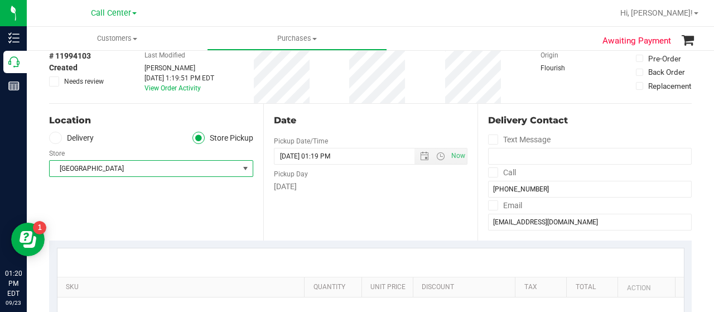
click at [166, 170] on span "[GEOGRAPHIC_DATA]" at bounding box center [144, 169] width 189 height 16
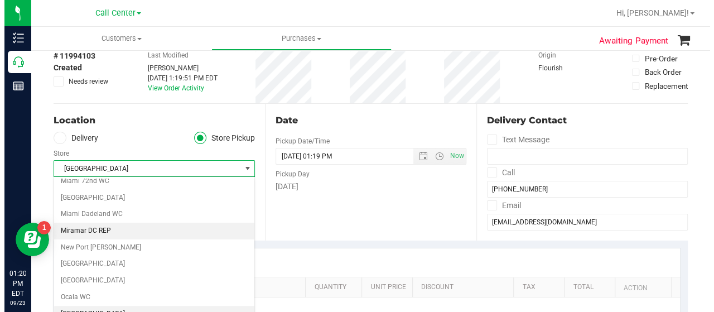
scroll to position [463, 0]
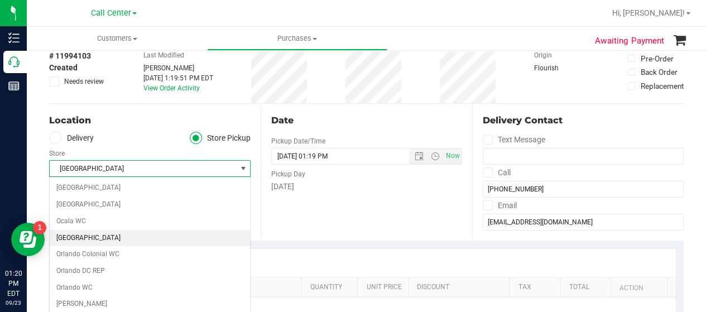
click at [94, 230] on li "[GEOGRAPHIC_DATA]" at bounding box center [150, 238] width 200 height 17
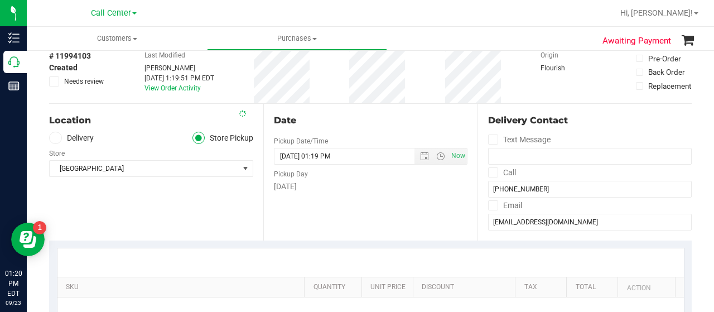
click at [307, 218] on div "Date Pickup Date/Time 09/23/2025 Now 09/23/2025 01:19 PM Now Pickup Day Tuesday" at bounding box center [370, 172] width 214 height 137
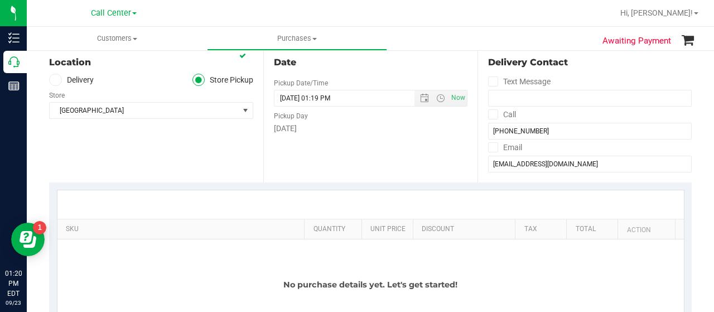
scroll to position [223, 0]
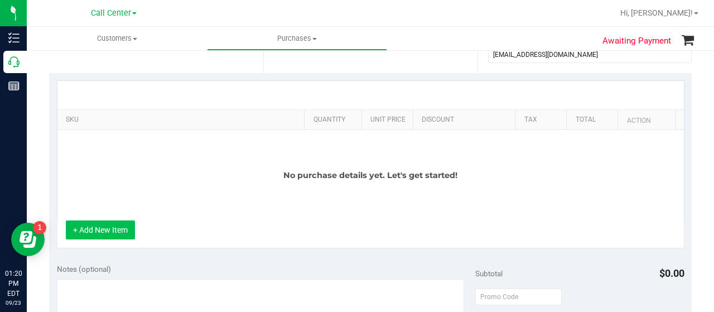
click at [121, 222] on button "+ Add New Item" at bounding box center [100, 229] width 69 height 19
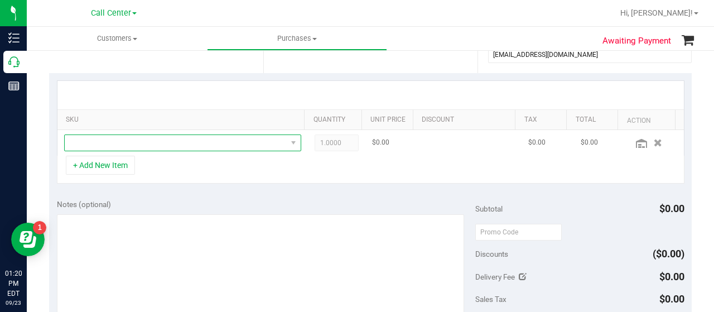
click at [161, 144] on span "NO DATA FOUND" at bounding box center [176, 143] width 222 height 16
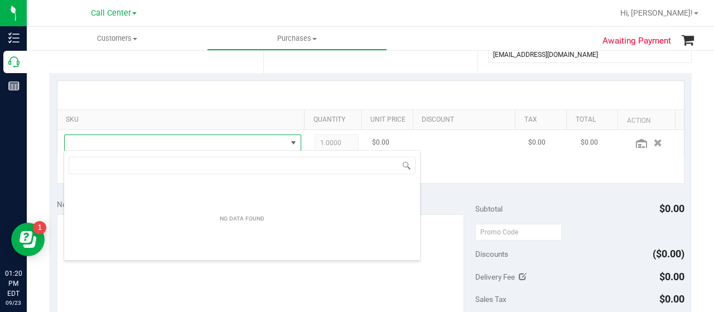
scroll to position [16, 230]
type input "bos"
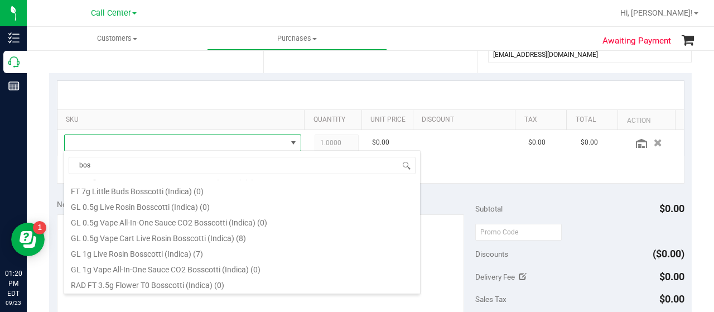
scroll to position [145, 0]
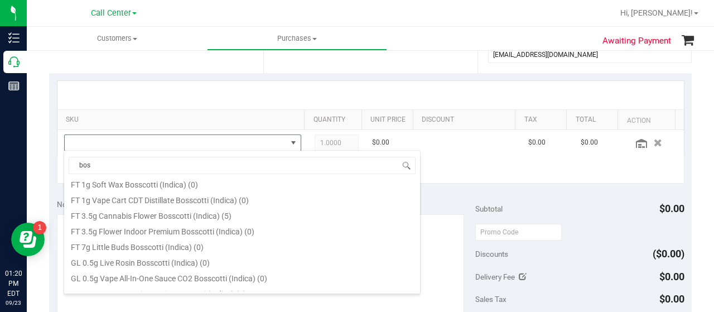
click at [165, 214] on li "FT 3.5g Cannabis Flower Bosscotti (Indica) (5)" at bounding box center [242, 214] width 356 height 16
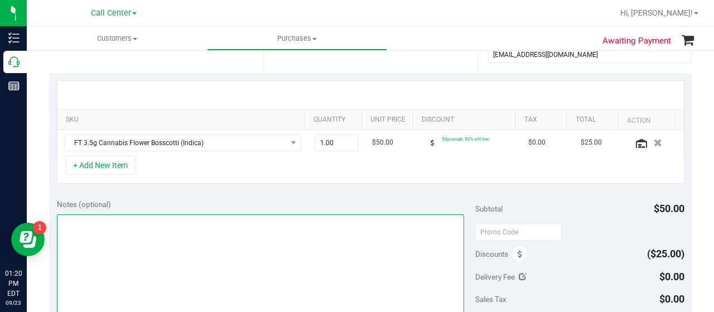
click at [250, 228] on textarea at bounding box center [260, 267] width 407 height 107
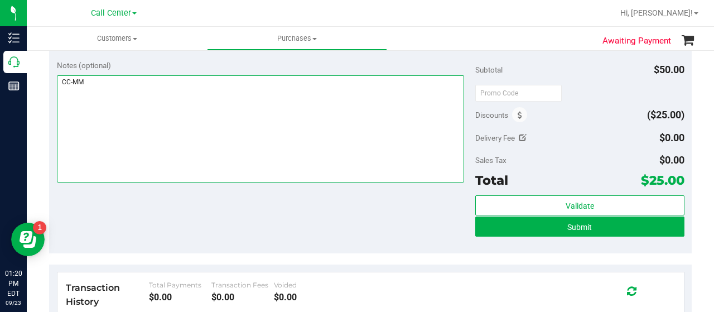
scroll to position [502, 0]
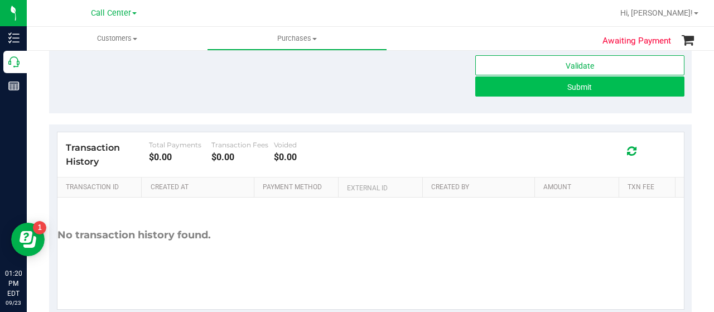
type textarea "CC-MM"
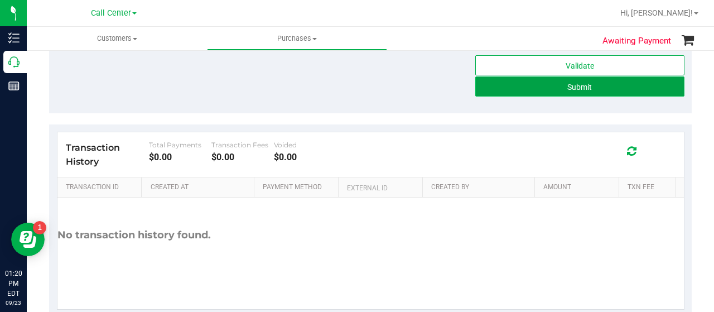
click at [540, 91] on button "Submit" at bounding box center [579, 86] width 209 height 20
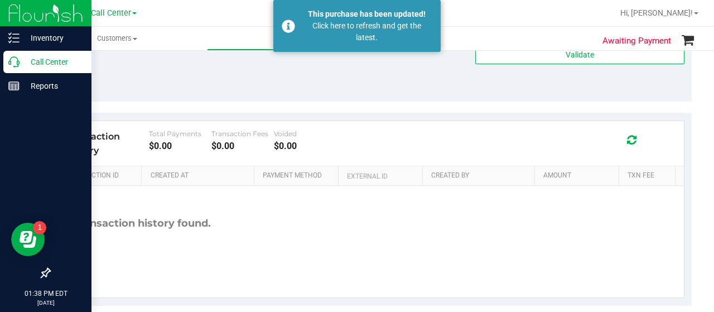
click at [7, 55] on div "Call Center" at bounding box center [47, 62] width 88 height 22
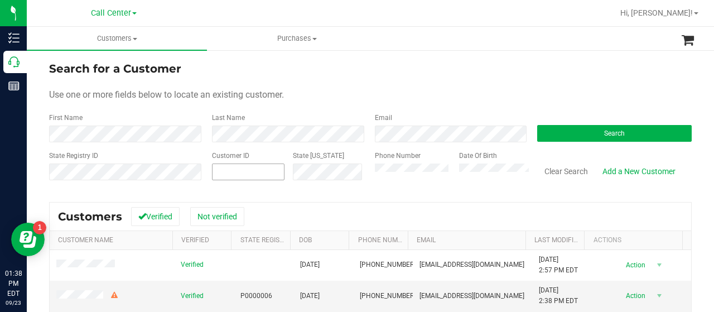
click at [261, 176] on span at bounding box center [248, 171] width 73 height 17
paste input "11994045"
type input "11994045"
click at [537, 139] on button "Search" at bounding box center [614, 133] width 154 height 17
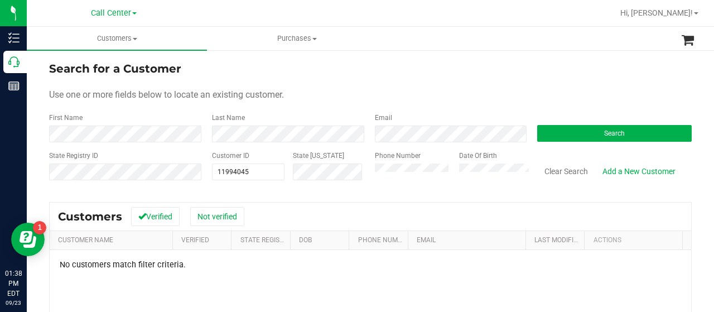
click at [105, 153] on div "State Registry ID" at bounding box center [126, 171] width 154 height 40
click at [542, 139] on button "Search" at bounding box center [614, 133] width 154 height 17
click at [81, 190] on input "text" at bounding box center [87, 185] width 76 height 10
click at [196, 173] on div "State Registry ID Customer ID 11994045 11994045 State ID Phone Number Date Of B…" at bounding box center [370, 171] width 642 height 40
click at [249, 172] on input "text" at bounding box center [247, 172] width 71 height 16
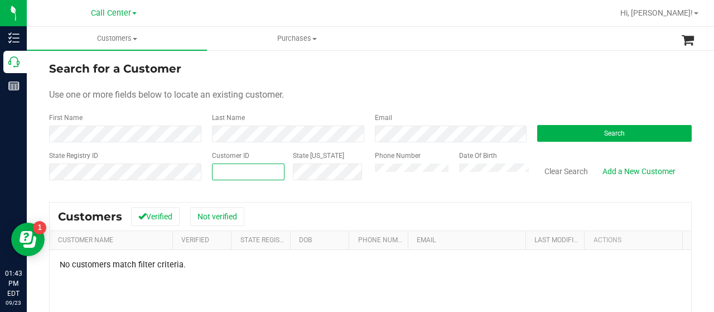
paste input "1508364"
type input "1508364"
click at [545, 127] on button "Search" at bounding box center [614, 133] width 154 height 17
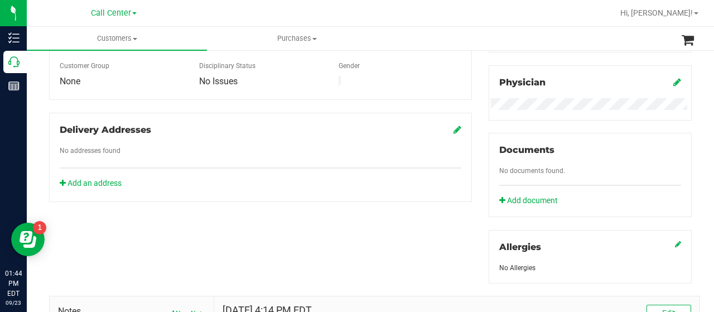
scroll to position [102, 0]
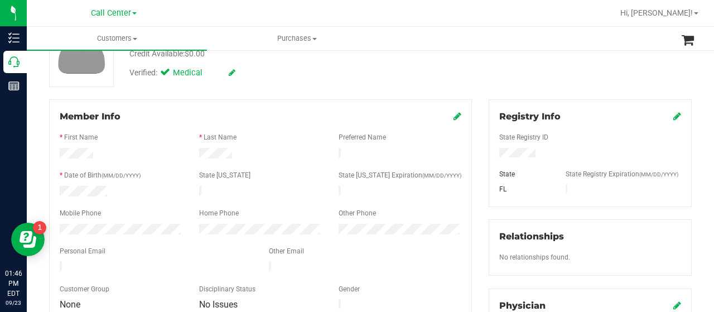
drag, startPoint x: 45, startPoint y: 173, endPoint x: 85, endPoint y: 143, distance: 50.6
click at [45, 173] on div "Member Info * First Name * Last Name Preferred Name * Date of Birth (MM/DD/YYYY…" at bounding box center [260, 262] width 439 height 326
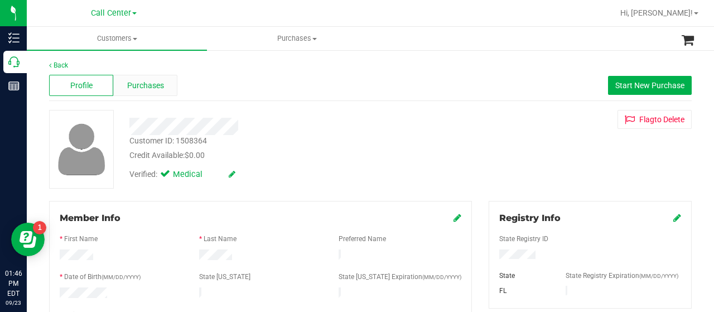
click at [141, 89] on span "Purchases" at bounding box center [145, 86] width 37 height 12
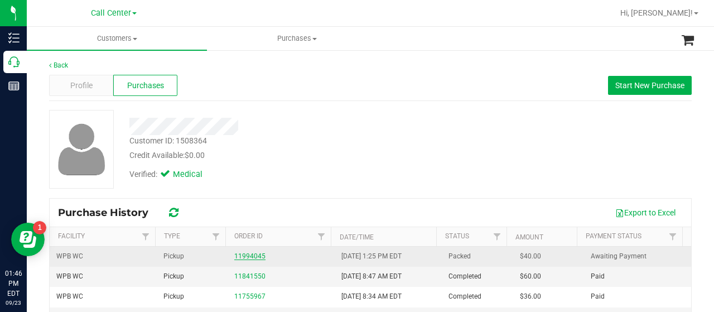
click at [238, 254] on link "11994045" at bounding box center [249, 256] width 31 height 8
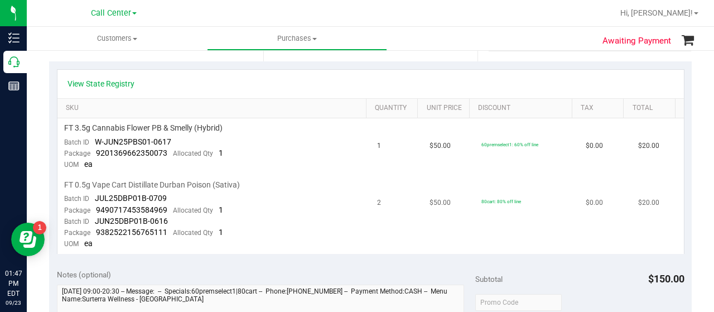
scroll to position [223, 0]
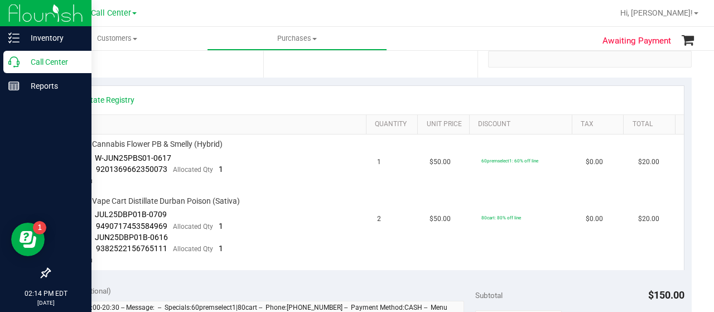
drag, startPoint x: 10, startPoint y: 63, endPoint x: 17, endPoint y: 64, distance: 7.3
click at [10, 63] on icon at bounding box center [13, 61] width 11 height 11
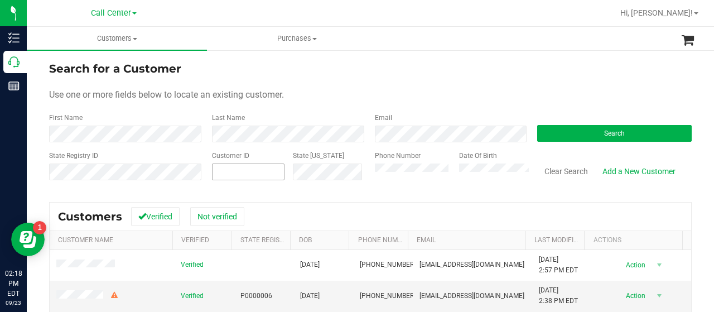
click at [255, 166] on span at bounding box center [248, 171] width 73 height 17
click at [547, 133] on button "Search" at bounding box center [614, 133] width 154 height 17
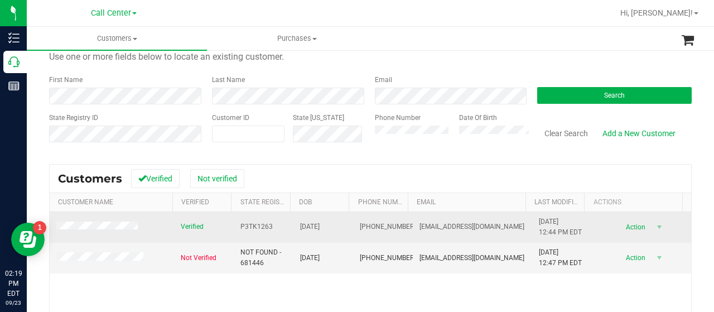
scroll to position [56, 0]
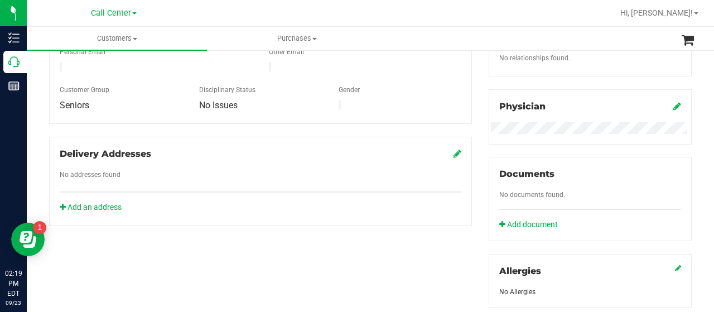
scroll to position [380, 0]
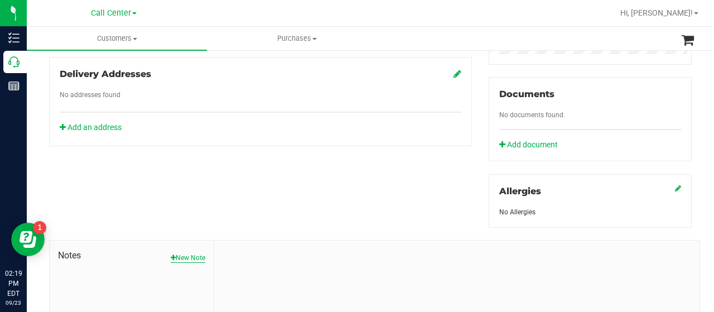
click at [196, 254] on button "New Note" at bounding box center [188, 258] width 35 height 10
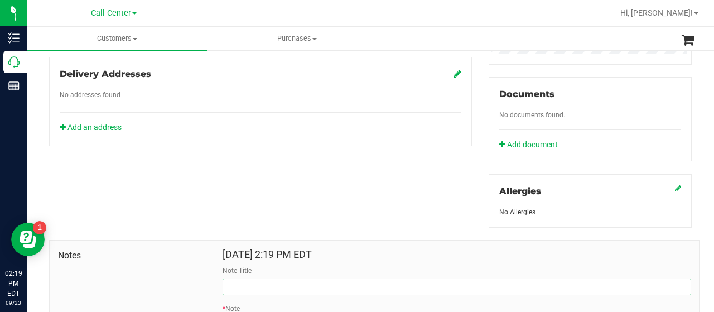
click at [247, 280] on input "Note Title" at bounding box center [457, 286] width 468 height 17
type input "L"
type input "l"
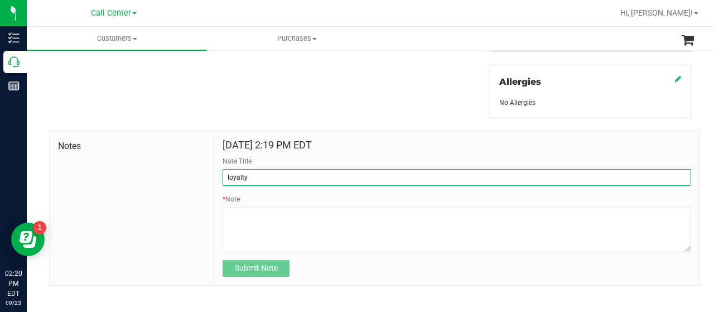
scroll to position [492, 0]
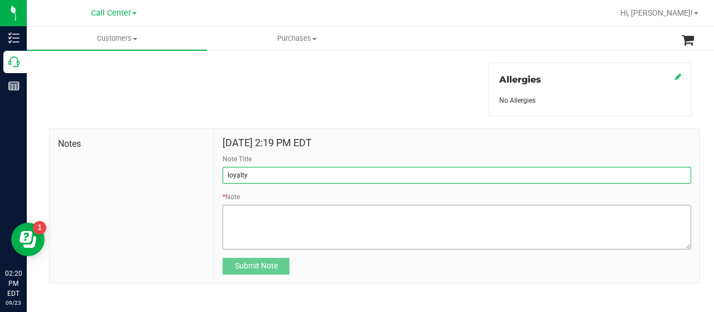
type input "loyalty"
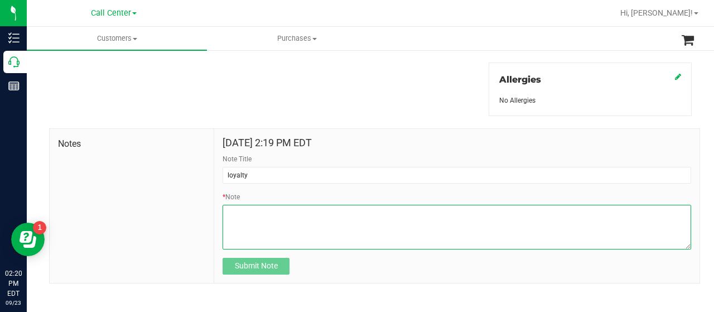
click at [248, 244] on textarea "* Note" at bounding box center [457, 227] width 468 height 45
click at [289, 225] on textarea "* Note" at bounding box center [457, 227] width 468 height 45
click at [338, 221] on textarea "* Note" at bounding box center [457, 227] width 468 height 45
click at [295, 216] on textarea "* Note" at bounding box center [457, 227] width 468 height 45
type textarea "p"
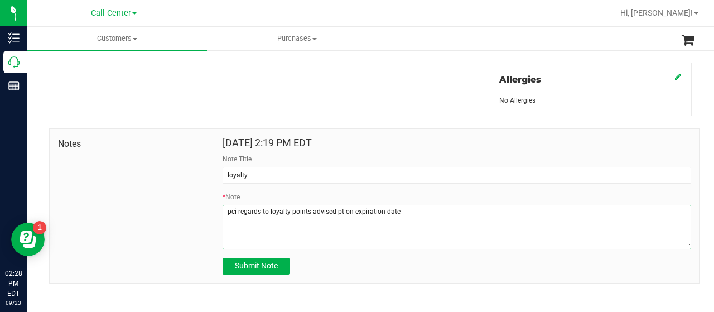
click at [307, 211] on textarea "* Note" at bounding box center [457, 227] width 468 height 45
click at [537, 213] on textarea "* Note" at bounding box center [457, 227] width 468 height 45
click at [542, 212] on textarea "* Note" at bounding box center [457, 227] width 468 height 45
click at [310, 229] on textarea "* Note" at bounding box center [457, 227] width 468 height 45
click at [330, 214] on textarea "* Note" at bounding box center [457, 227] width 468 height 45
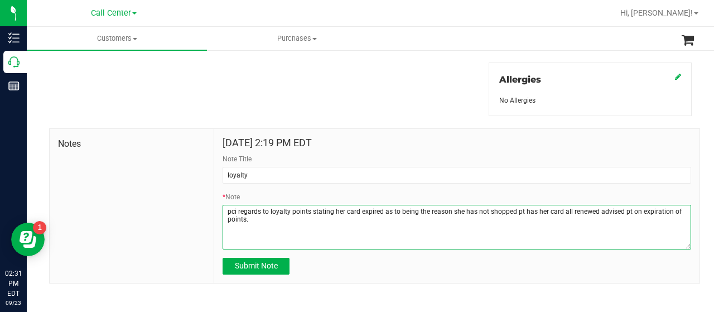
drag, startPoint x: 330, startPoint y: 206, endPoint x: 369, endPoint y: 231, distance: 46.4
click at [330, 207] on textarea "* Note" at bounding box center [457, 227] width 468 height 45
drag, startPoint x: 310, startPoint y: 209, endPoint x: 321, endPoint y: 225, distance: 19.6
click at [321, 225] on textarea "* Note" at bounding box center [457, 227] width 468 height 45
drag, startPoint x: 692, startPoint y: 176, endPoint x: 513, endPoint y: 227, distance: 185.7
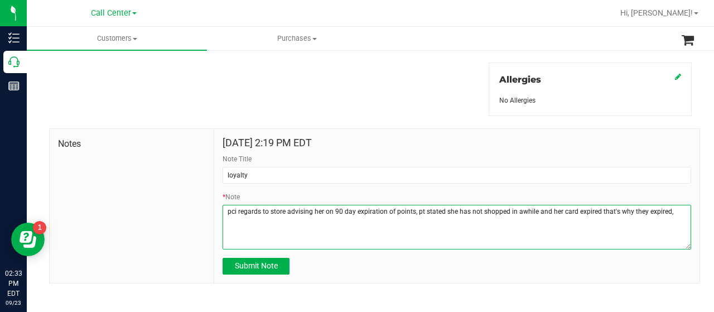
click at [489, 237] on textarea "* Note" at bounding box center [457, 227] width 468 height 45
click at [666, 215] on textarea "* Note" at bounding box center [457, 227] width 468 height 45
click at [276, 217] on textarea "* Note" at bounding box center [457, 227] width 468 height 45
click at [282, 216] on textarea "* Note" at bounding box center [457, 227] width 468 height 45
drag, startPoint x: 282, startPoint y: 216, endPoint x: 313, endPoint y: 234, distance: 36.2
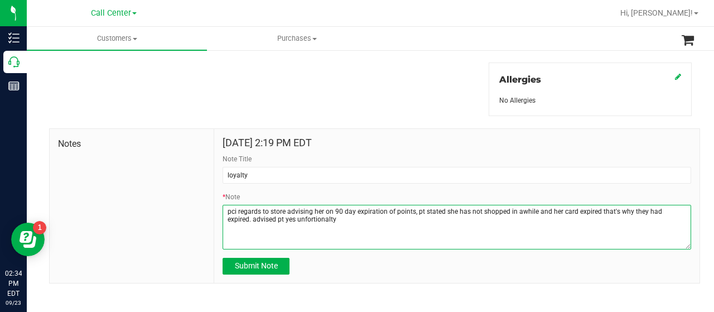
click at [313, 234] on textarea "* Note" at bounding box center [457, 227] width 468 height 45
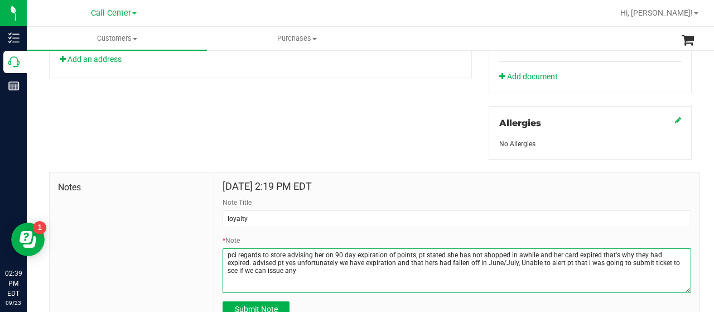
scroll to position [497, 0]
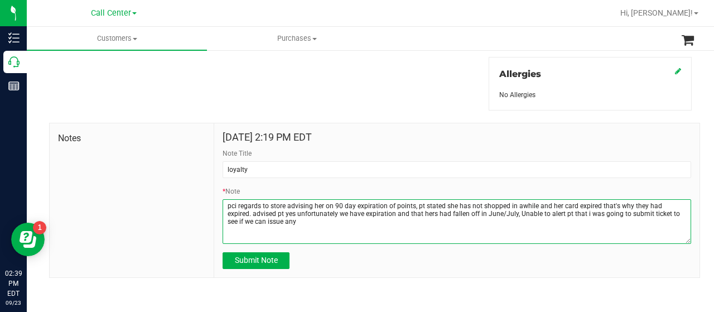
click at [270, 222] on textarea "* Note" at bounding box center [457, 221] width 468 height 45
click at [529, 204] on textarea "* Note" at bounding box center [457, 221] width 468 height 45
click at [631, 202] on textarea "* Note" at bounding box center [457, 221] width 468 height 45
click at [634, 204] on textarea "* Note" at bounding box center [457, 221] width 468 height 45
drag, startPoint x: 634, startPoint y: 210, endPoint x: 651, endPoint y: 227, distance: 24.1
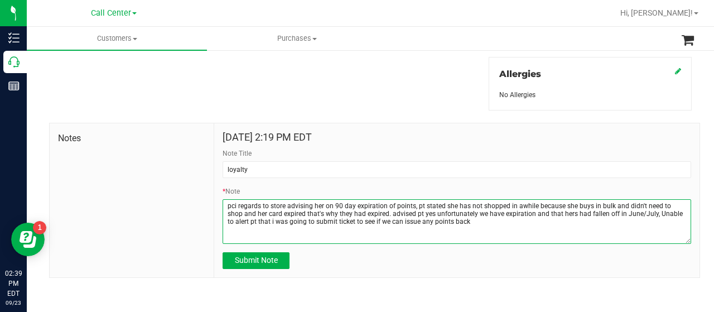
click at [651, 227] on textarea "* Note" at bounding box center [457, 221] width 468 height 45
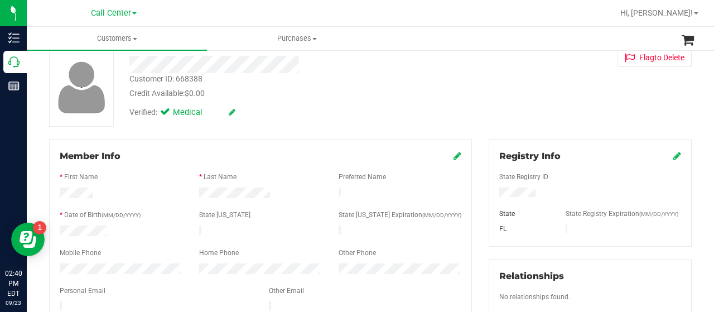
scroll to position [112, 0]
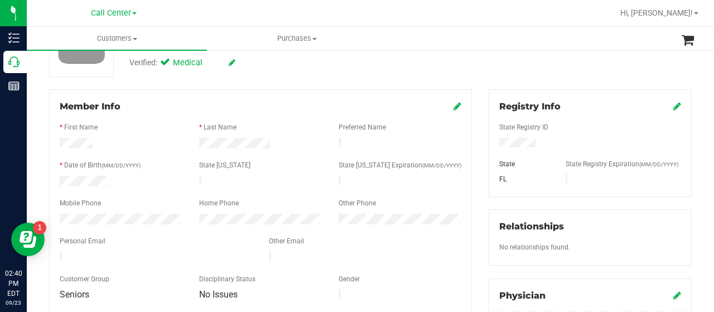
drag, startPoint x: 59, startPoint y: 249, endPoint x: 168, endPoint y: 253, distance: 109.9
click at [168, 253] on div at bounding box center [155, 257] width 209 height 13
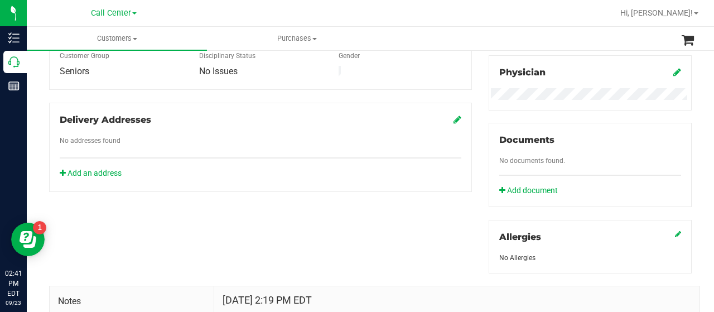
scroll to position [497, 0]
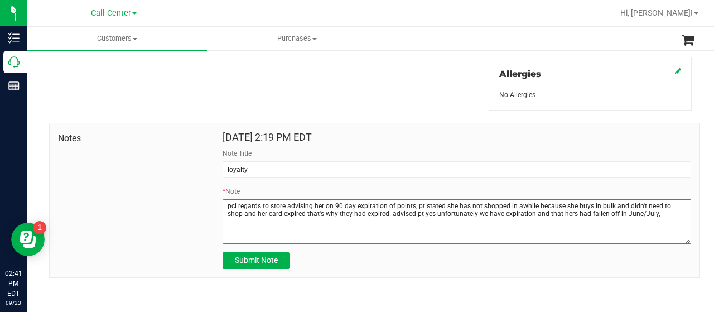
click at [648, 214] on textarea "* Note" at bounding box center [457, 221] width 468 height 45
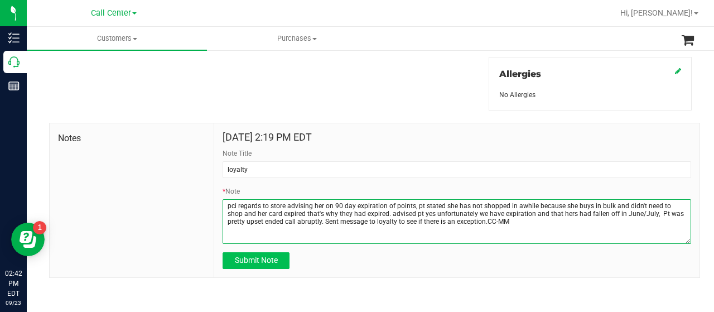
type textarea "pci regards to store advising her on 90 day expiration of points, pt stated she…"
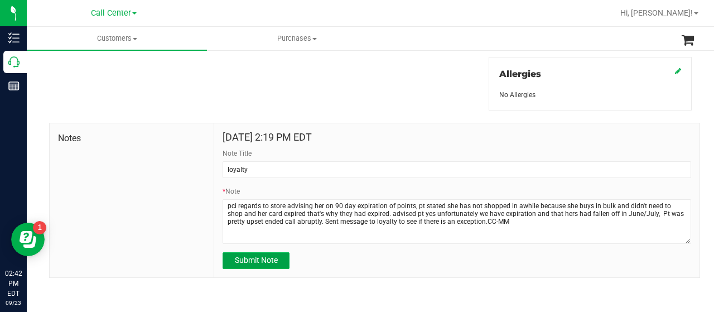
click at [270, 264] on button "Submit Note" at bounding box center [256, 260] width 67 height 17
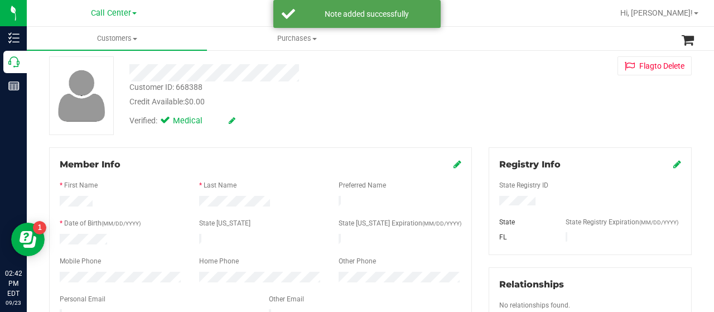
scroll to position [0, 0]
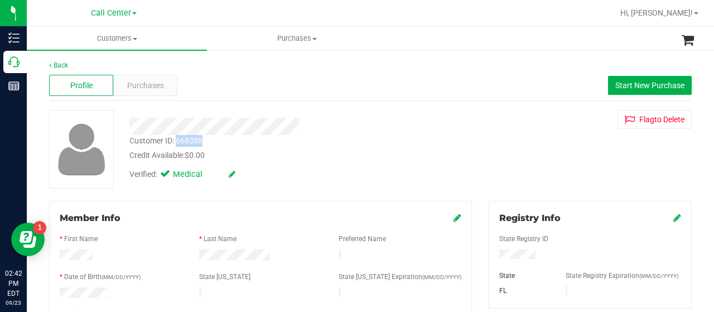
drag, startPoint x: 177, startPoint y: 142, endPoint x: 202, endPoint y: 142, distance: 24.5
click at [202, 142] on div "Customer ID: 668388" at bounding box center [165, 141] width 73 height 12
click at [42, 143] on div at bounding box center [81, 149] width 80 height 79
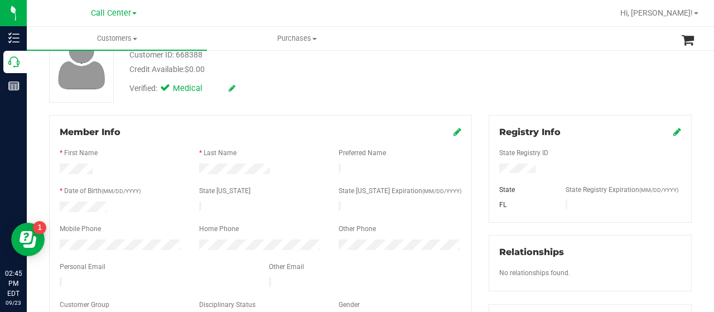
scroll to position [167, 0]
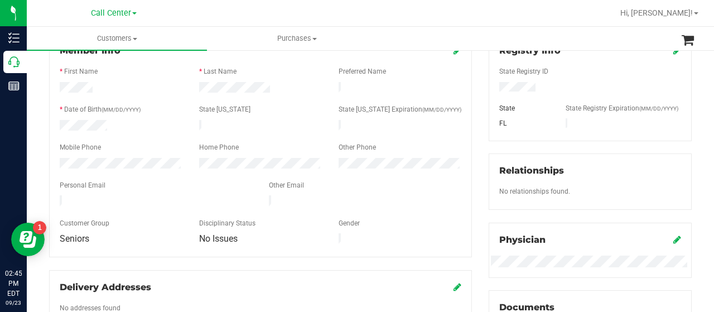
drag, startPoint x: 56, startPoint y: 193, endPoint x: 176, endPoint y: 196, distance: 120.5
click at [176, 196] on div at bounding box center [155, 201] width 209 height 13
drag, startPoint x: 40, startPoint y: 136, endPoint x: 46, endPoint y: 137, distance: 5.7
click at [41, 136] on div "Member Info * First Name * Last Name Preferred Name * Date of Birth (MM/DD/YYYY…" at bounding box center [260, 196] width 439 height 326
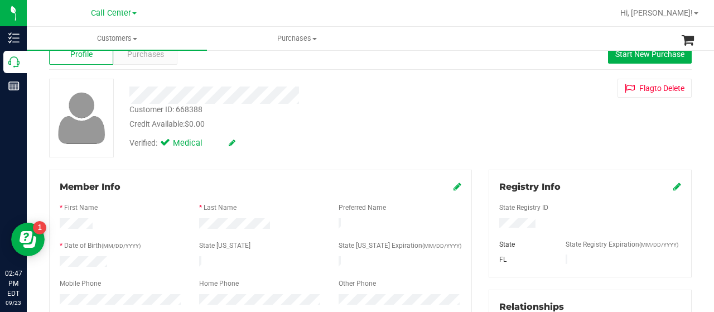
scroll to position [0, 0]
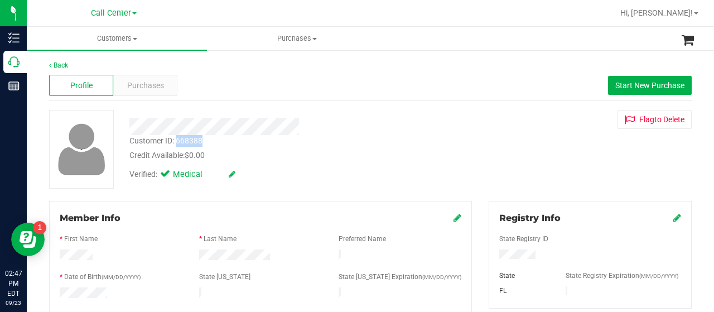
drag, startPoint x: 176, startPoint y: 142, endPoint x: 204, endPoint y: 142, distance: 27.9
click at [204, 142] on div "Customer ID: 668388 Credit Available: $0.00" at bounding box center [286, 148] width 330 height 26
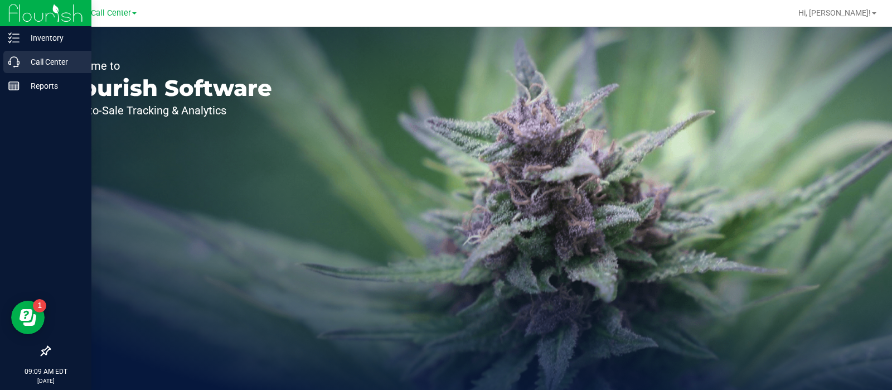
click at [42, 56] on p "Call Center" at bounding box center [53, 61] width 67 height 13
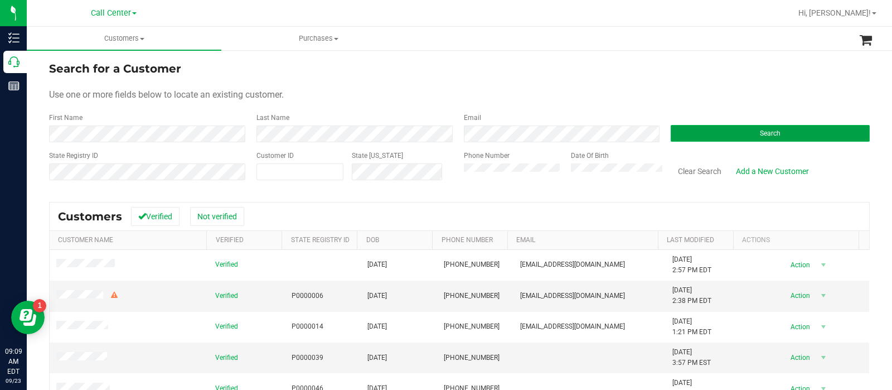
click at [682, 132] on button "Search" at bounding box center [770, 133] width 199 height 17
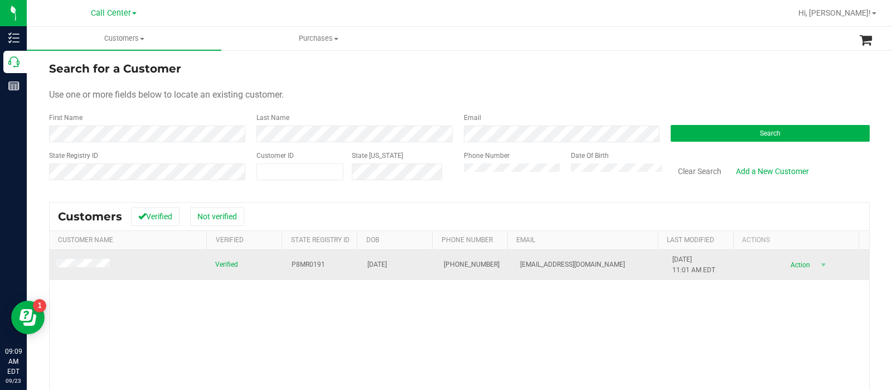
click at [95, 269] on span at bounding box center [84, 265] width 57 height 12
click at [92, 269] on span at bounding box center [84, 265] width 57 height 12
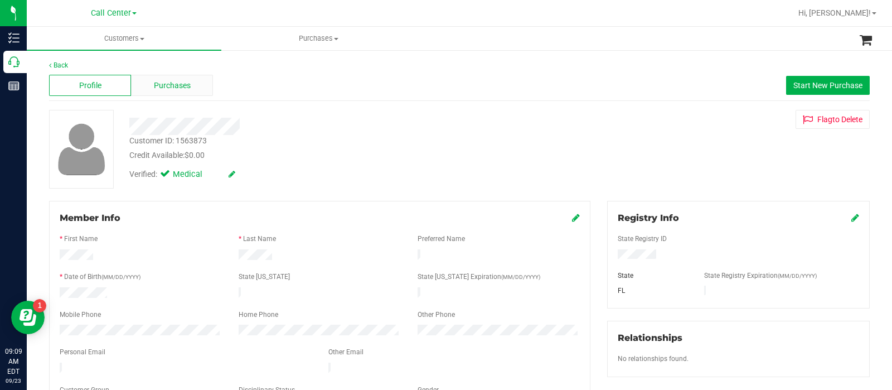
click at [180, 82] on span "Purchases" at bounding box center [172, 86] width 37 height 12
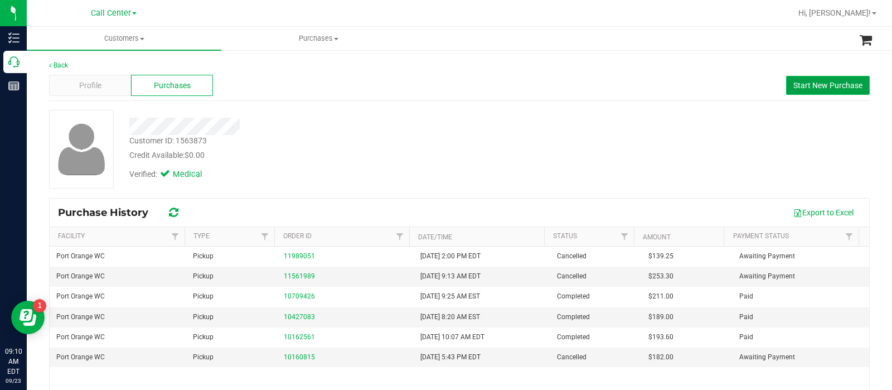
click at [844, 88] on span "Start New Purchase" at bounding box center [828, 85] width 69 height 9
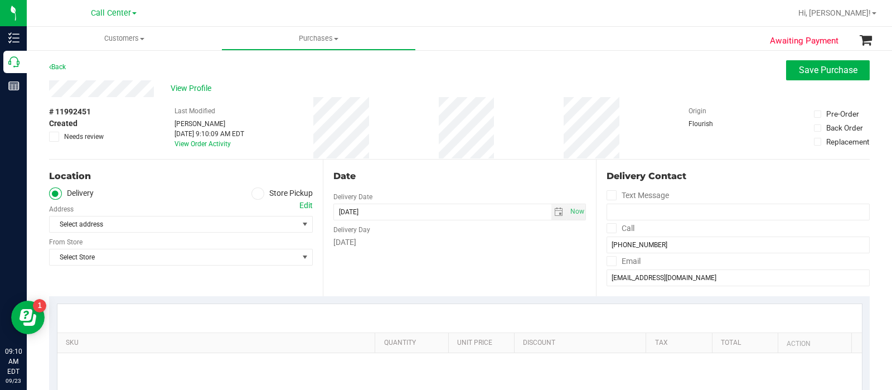
click at [259, 190] on label "Store Pickup" at bounding box center [282, 193] width 61 height 13
click at [0, 0] on input "Store Pickup" at bounding box center [0, 0] width 0 height 0
click at [234, 226] on span "Select Store" at bounding box center [174, 224] width 249 height 16
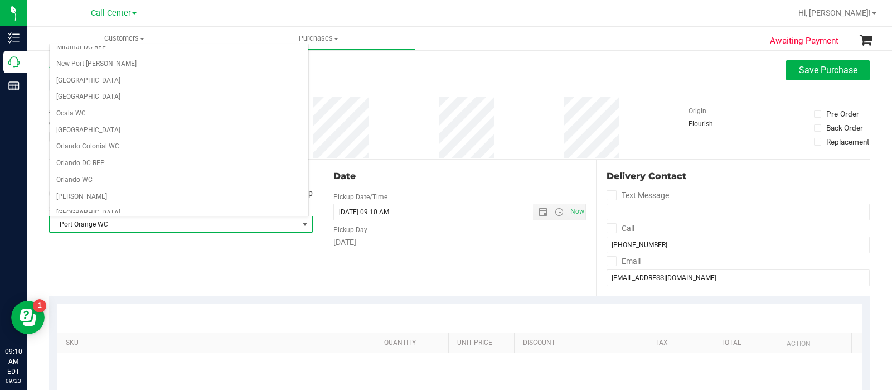
scroll to position [504, 0]
click at [142, 207] on li "Port Orange WC" at bounding box center [179, 213] width 259 height 17
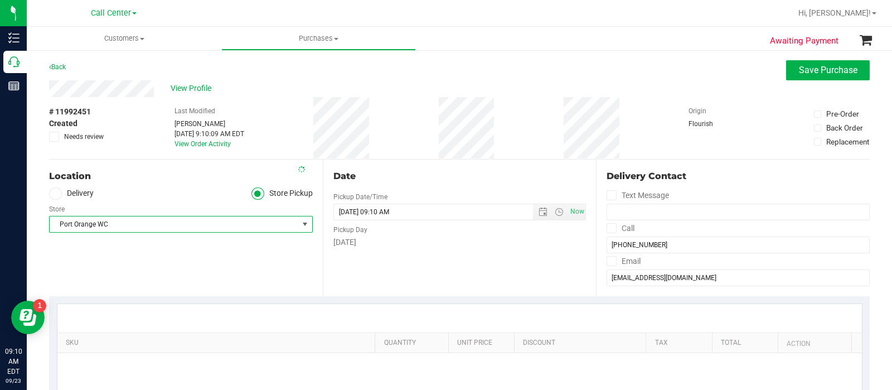
click at [135, 318] on div at bounding box center [459, 318] width 785 height 1
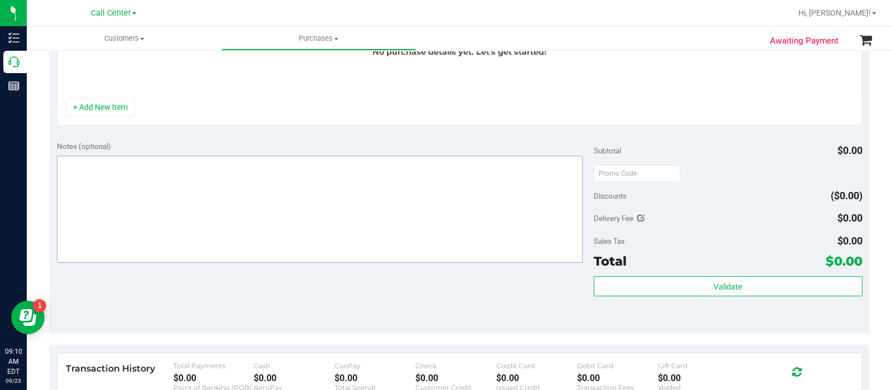
scroll to position [349, 0]
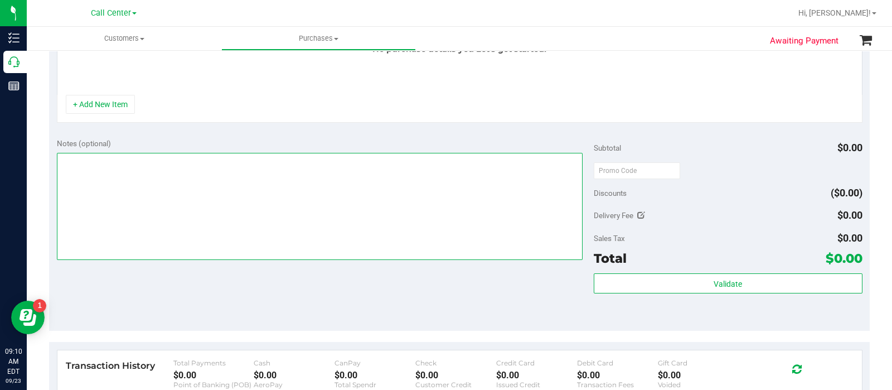
click at [157, 217] on textarea at bounding box center [320, 206] width 526 height 107
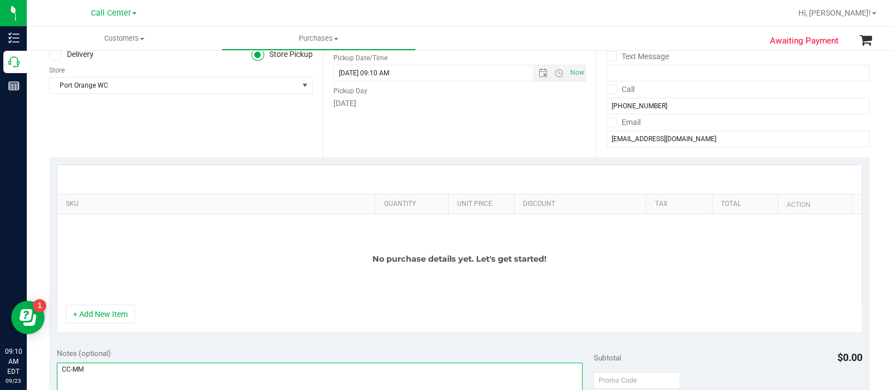
type textarea "CC-MM"
click at [114, 323] on div "+ Add New Item" at bounding box center [460, 319] width 806 height 28
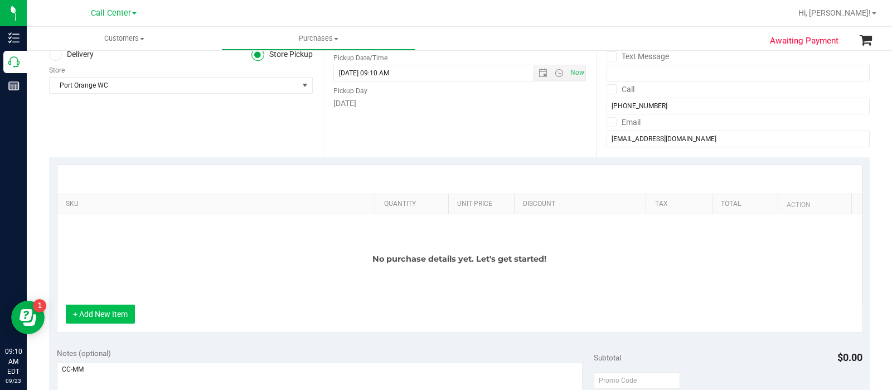
click at [113, 305] on button "+ Add New Item" at bounding box center [100, 314] width 69 height 19
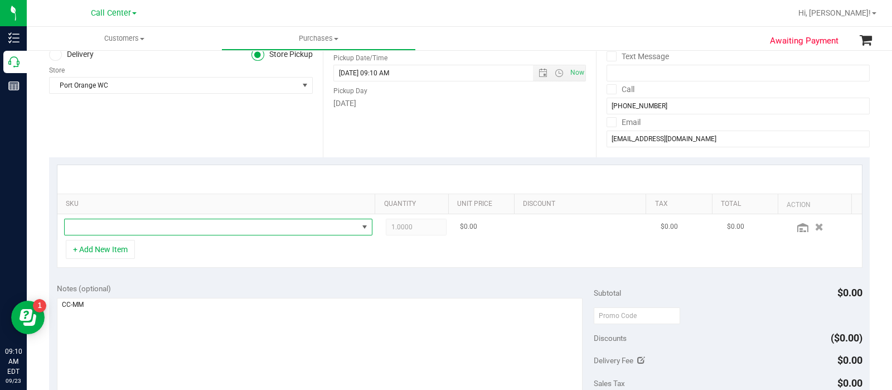
click at [129, 220] on span "NO DATA FOUND" at bounding box center [211, 227] width 293 height 16
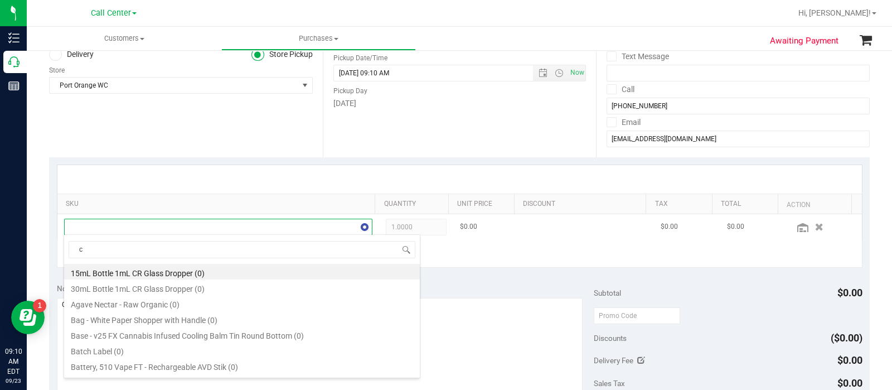
scroll to position [16, 296]
type input "calm"
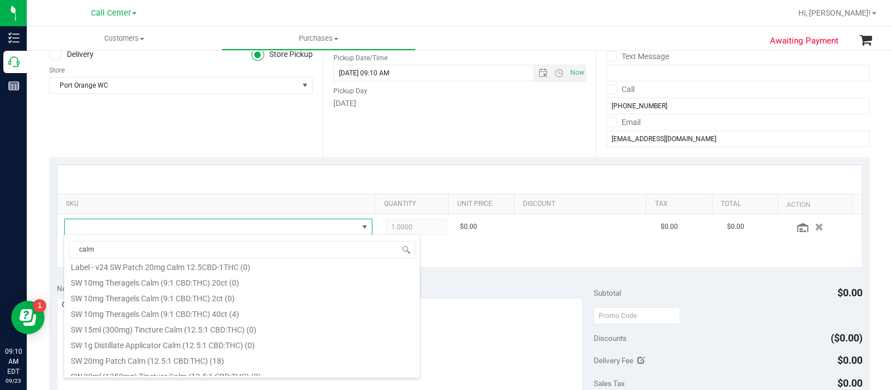
scroll to position [278, 0]
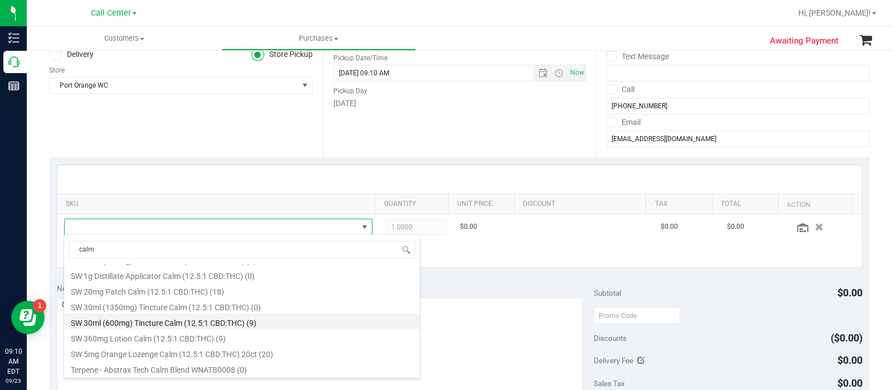
click at [219, 327] on li "SW 30ml (600mg) Tincture Calm (12.5:1 CBD:THC) (9)" at bounding box center [242, 321] width 356 height 16
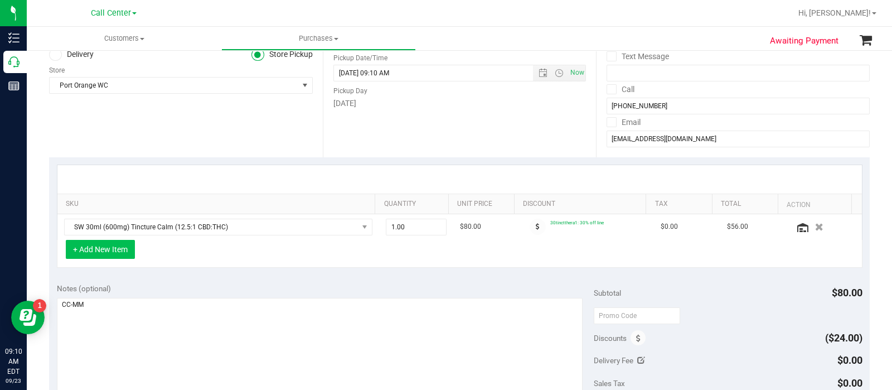
click at [120, 256] on button "+ Add New Item" at bounding box center [100, 249] width 69 height 19
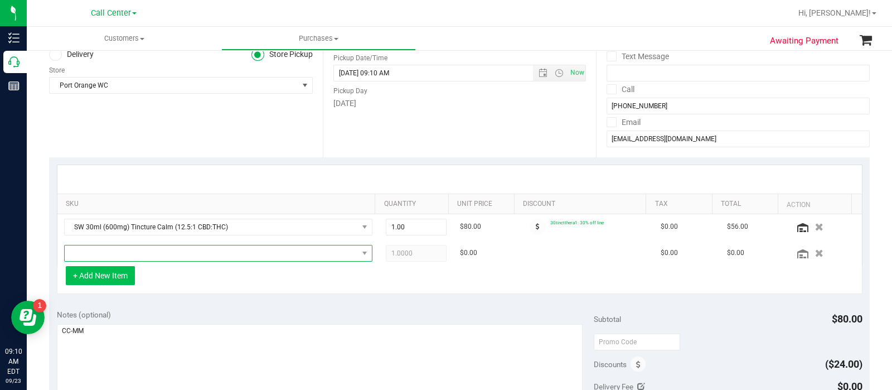
click at [120, 256] on span "NO DATA FOUND" at bounding box center [211, 253] width 293 height 16
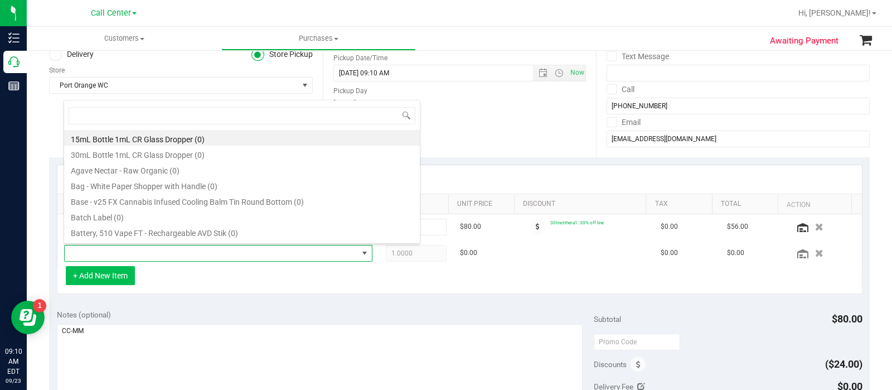
scroll to position [16, 296]
click at [547, 124] on div "Date Pickup Date/Time 09/23/2025 Now 09/23/2025 09:10 AM Now Pickup Day Tuesday" at bounding box center [460, 89] width 274 height 137
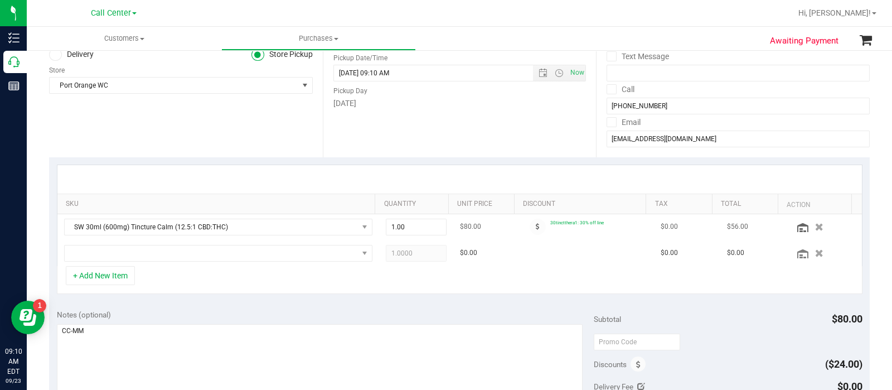
click at [212, 214] on td "SW 30ml (600mg) Tincture Calm (12.5:1 CBD:THC)" at bounding box center [218, 227] width 322 height 26
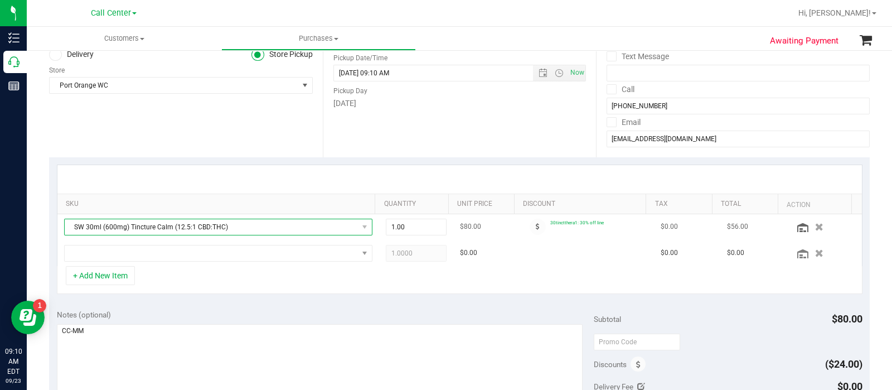
click at [209, 221] on span "SW 30ml (600mg) Tincture Calm (12.5:1 CBD:THC)" at bounding box center [211, 227] width 293 height 16
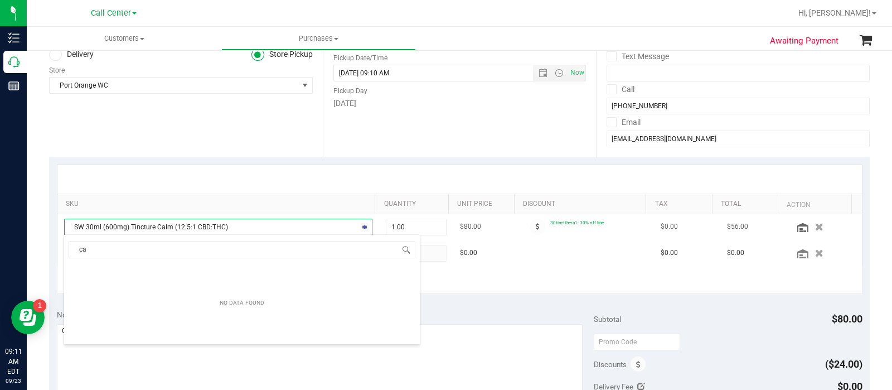
type input "c"
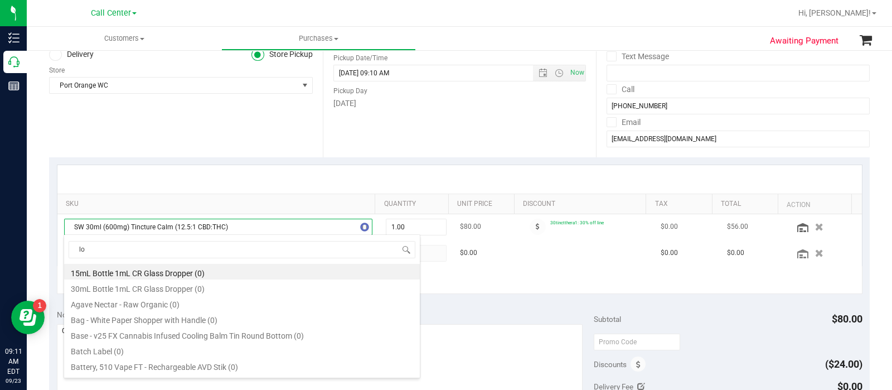
type input "loz"
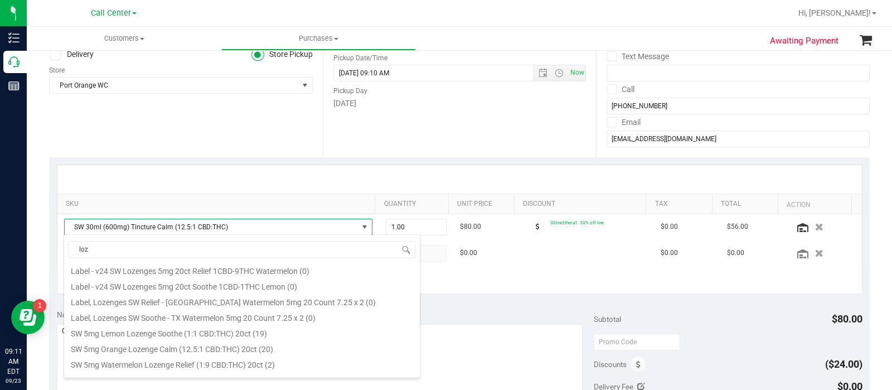
scroll to position [69, 0]
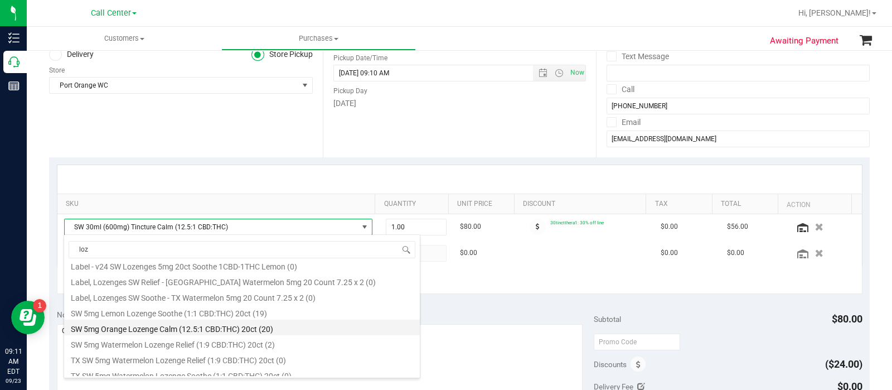
click at [189, 325] on li "SW 5mg Orange Lozenge Calm (12.5:1 CBD:THC) 20ct (20)" at bounding box center [242, 328] width 356 height 16
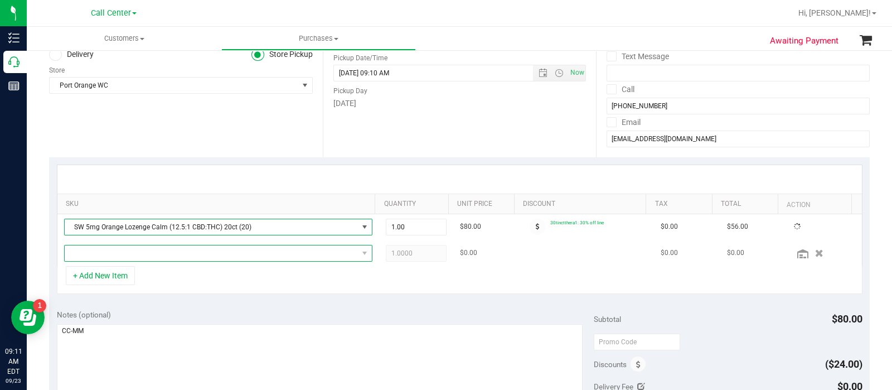
click at [184, 259] on span "NO DATA FOUND" at bounding box center [218, 253] width 308 height 17
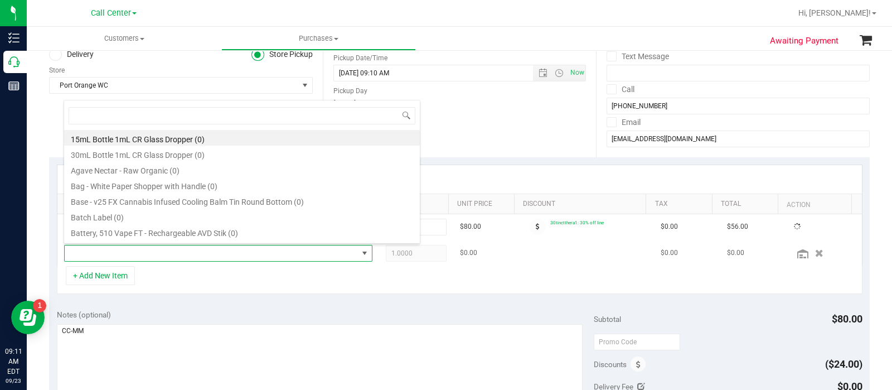
scroll to position [16, 296]
drag, startPoint x: 297, startPoint y: 282, endPoint x: 340, endPoint y: 273, distance: 43.9
click at [298, 283] on div "+ Add New Item" at bounding box center [460, 280] width 806 height 28
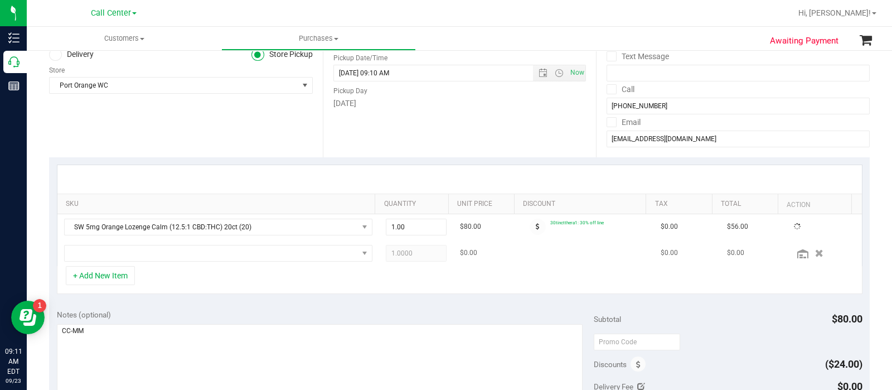
click at [796, 257] on td at bounding box center [824, 253] width 74 height 26
click at [815, 255] on icon "button" at bounding box center [819, 253] width 9 height 8
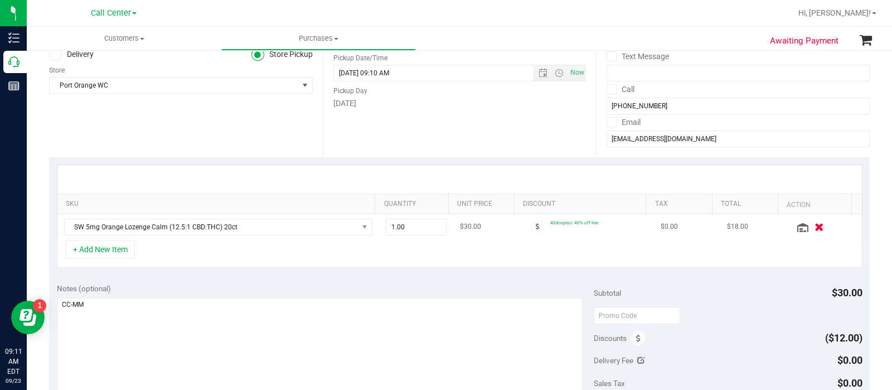
click at [815, 227] on icon "button" at bounding box center [819, 227] width 9 height 8
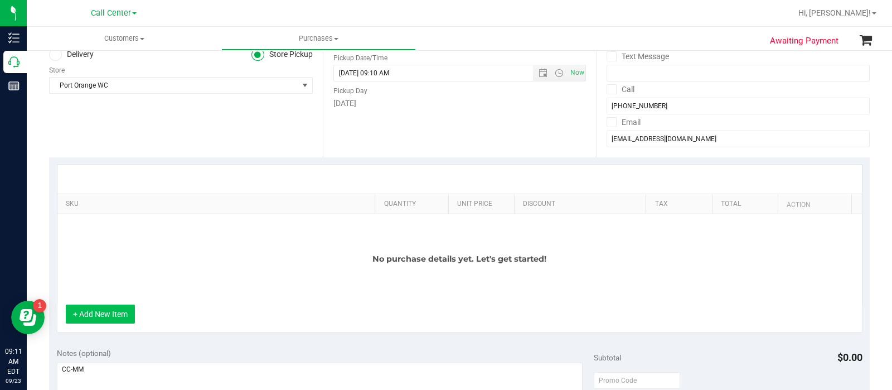
click at [73, 315] on button "+ Add New Item" at bounding box center [100, 314] width 69 height 19
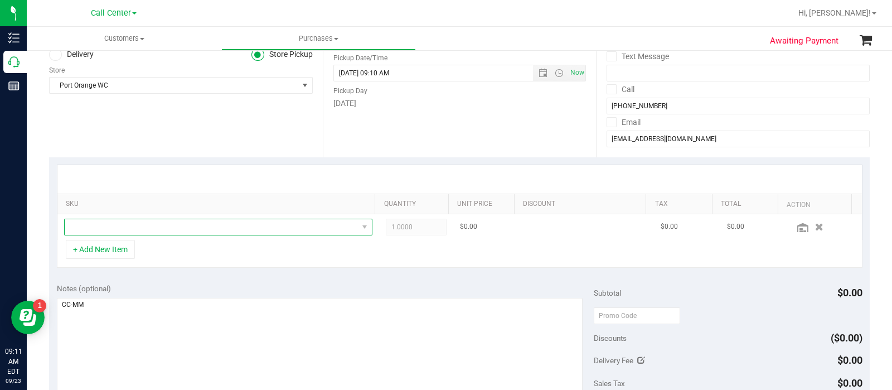
click at [118, 230] on span "NO DATA FOUND" at bounding box center [211, 227] width 293 height 16
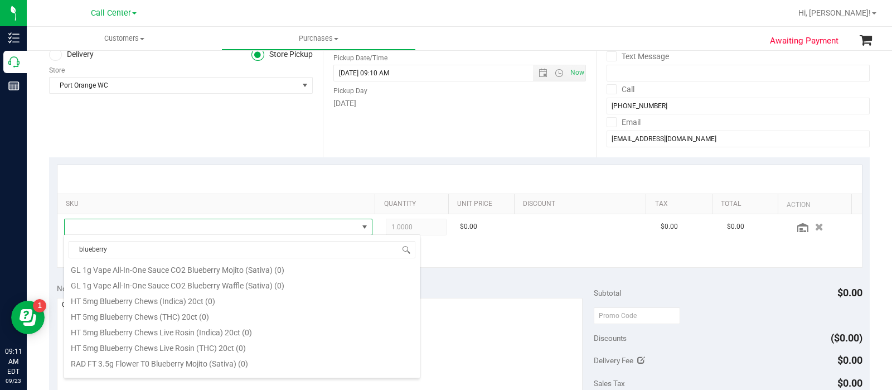
scroll to position [497, 0]
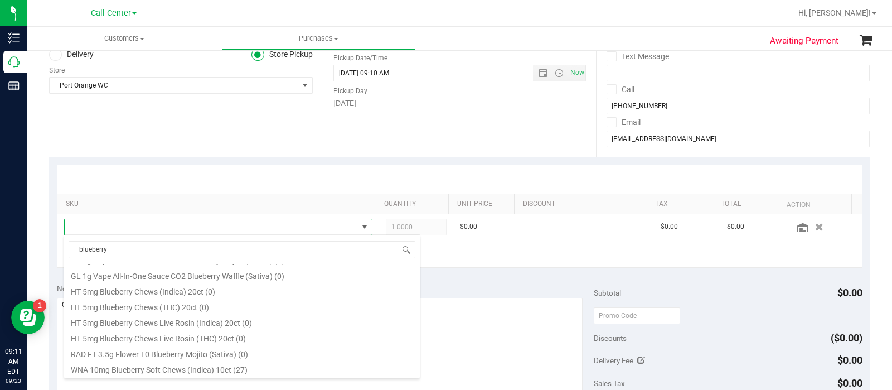
type input "blueberry"
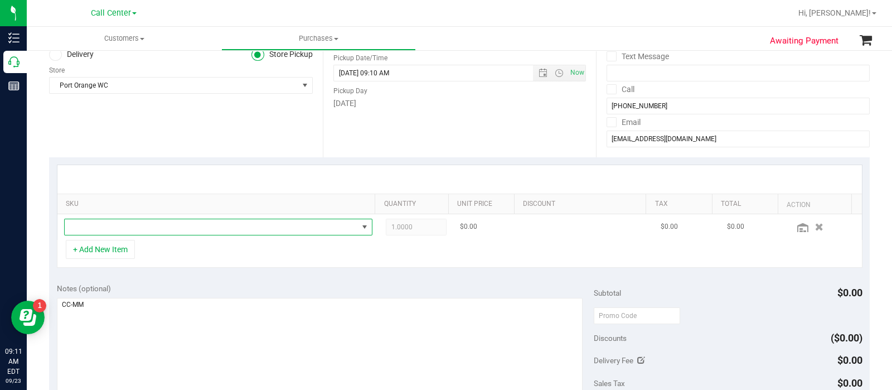
click at [216, 229] on span "NO DATA FOUND" at bounding box center [211, 227] width 293 height 16
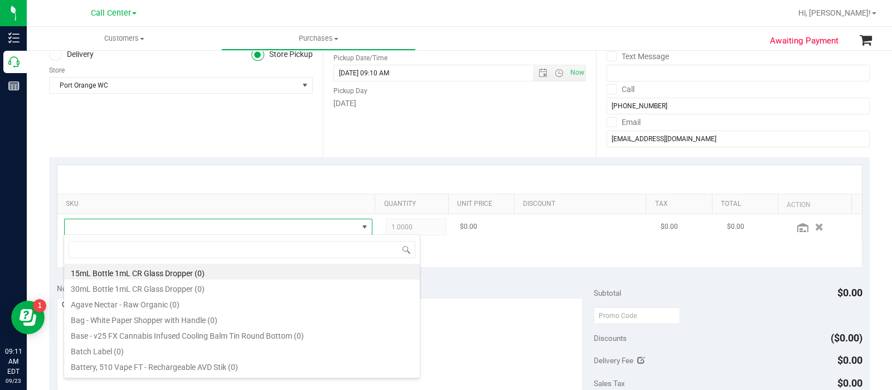
scroll to position [16, 296]
type input "blue rasp"
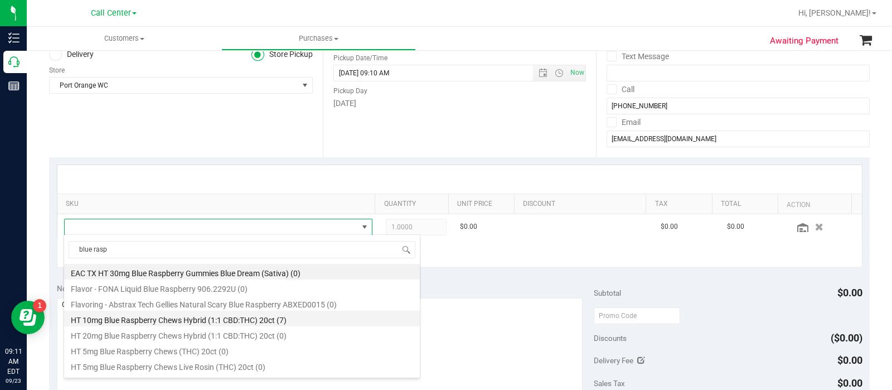
click at [206, 317] on li "HT 10mg Blue Raspberry Chews Hybrid (1:1 CBD:THC) 20ct (7)" at bounding box center [242, 319] width 356 height 16
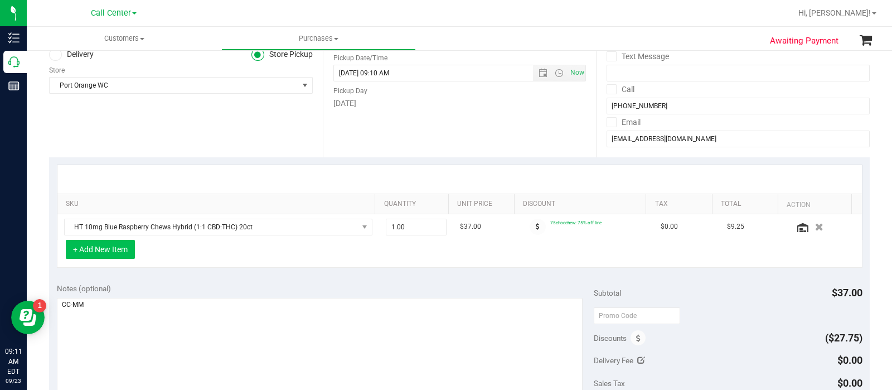
click at [112, 250] on button "+ Add New Item" at bounding box center [100, 249] width 69 height 19
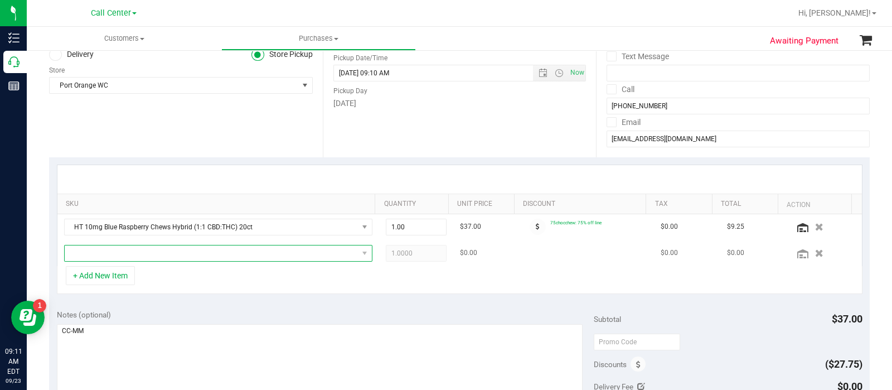
click at [119, 252] on span "NO DATA FOUND" at bounding box center [211, 253] width 293 height 16
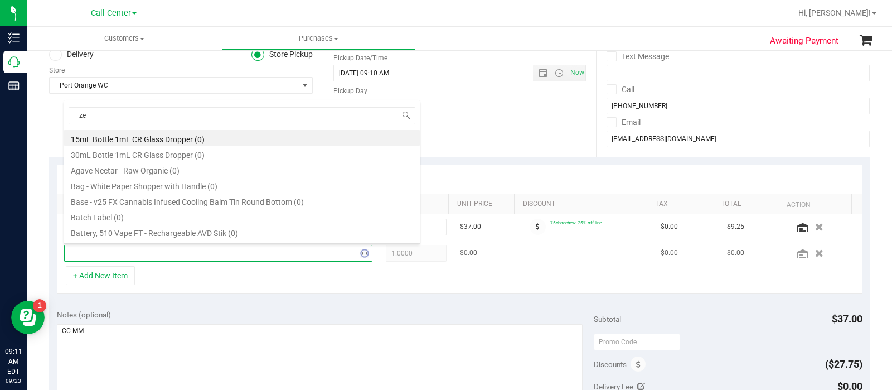
type input "zen"
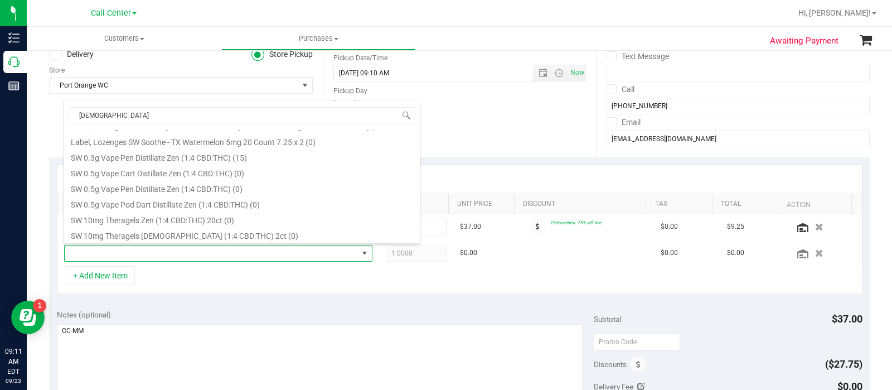
scroll to position [349, 0]
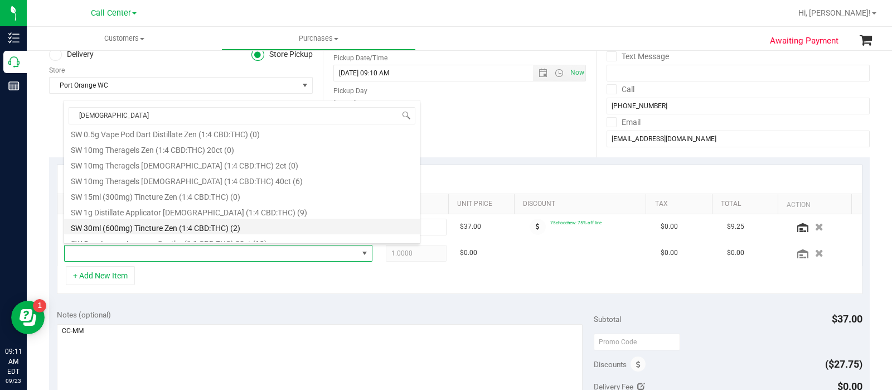
click at [192, 220] on li "SW 30ml (600mg) Tincture Zen (1:4 CBD:THC) (2)" at bounding box center [242, 227] width 356 height 16
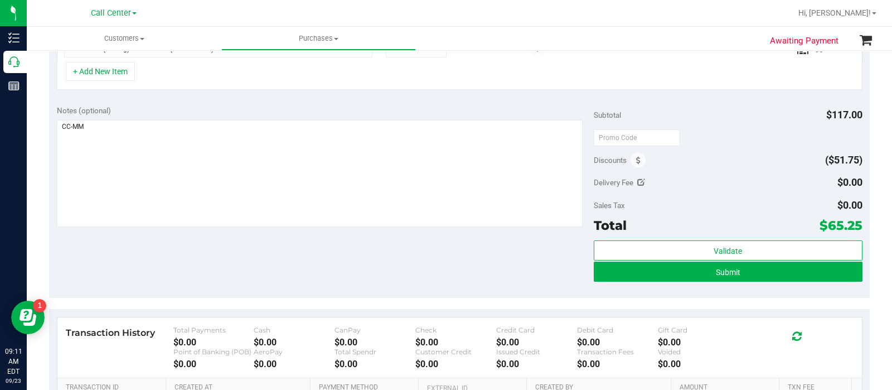
scroll to position [209, 0]
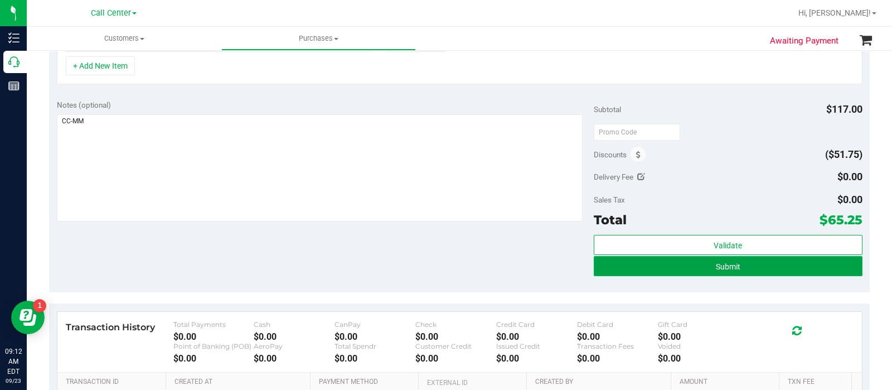
click at [700, 261] on button "Submit" at bounding box center [728, 266] width 269 height 20
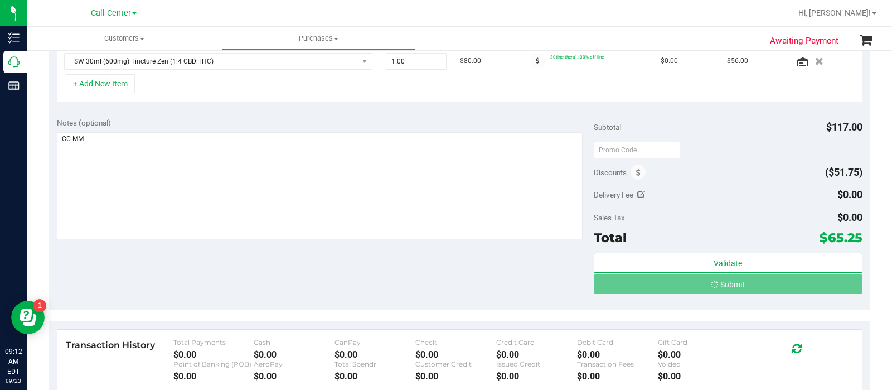
scroll to position [312, 0]
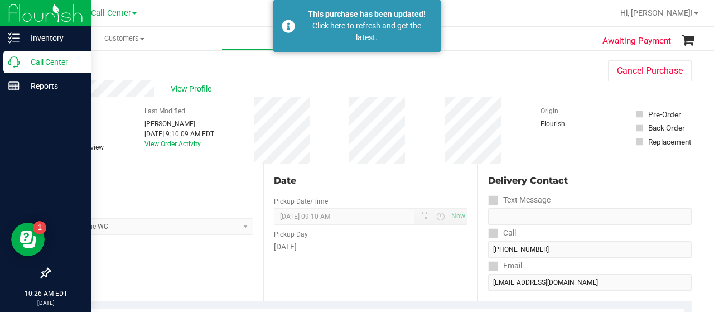
click at [20, 69] on div "Call Center" at bounding box center [47, 62] width 88 height 22
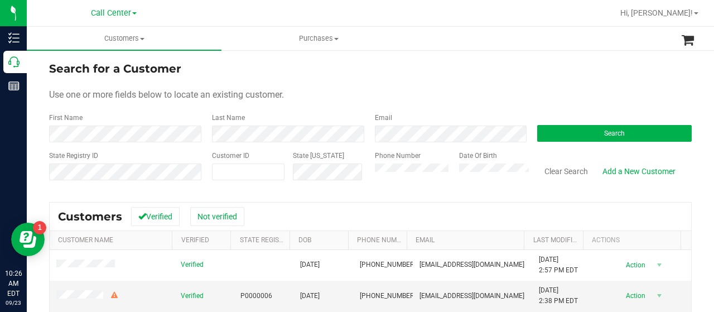
click at [543, 122] on div "Search" at bounding box center [610, 128] width 163 height 30
click at [547, 130] on button "Search" at bounding box center [614, 133] width 154 height 17
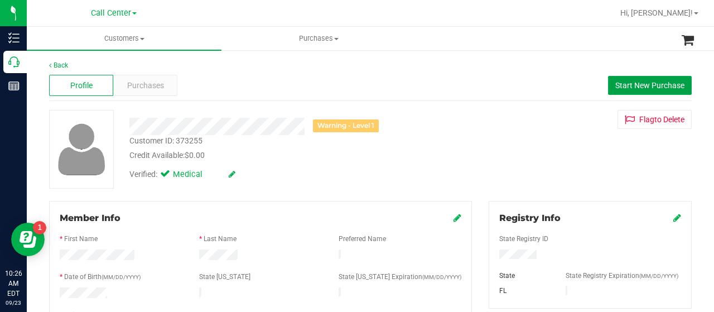
drag, startPoint x: 620, startPoint y: 83, endPoint x: 356, endPoint y: 25, distance: 270.6
click at [619, 83] on span "Start New Purchase" at bounding box center [649, 85] width 69 height 9
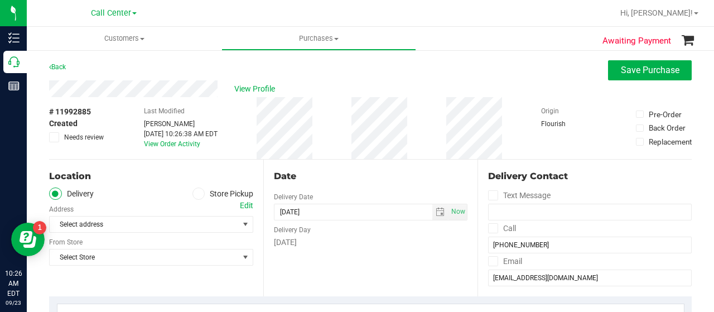
click at [195, 194] on icon at bounding box center [198, 194] width 7 height 0
click at [0, 0] on input "Store Pickup" at bounding box center [0, 0] width 0 height 0
click at [155, 223] on span "Select Store" at bounding box center [144, 224] width 189 height 16
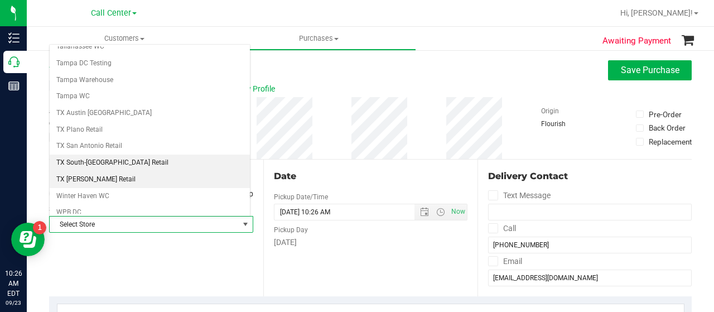
scroll to position [789, 0]
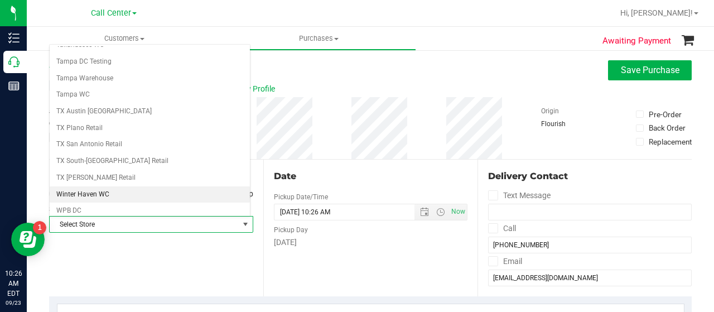
click at [102, 186] on li "Winter Haven WC" at bounding box center [150, 194] width 200 height 17
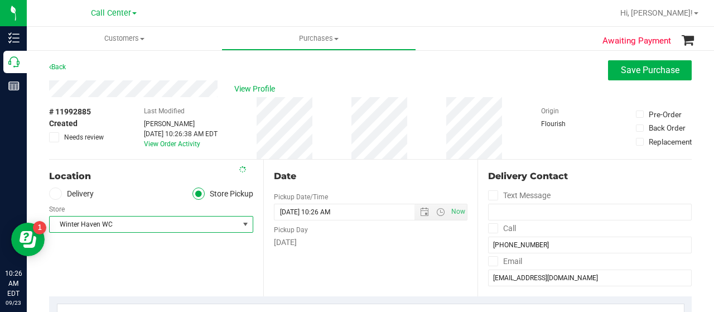
click at [104, 244] on div "Location Delivery Store Pickup Store [GEOGRAPHIC_DATA] WC Select Store [PERSON_…" at bounding box center [156, 228] width 214 height 137
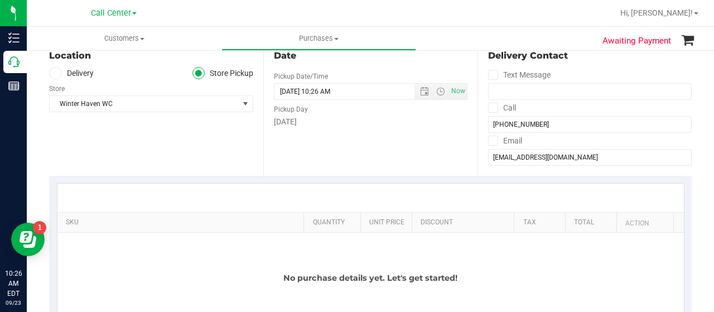
scroll to position [223, 0]
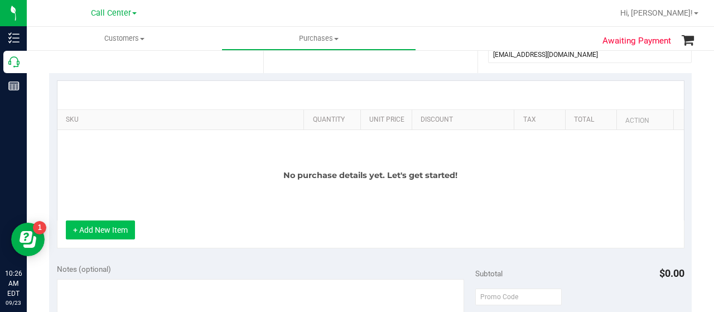
click at [114, 230] on button "+ Add New Item" at bounding box center [100, 229] width 69 height 19
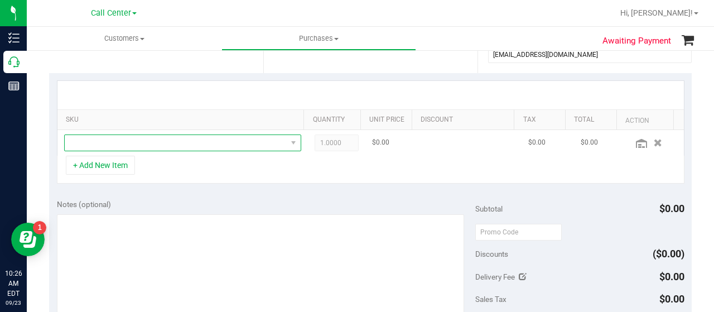
click at [142, 147] on span "NO DATA FOUND" at bounding box center [176, 143] width 222 height 16
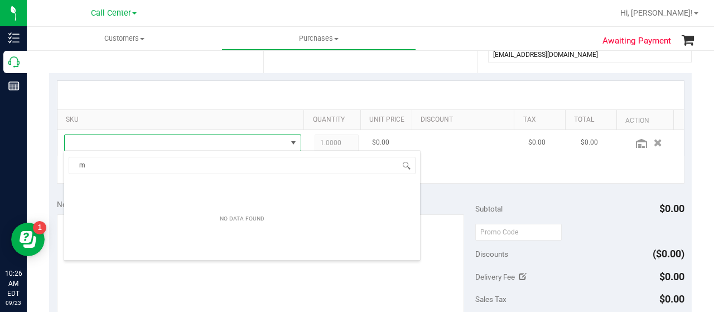
scroll to position [16, 225]
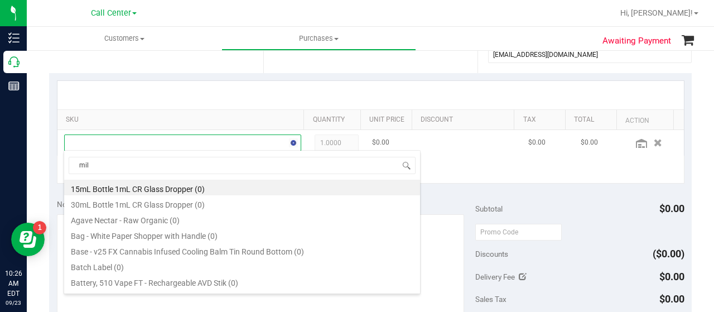
type input "milk"
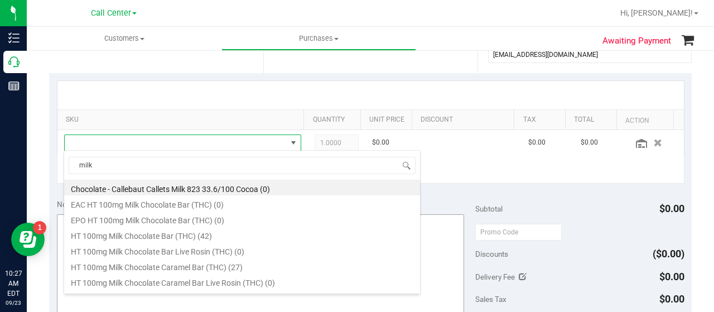
click at [216, 269] on li "HT 100mg Milk Chocolate Caramel Bar (THC) (27)" at bounding box center [242, 266] width 356 height 16
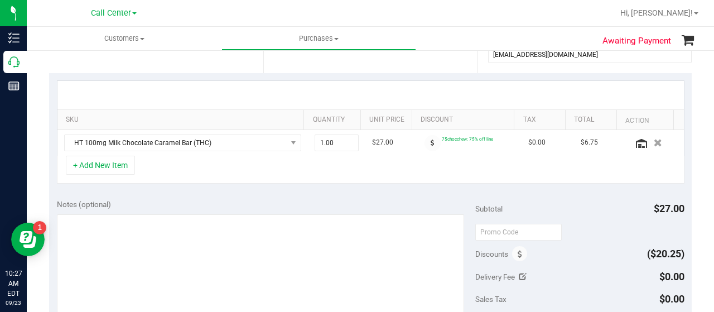
click at [123, 175] on div "+ Add New Item" at bounding box center [370, 170] width 627 height 28
click at [123, 169] on button "+ Add New Item" at bounding box center [100, 165] width 69 height 19
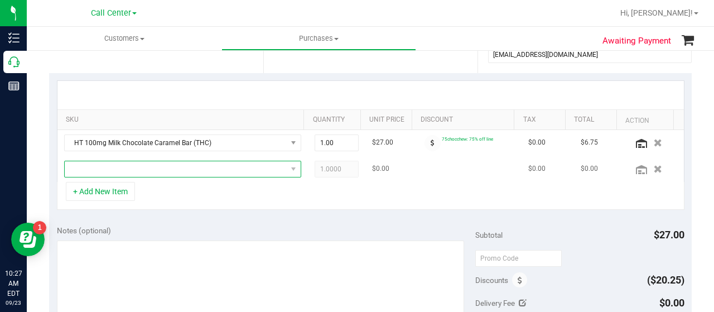
click at [141, 173] on span "NO DATA FOUND" at bounding box center [176, 169] width 222 height 16
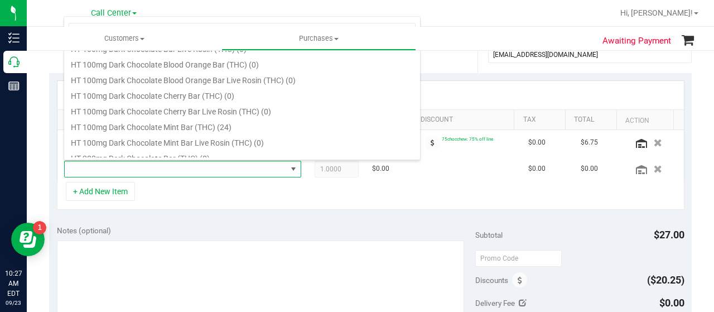
scroll to position [446, 0]
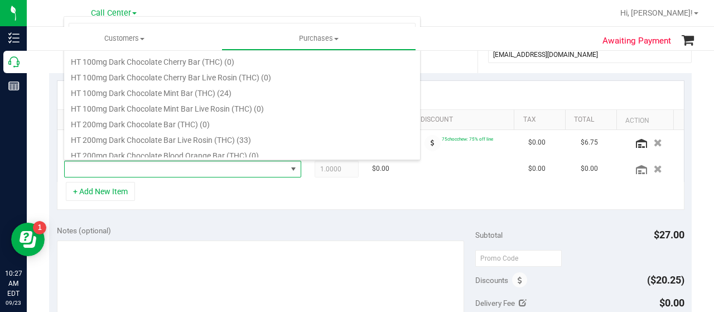
type input "dark"
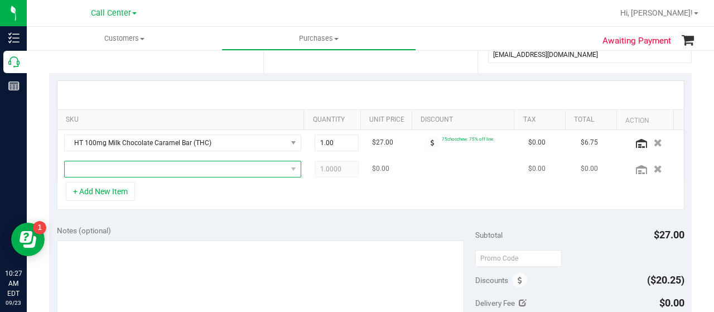
click at [172, 168] on span "NO DATA FOUND" at bounding box center [176, 169] width 222 height 16
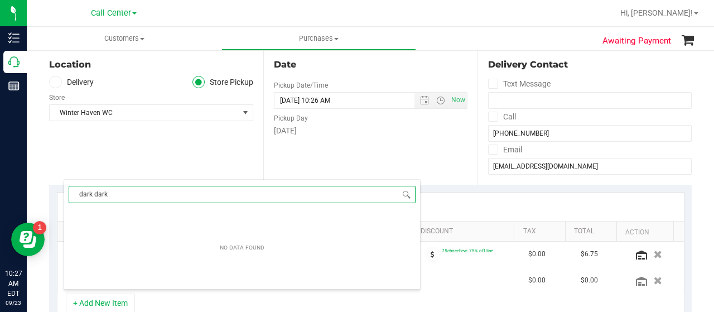
scroll to position [55755, 55540]
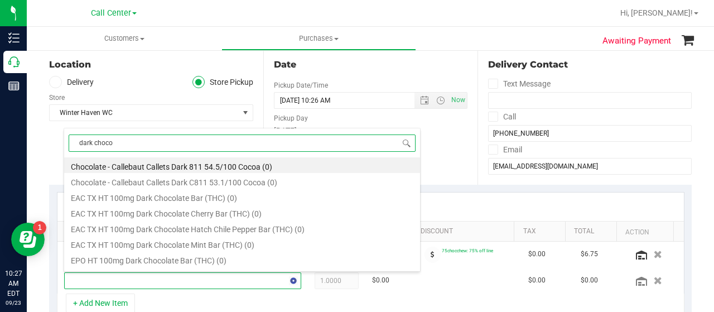
type input "dark chocol"
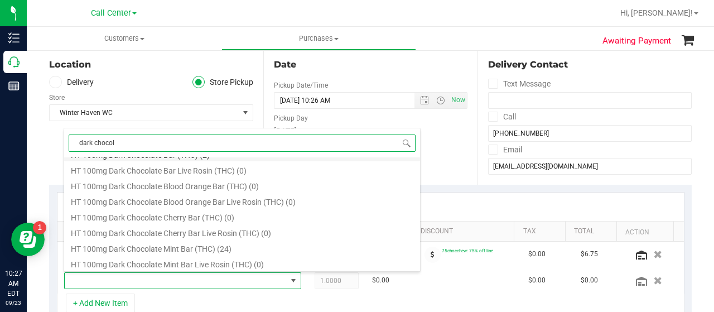
scroll to position [167, 0]
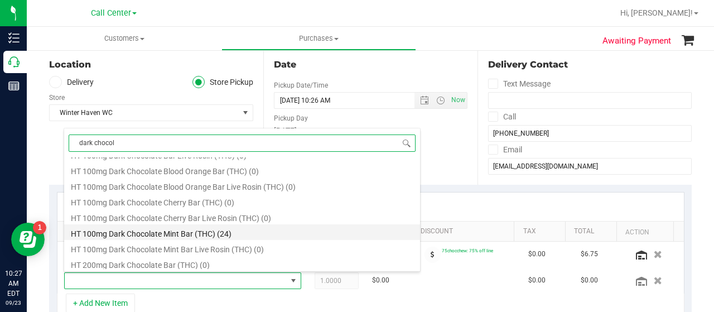
click at [161, 236] on li "HT 100mg Dark Chocolate Mint Bar (THC) (24)" at bounding box center [242, 232] width 356 height 16
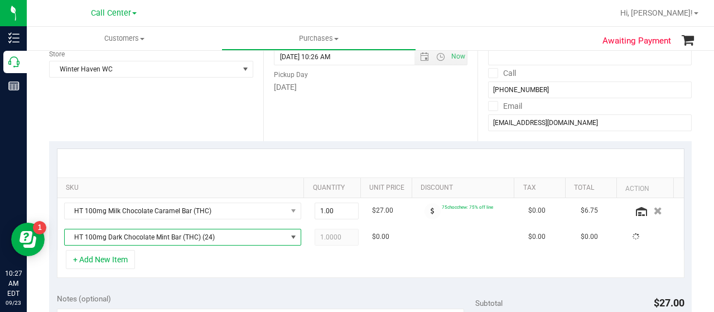
scroll to position [223, 0]
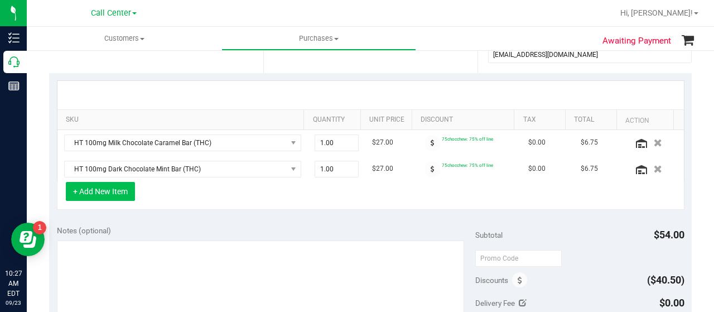
click at [99, 197] on button "+ Add New Item" at bounding box center [100, 191] width 69 height 19
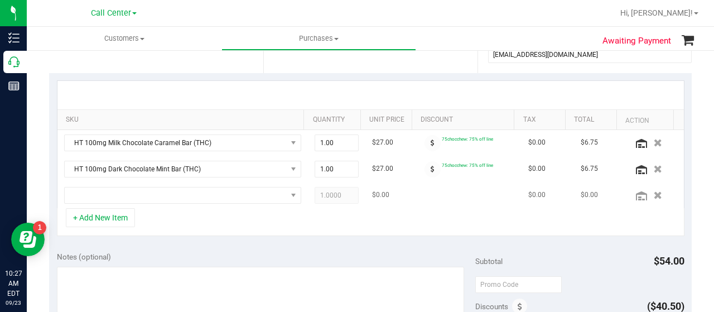
click at [104, 203] on td at bounding box center [182, 195] width 250 height 26
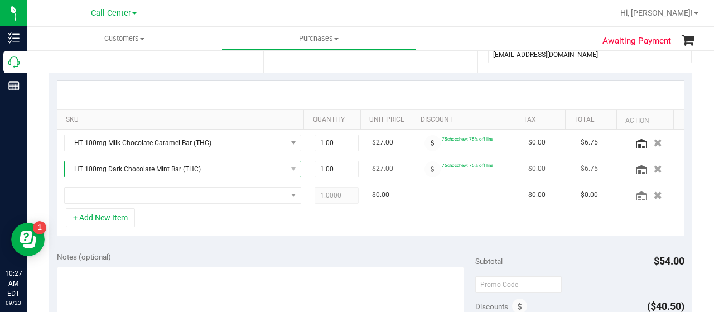
click at [135, 175] on span "HT 100mg Dark Chocolate Mint Bar (THC)" at bounding box center [182, 169] width 237 height 17
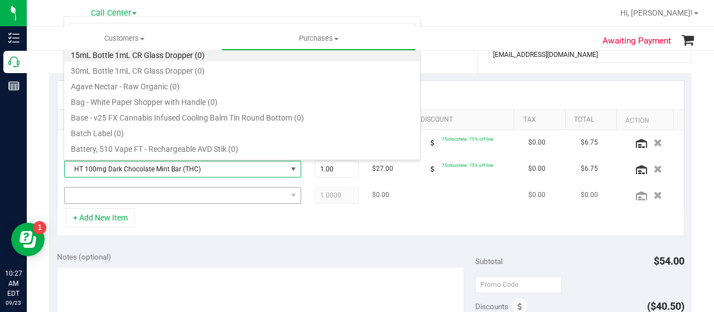
scroll to position [16, 225]
click at [124, 195] on span "NO DATA FOUND" at bounding box center [176, 195] width 222 height 16
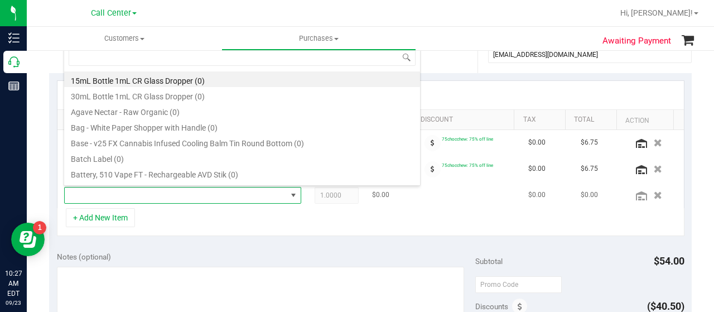
click at [124, 196] on span at bounding box center [176, 195] width 222 height 16
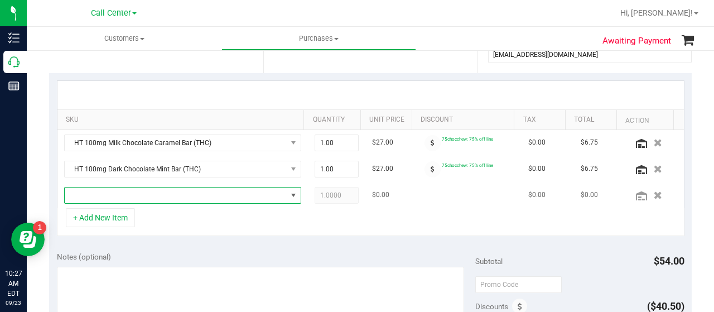
click at [131, 197] on span "NO DATA FOUND" at bounding box center [176, 195] width 222 height 16
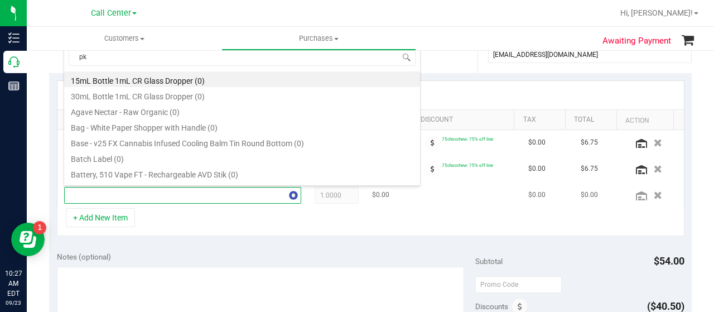
type input "pkt"
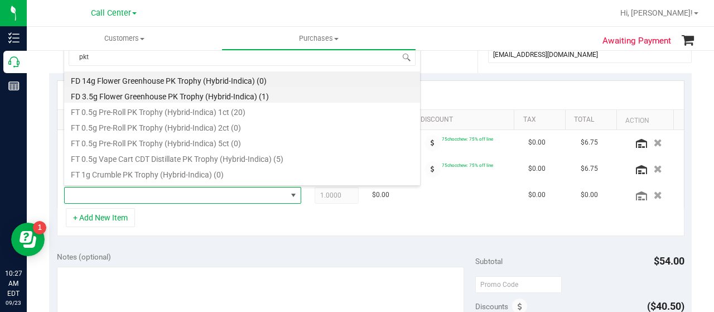
click at [198, 98] on li "FD 3.5g Flower Greenhouse PK Trophy (Hybrid-Indica) (1)" at bounding box center [242, 95] width 356 height 16
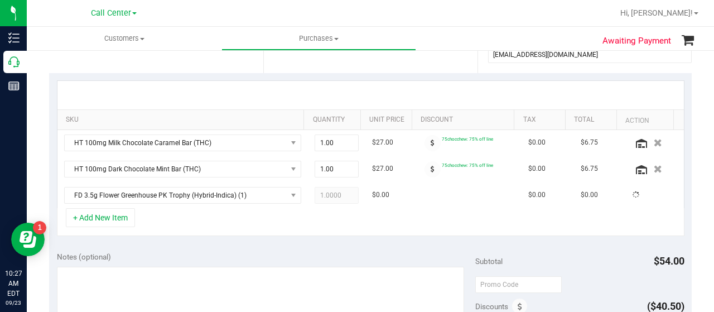
click at [168, 232] on div "+ Add New Item" at bounding box center [370, 222] width 627 height 28
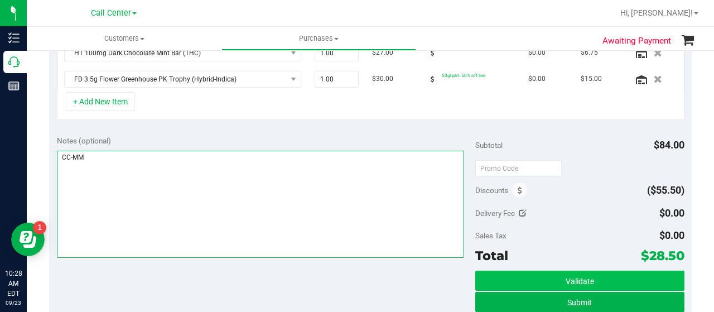
scroll to position [446, 0]
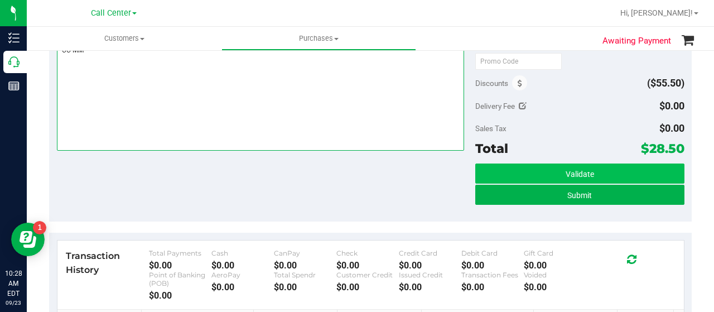
type textarea "CC-MM"
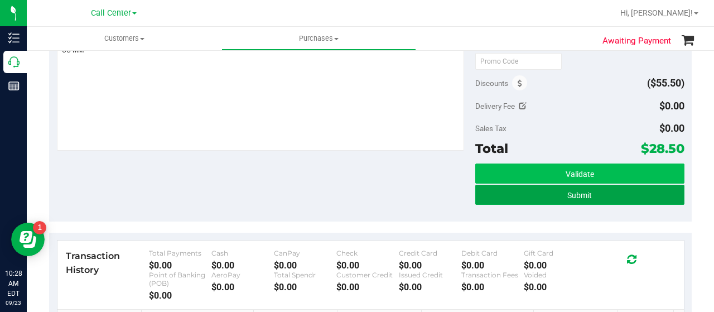
click at [581, 191] on span "Submit" at bounding box center [579, 195] width 25 height 9
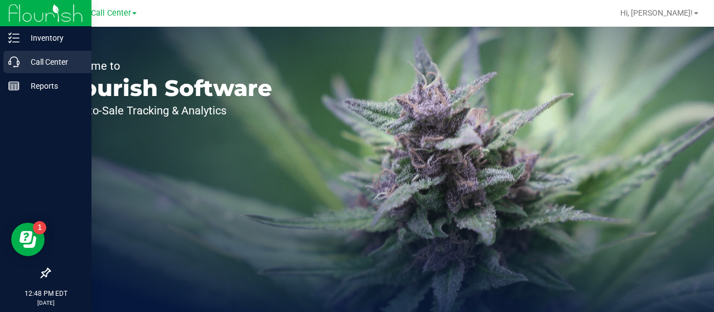
click at [41, 72] on div "Call Center" at bounding box center [47, 62] width 88 height 22
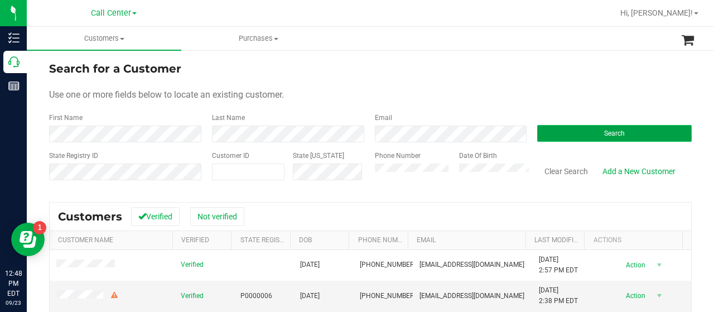
click at [544, 128] on button "Search" at bounding box center [614, 133] width 154 height 17
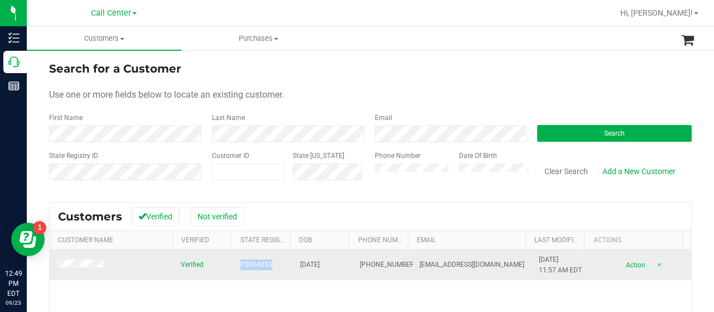
drag, startPoint x: 230, startPoint y: 265, endPoint x: 266, endPoint y: 269, distance: 36.5
click at [266, 269] on td "P0004053" at bounding box center [264, 265] width 60 height 30
copy span "P0004053"
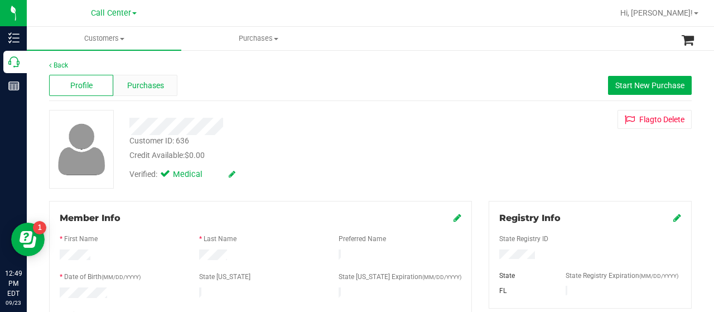
click at [151, 89] on span "Purchases" at bounding box center [145, 86] width 37 height 12
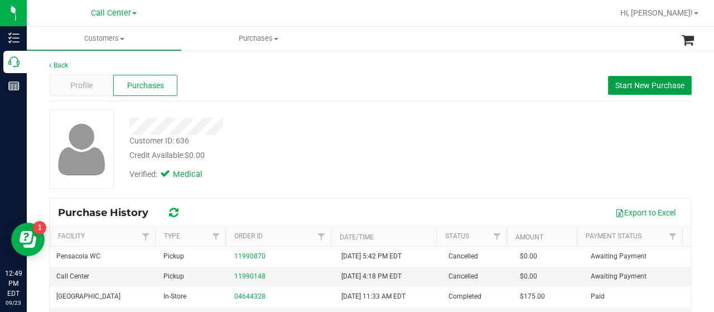
click at [629, 91] on button "Start New Purchase" at bounding box center [650, 85] width 84 height 19
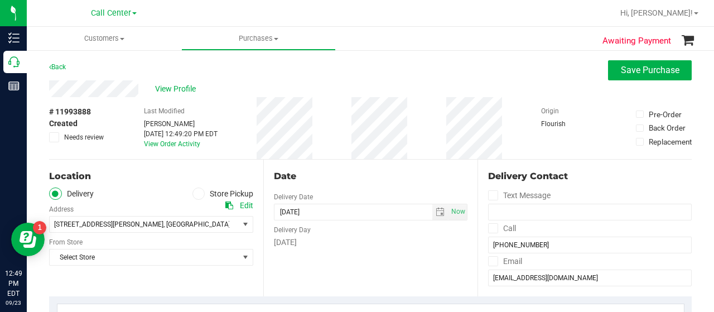
click at [197, 194] on icon at bounding box center [198, 194] width 7 height 0
click at [0, 0] on input "Store Pickup" at bounding box center [0, 0] width 0 height 0
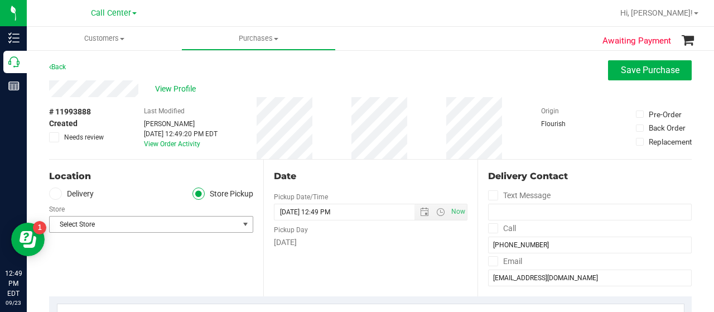
click at [183, 226] on span "Select Store" at bounding box center [144, 224] width 189 height 16
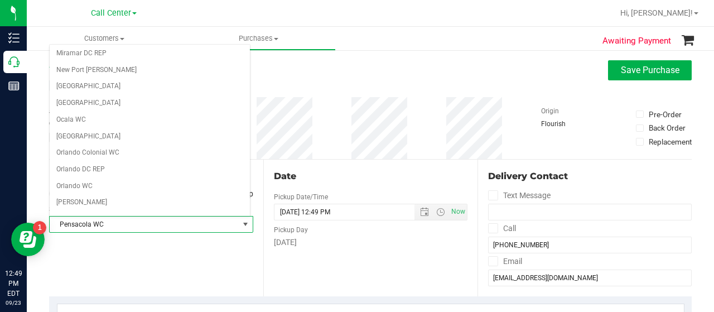
scroll to position [481, 0]
click at [91, 212] on li "Pensacola WC" at bounding box center [150, 220] width 200 height 17
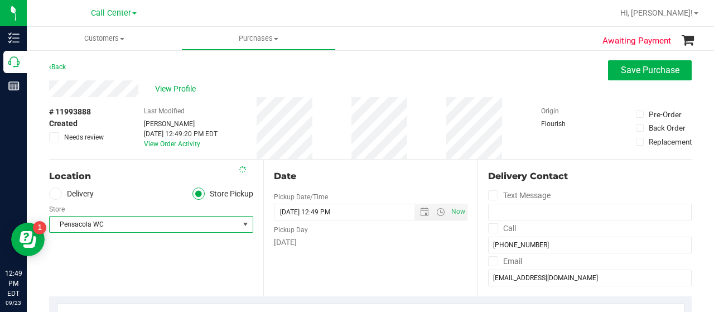
click at [186, 262] on div "Location Delivery Store Pickup Store Pensacola WC Select Store Bonita Springs W…" at bounding box center [156, 228] width 214 height 137
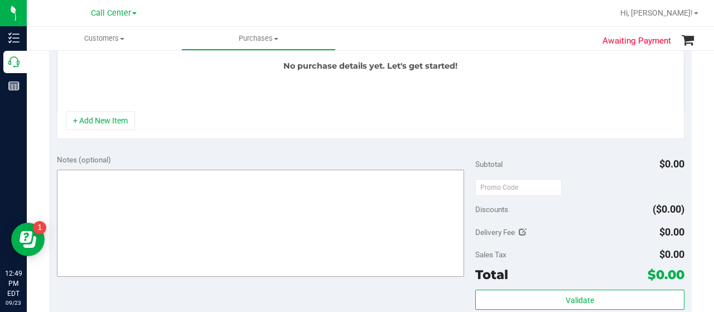
scroll to position [335, 0]
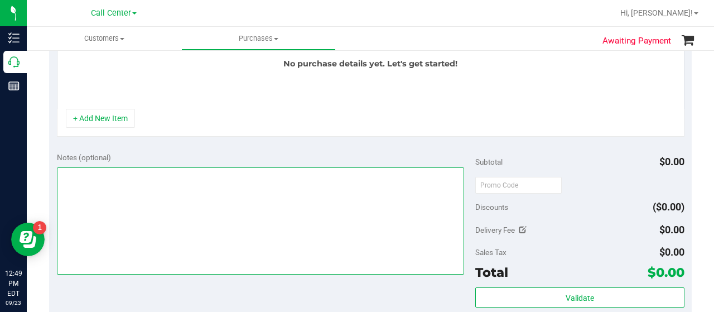
click at [155, 244] on textarea at bounding box center [260, 220] width 407 height 107
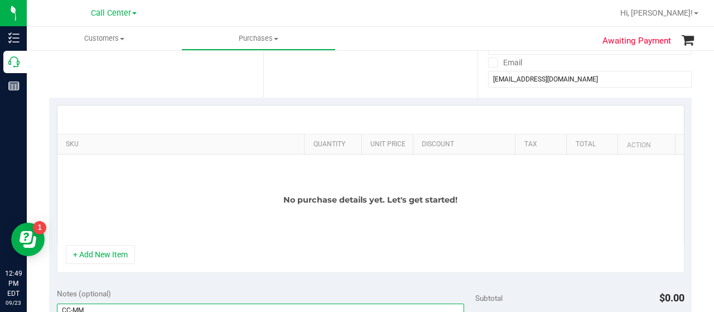
scroll to position [167, 0]
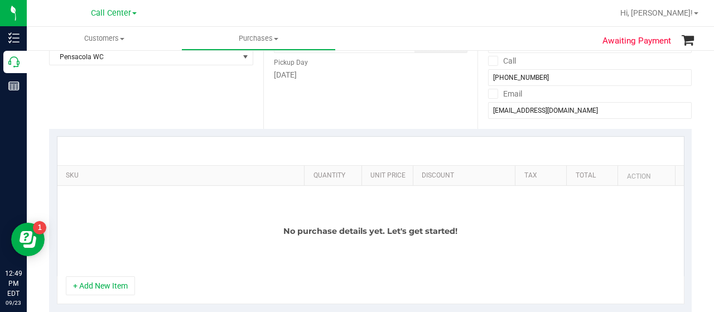
type textarea "CC-MM"
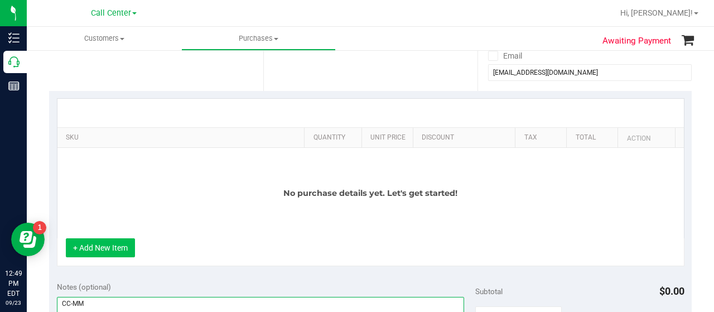
scroll to position [223, 0]
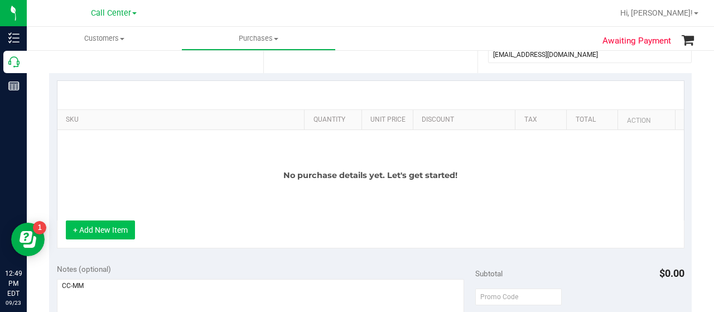
click at [114, 230] on button "+ Add New Item" at bounding box center [100, 229] width 69 height 19
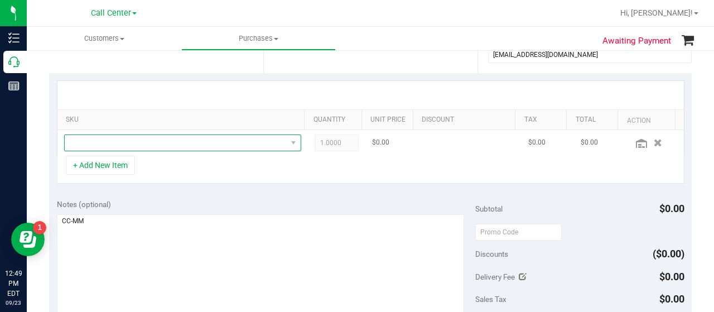
click at [144, 144] on span "NO DATA FOUND" at bounding box center [176, 143] width 222 height 16
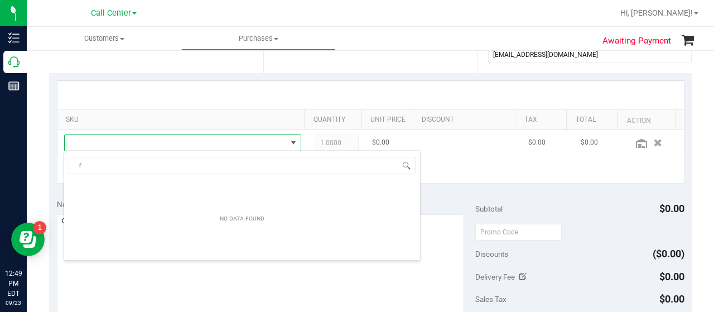
scroll to position [16, 225]
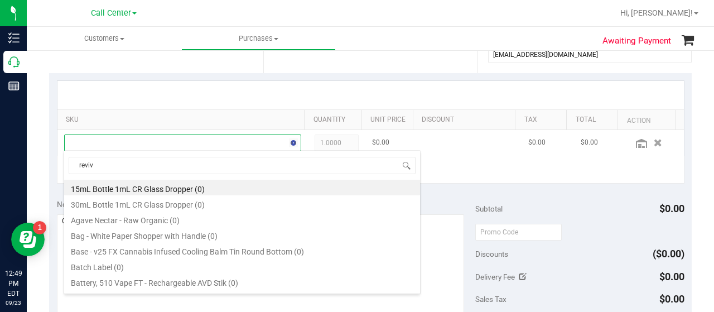
type input "revive"
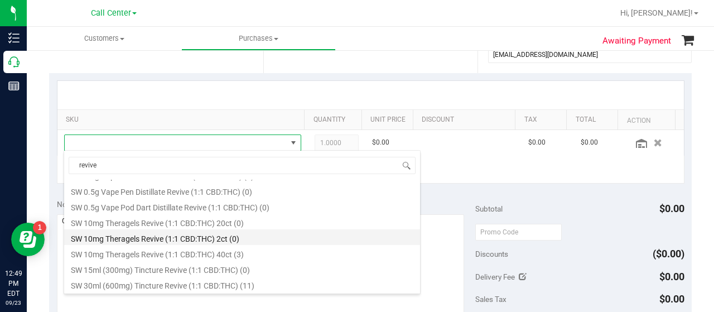
scroll to position [170, 0]
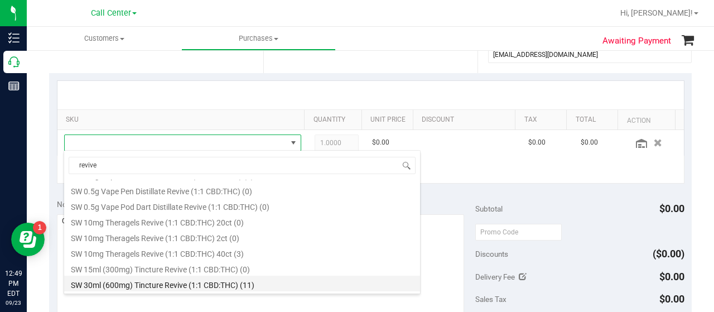
click at [151, 284] on li "SW 30ml (600mg) Tincture Revive (1:1 CBD:THC) (11)" at bounding box center [242, 284] width 356 height 16
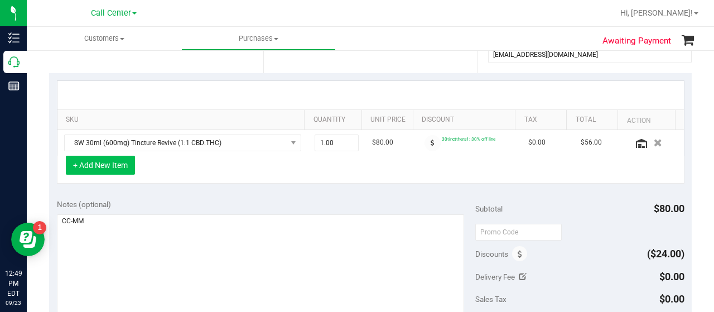
click at [119, 164] on button "+ Add New Item" at bounding box center [100, 165] width 69 height 19
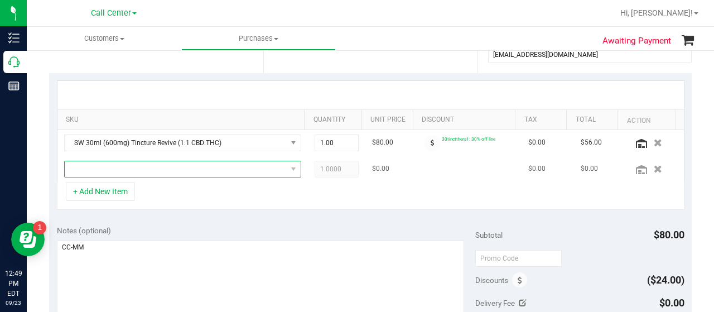
click at [145, 171] on span "NO DATA FOUND" at bounding box center [176, 169] width 222 height 16
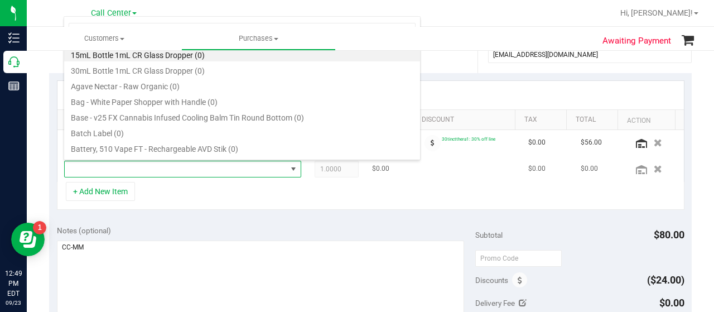
scroll to position [16, 225]
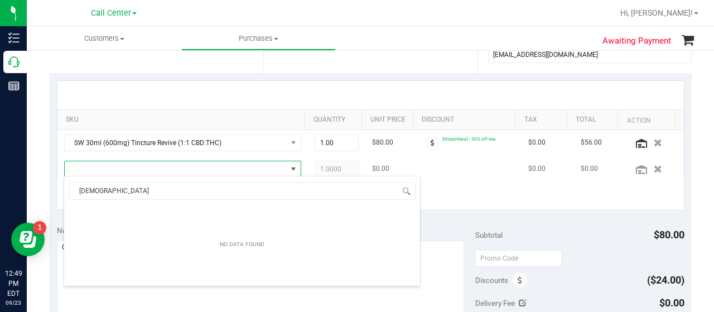
type input "[DEMOGRAPHIC_DATA]"
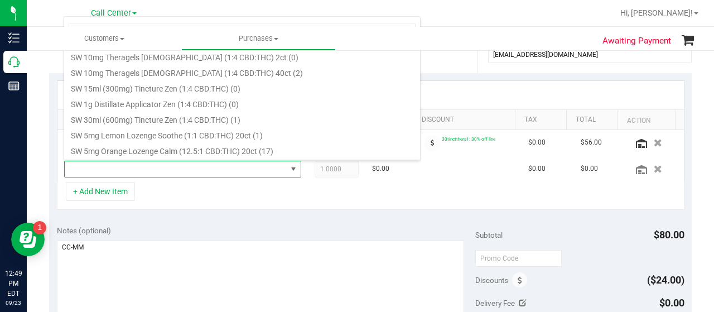
scroll to position [390, 0]
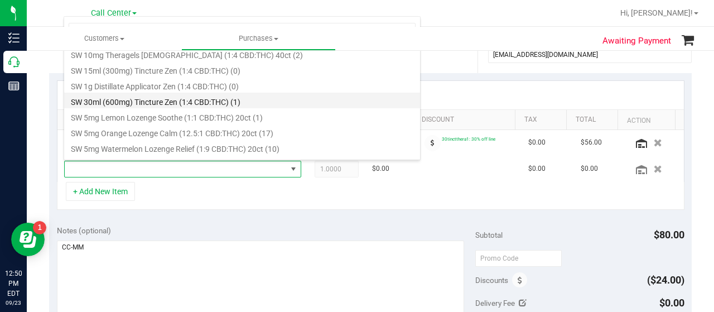
click at [171, 100] on li "SW 30ml (600mg) Tincture Zen (1:4 CBD:THC) (1)" at bounding box center [242, 101] width 356 height 16
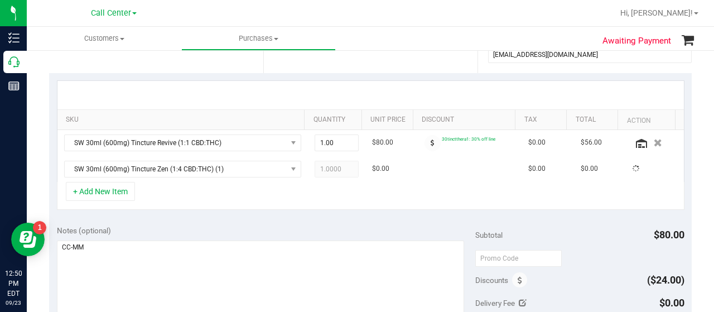
click at [120, 199] on div "+ Add New Item" at bounding box center [370, 196] width 627 height 28
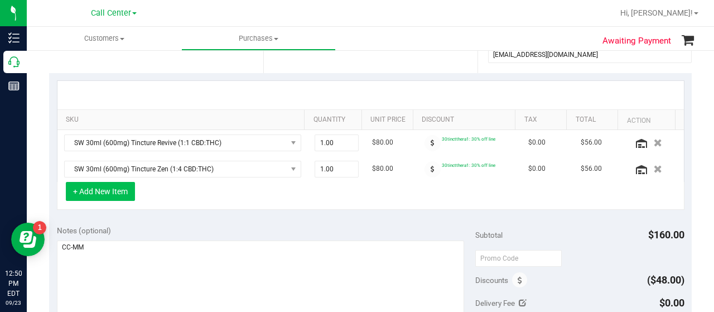
click at [122, 195] on button "+ Add New Item" at bounding box center [100, 191] width 69 height 19
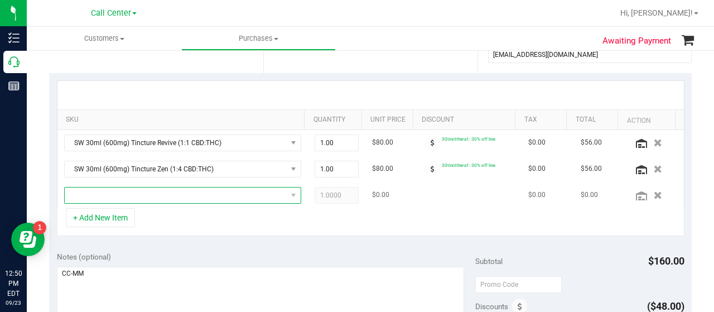
click at [146, 194] on span "NO DATA FOUND" at bounding box center [176, 195] width 222 height 16
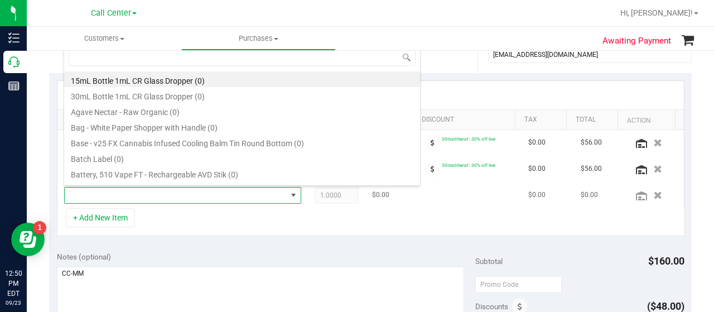
scroll to position [16, 225]
type input "calm"
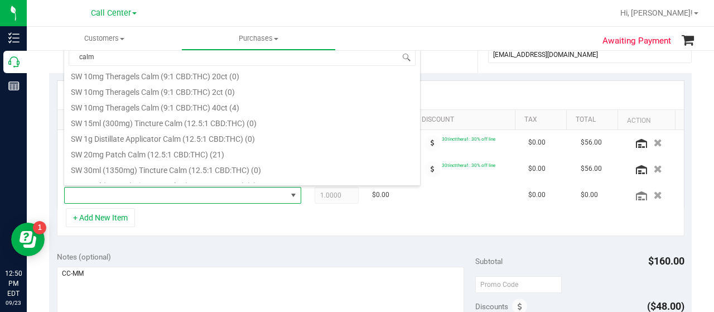
scroll to position [279, 0]
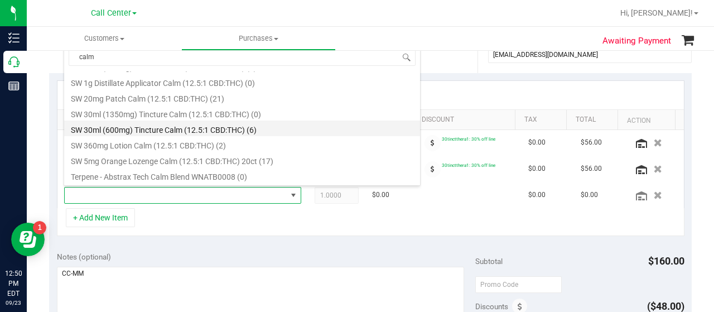
click at [178, 130] on li "SW 30ml (600mg) Tincture Calm (12.5:1 CBD:THC) (6)" at bounding box center [242, 128] width 356 height 16
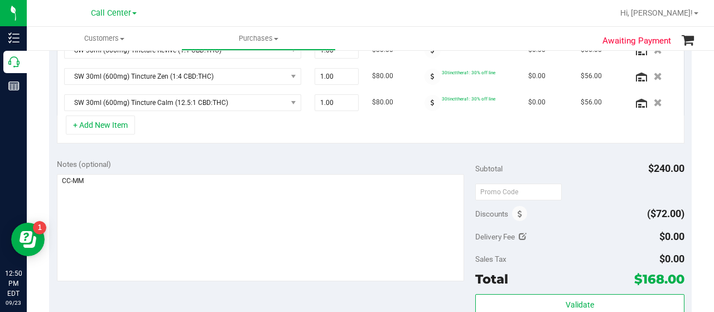
scroll to position [390, 0]
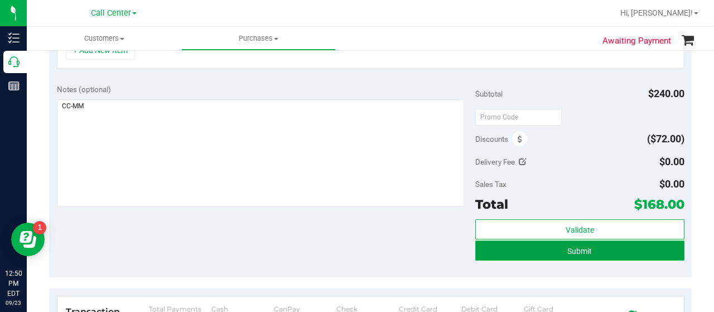
click at [529, 244] on button "Submit" at bounding box center [579, 250] width 209 height 20
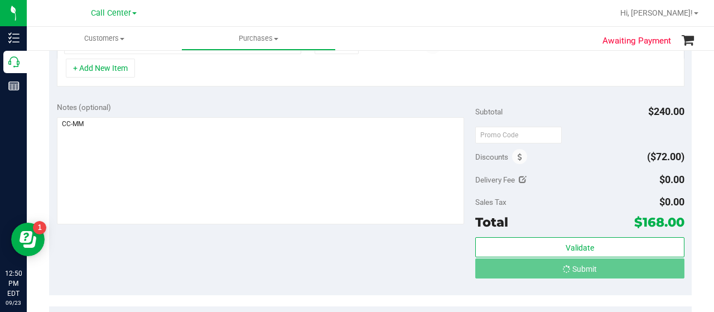
scroll to position [355, 0]
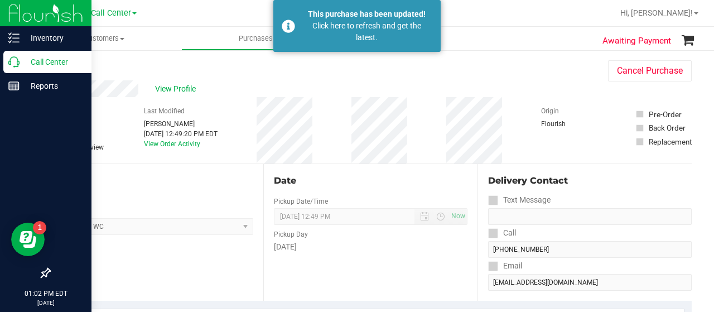
click at [25, 60] on p "Call Center" at bounding box center [53, 61] width 67 height 13
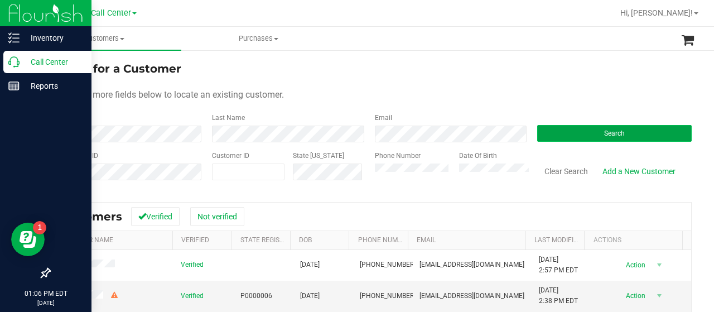
click at [573, 125] on button "Search" at bounding box center [614, 133] width 154 height 17
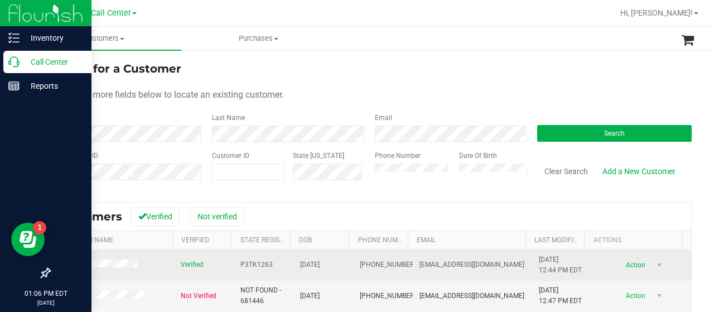
scroll to position [112, 0]
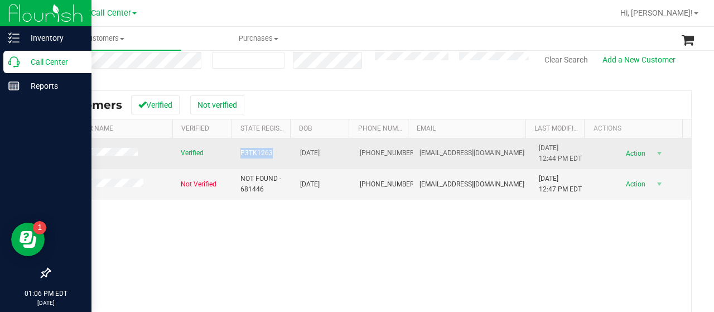
drag, startPoint x: 234, startPoint y: 152, endPoint x: 265, endPoint y: 154, distance: 30.8
click at [265, 154] on td "P3TK1263" at bounding box center [264, 153] width 60 height 31
copy span "P3TK1263"
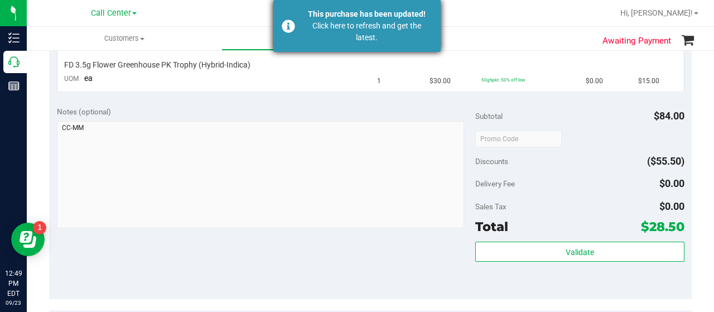
scroll to position [223, 0]
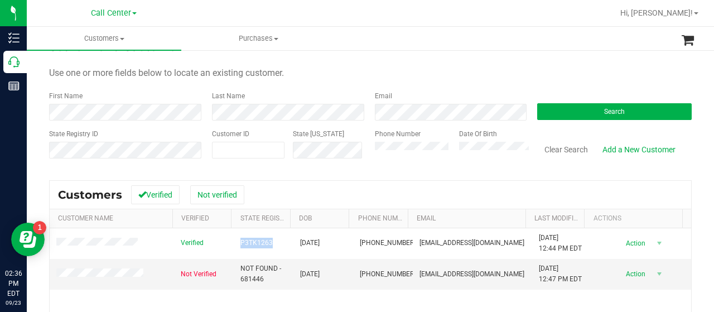
scroll to position [56, 0]
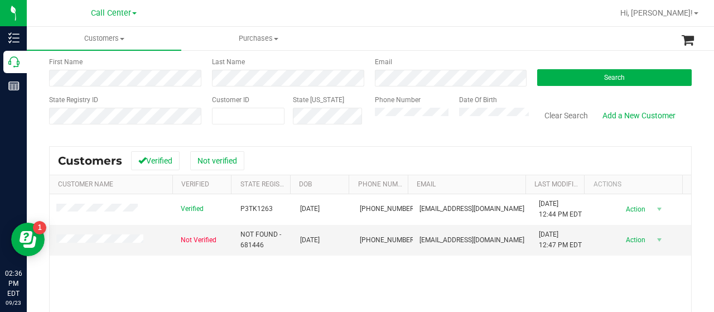
click at [358, 113] on div "State Registry ID Customer ID State [US_STATE] Phone Number Date Of Birth Clear…" at bounding box center [370, 115] width 642 height 40
click at [572, 73] on button "Search" at bounding box center [614, 77] width 154 height 17
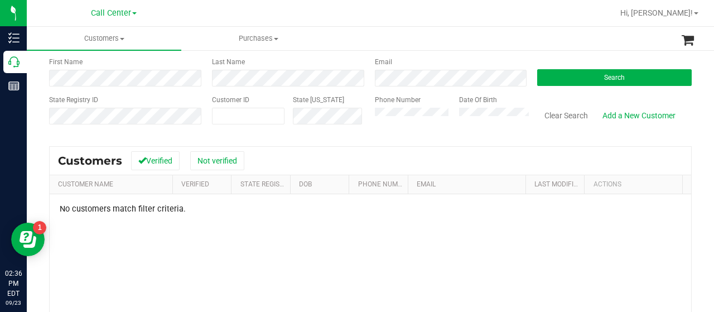
click at [352, 115] on div "State Registry ID Customer ID State [US_STATE] Phone Number Date Of Birth Clear…" at bounding box center [370, 115] width 642 height 40
click at [506, 107] on div "Date Of Birth" at bounding box center [490, 115] width 79 height 40
click at [553, 75] on button "Search" at bounding box center [614, 77] width 154 height 17
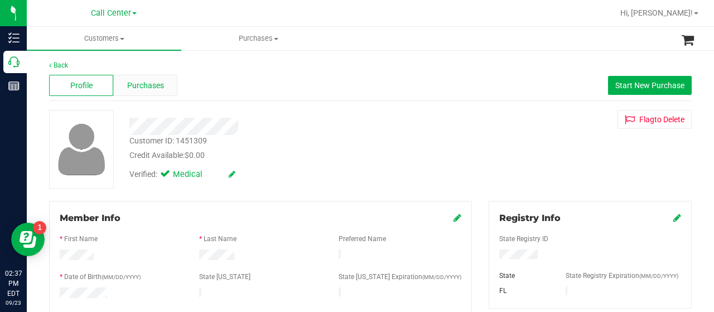
click at [161, 91] on span "Purchases" at bounding box center [145, 86] width 37 height 12
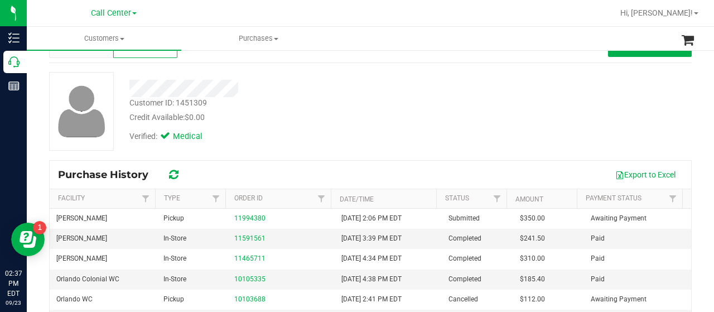
scroll to position [56, 0]
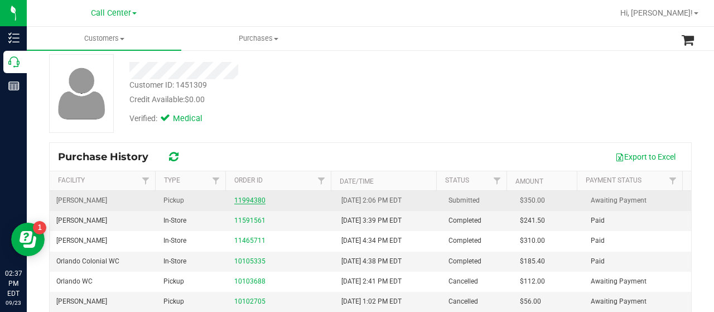
click at [253, 197] on link "11994380" at bounding box center [249, 200] width 31 height 8
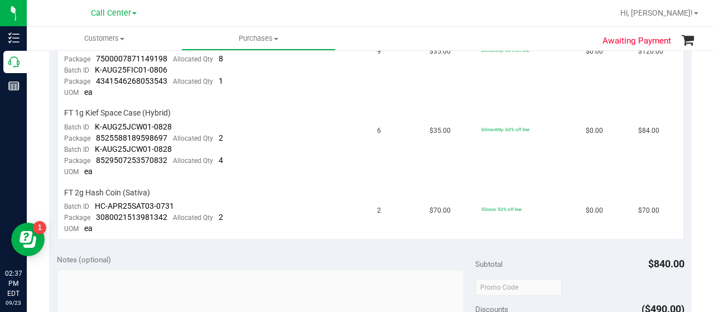
scroll to position [167, 0]
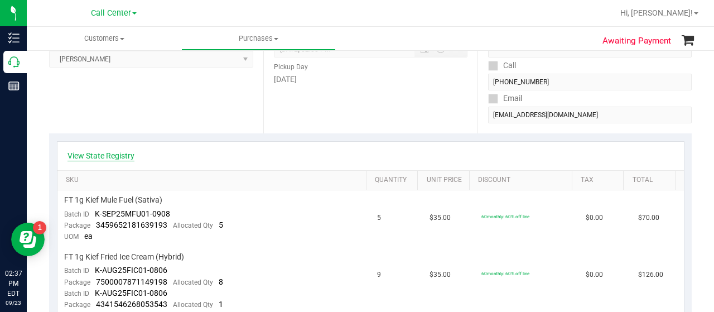
click at [112, 155] on link "View State Registry" at bounding box center [100, 155] width 67 height 11
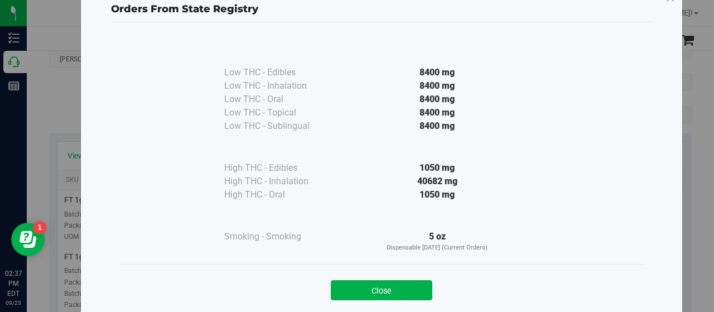
scroll to position [56, 0]
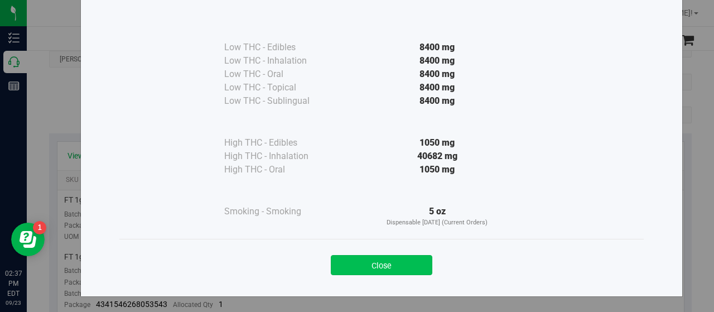
click at [388, 255] on button "Close" at bounding box center [382, 265] width 102 height 20
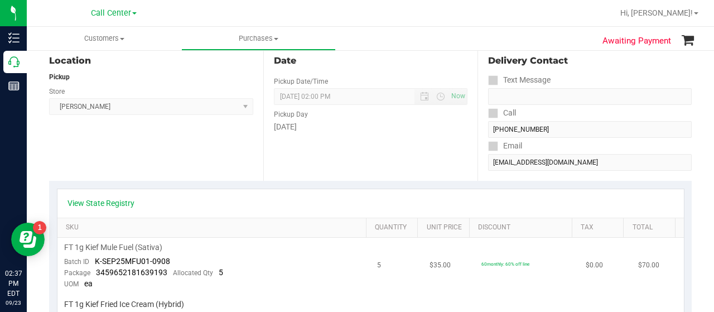
scroll to position [0, 0]
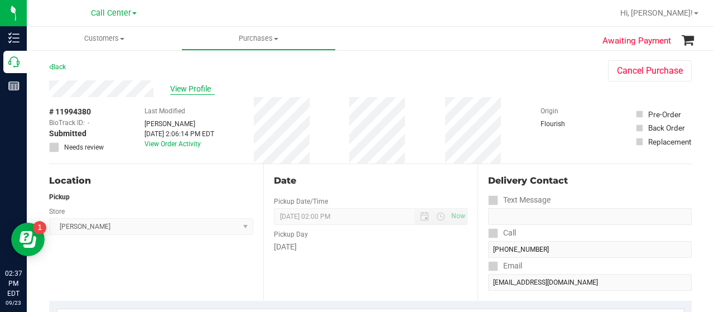
click at [198, 93] on span "View Profile" at bounding box center [192, 89] width 45 height 12
click at [195, 93] on span "View Profile" at bounding box center [192, 89] width 45 height 12
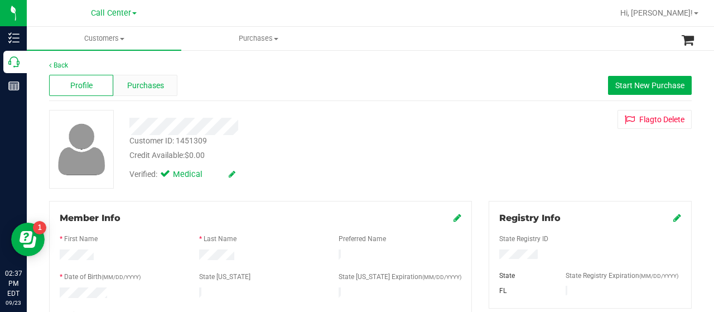
click at [164, 83] on div "Purchases" at bounding box center [145, 85] width 64 height 21
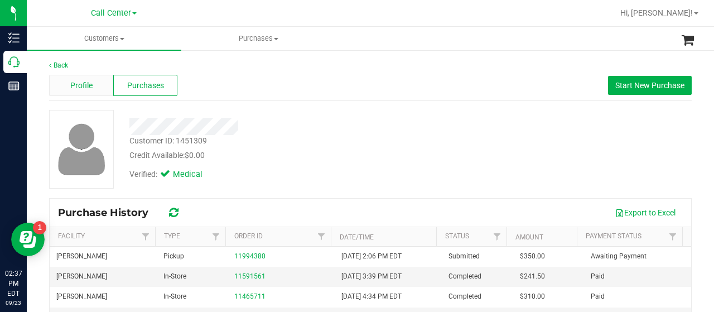
click at [75, 83] on span "Profile" at bounding box center [81, 86] width 22 height 12
